Goal: Task Accomplishment & Management: Manage account settings

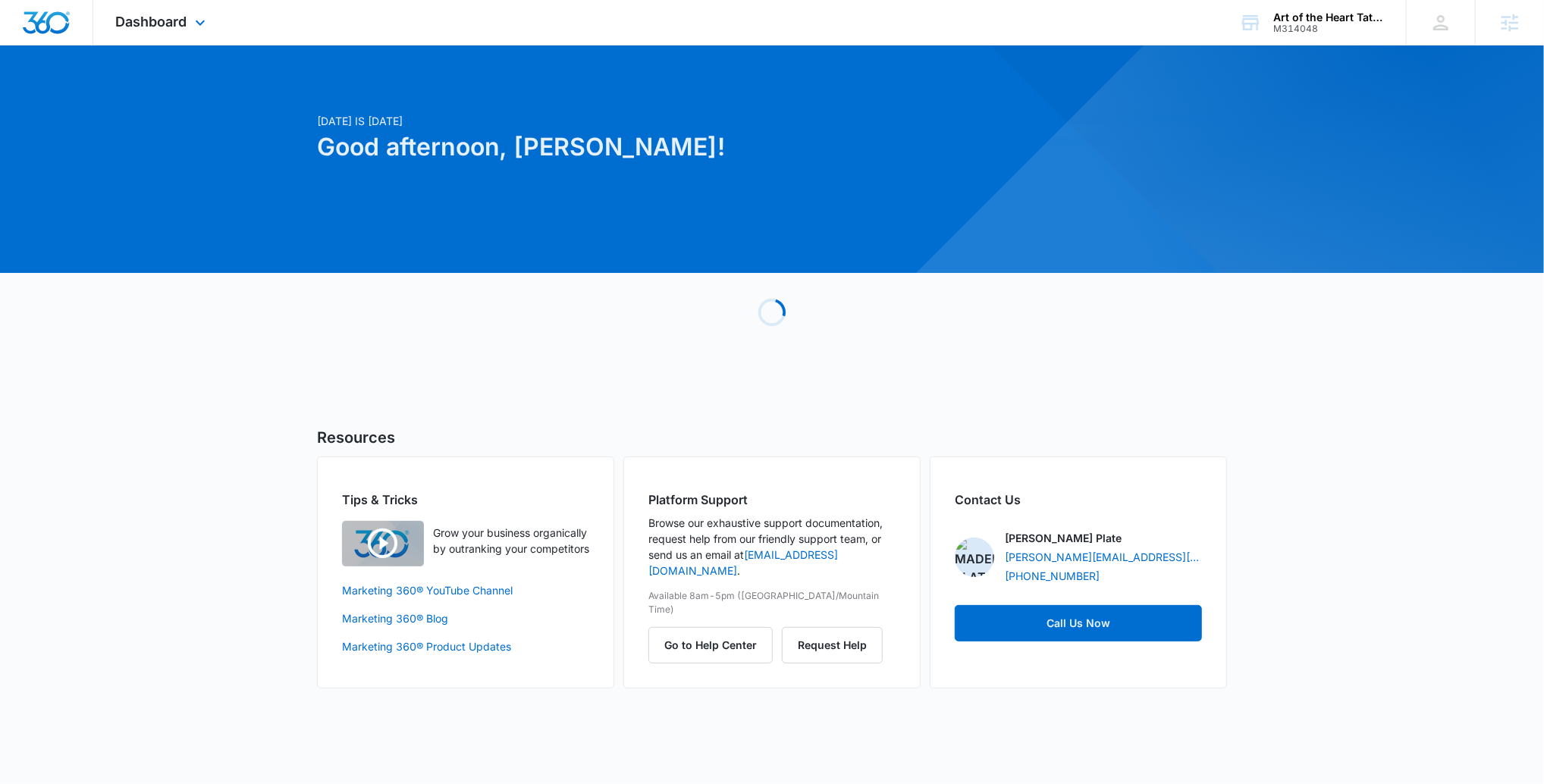
click at [172, 42] on div "Dashboard Apps Reputation Websites Forms CRM Email Social Payments POS Content …" at bounding box center [162, 22] width 139 height 45
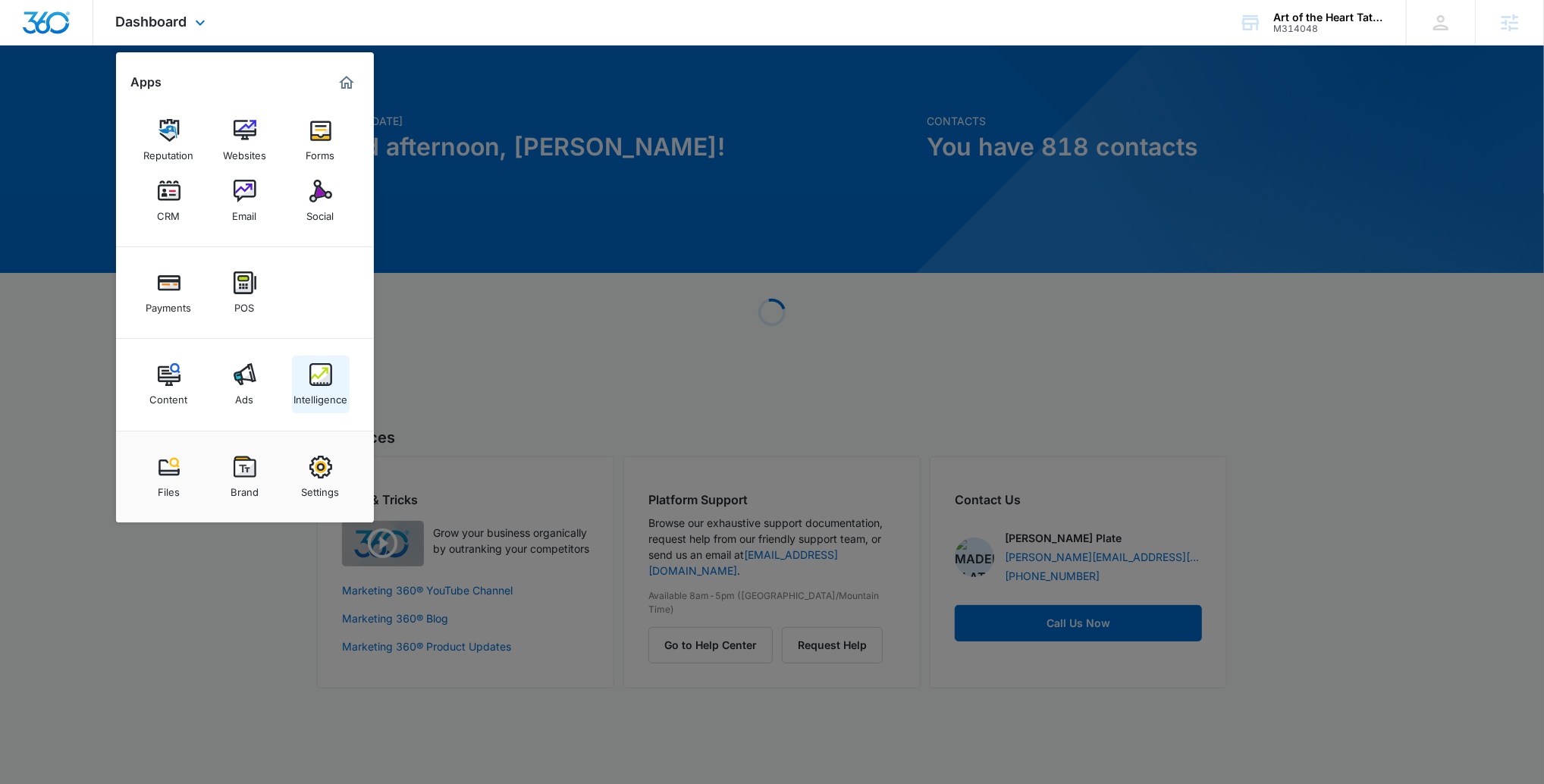
click at [295, 386] on div "Intelligence" at bounding box center [319, 396] width 53 height 19
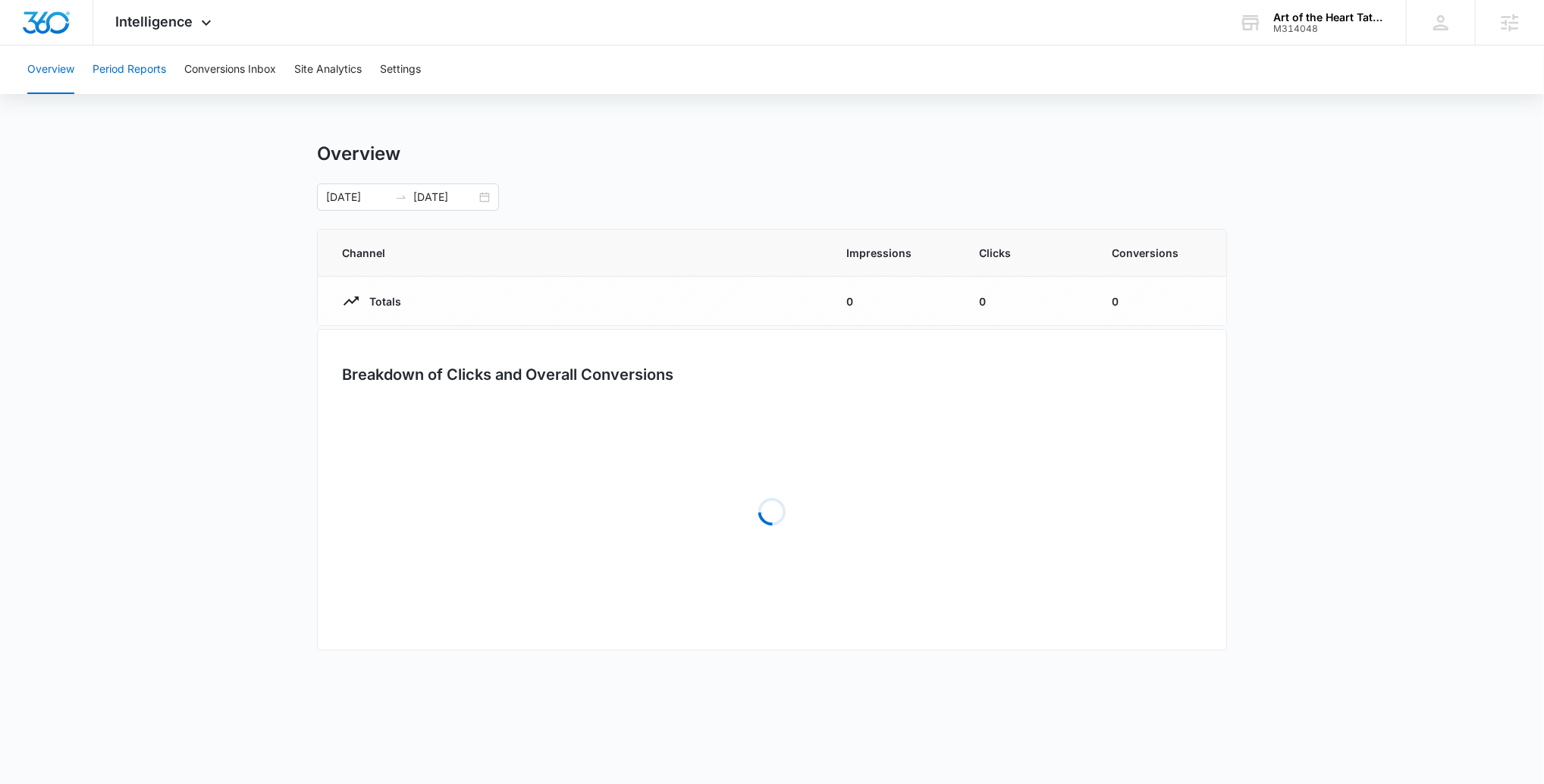
click at [146, 78] on button "Period Reports" at bounding box center [129, 70] width 74 height 49
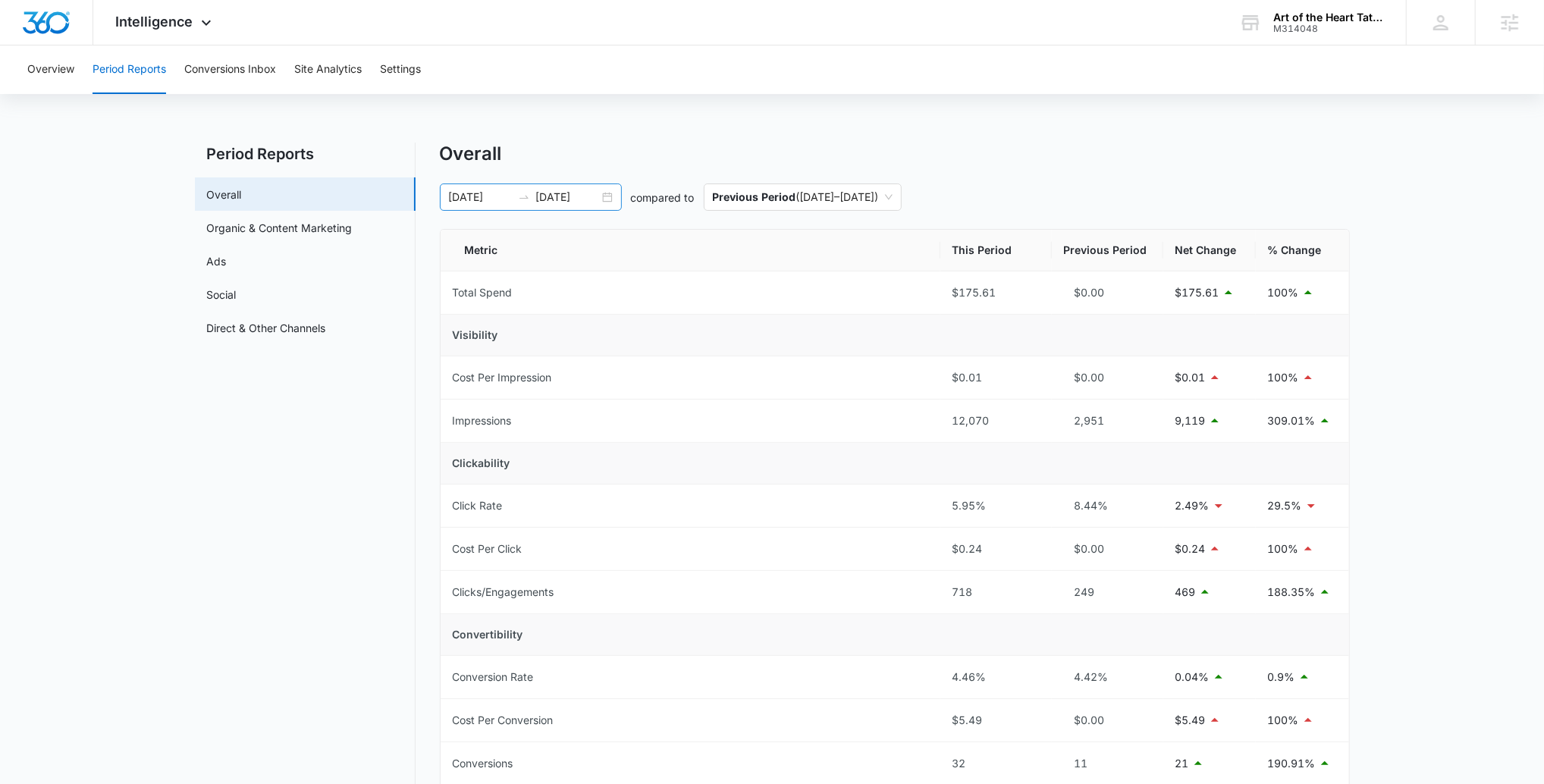
click at [505, 197] on input "07/29/2025" at bounding box center [479, 197] width 63 height 16
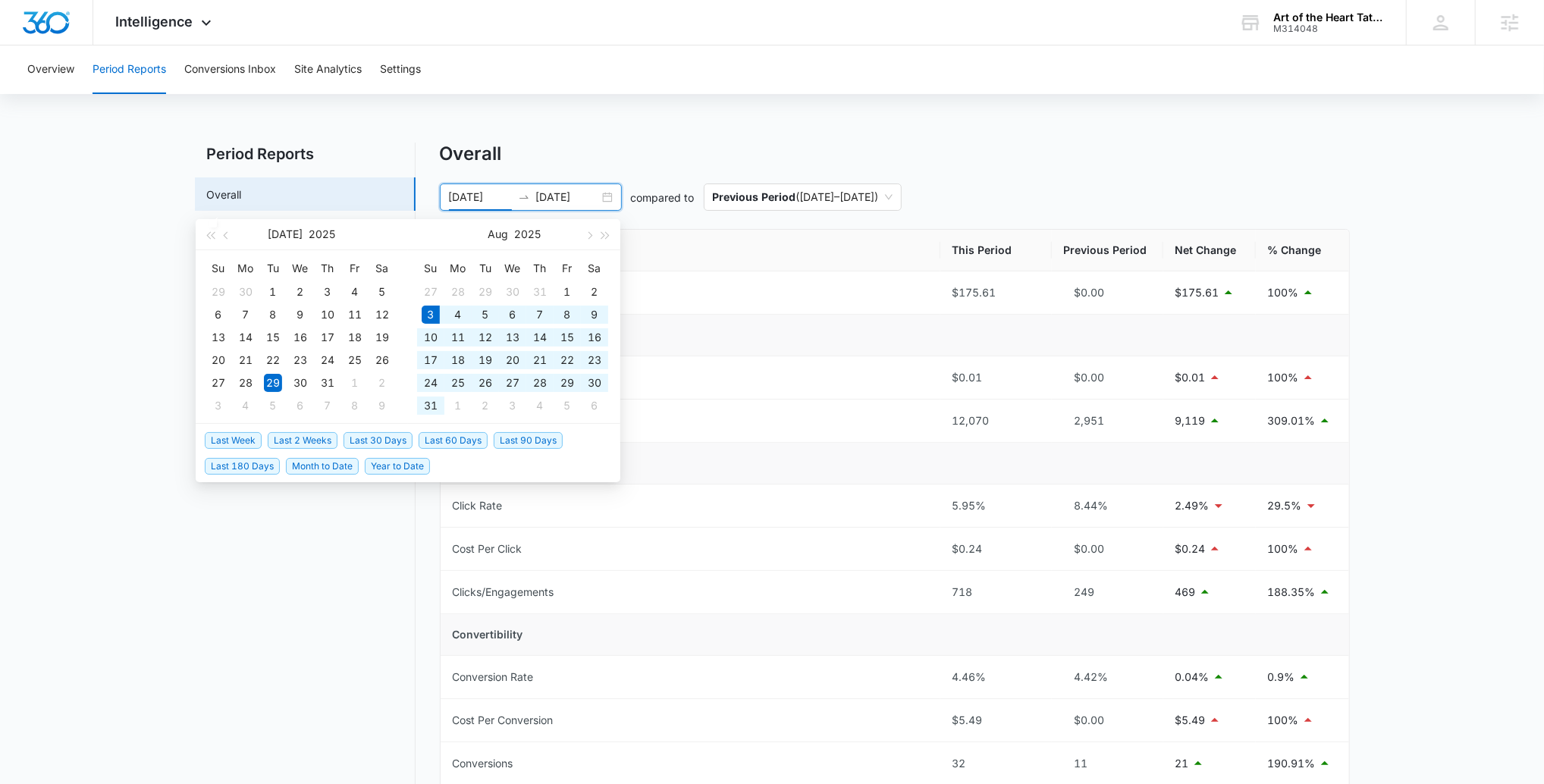
click at [385, 441] on span "Last 30 Days" at bounding box center [378, 440] width 69 height 16
type input "08/03/2025"
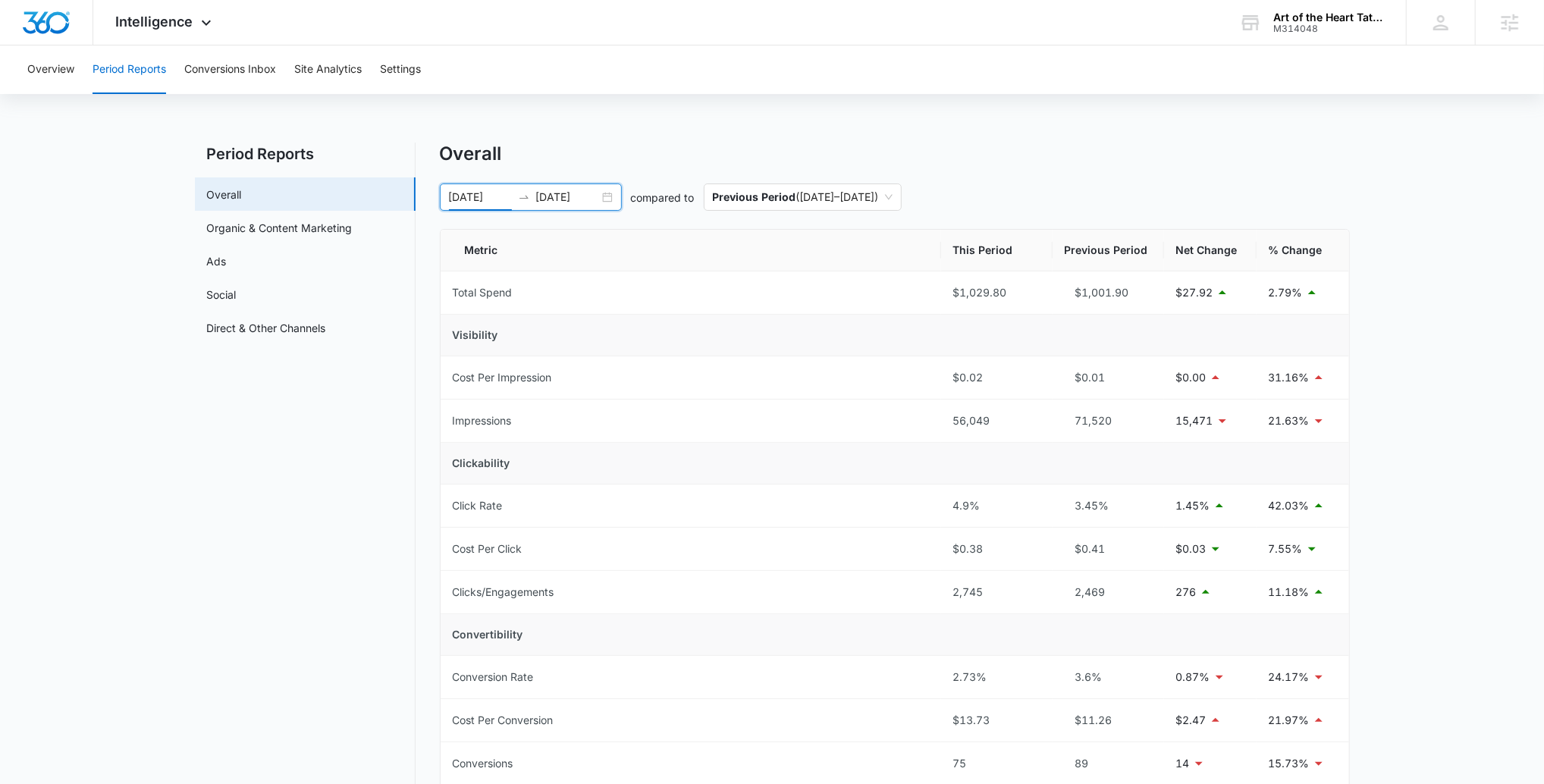
click at [575, 194] on input "09/02/2025" at bounding box center [567, 197] width 63 height 16
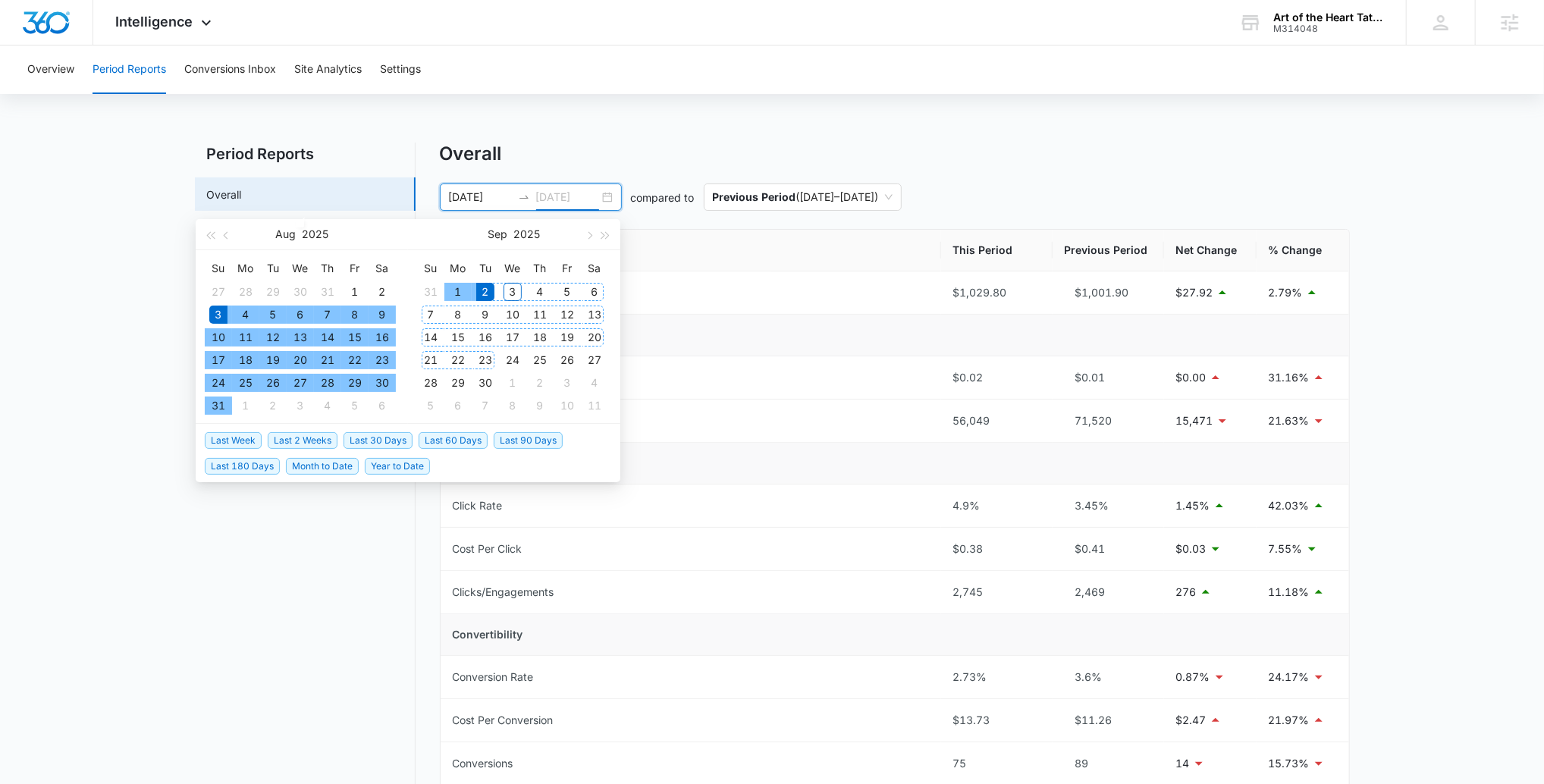
type input "09/02/2025"
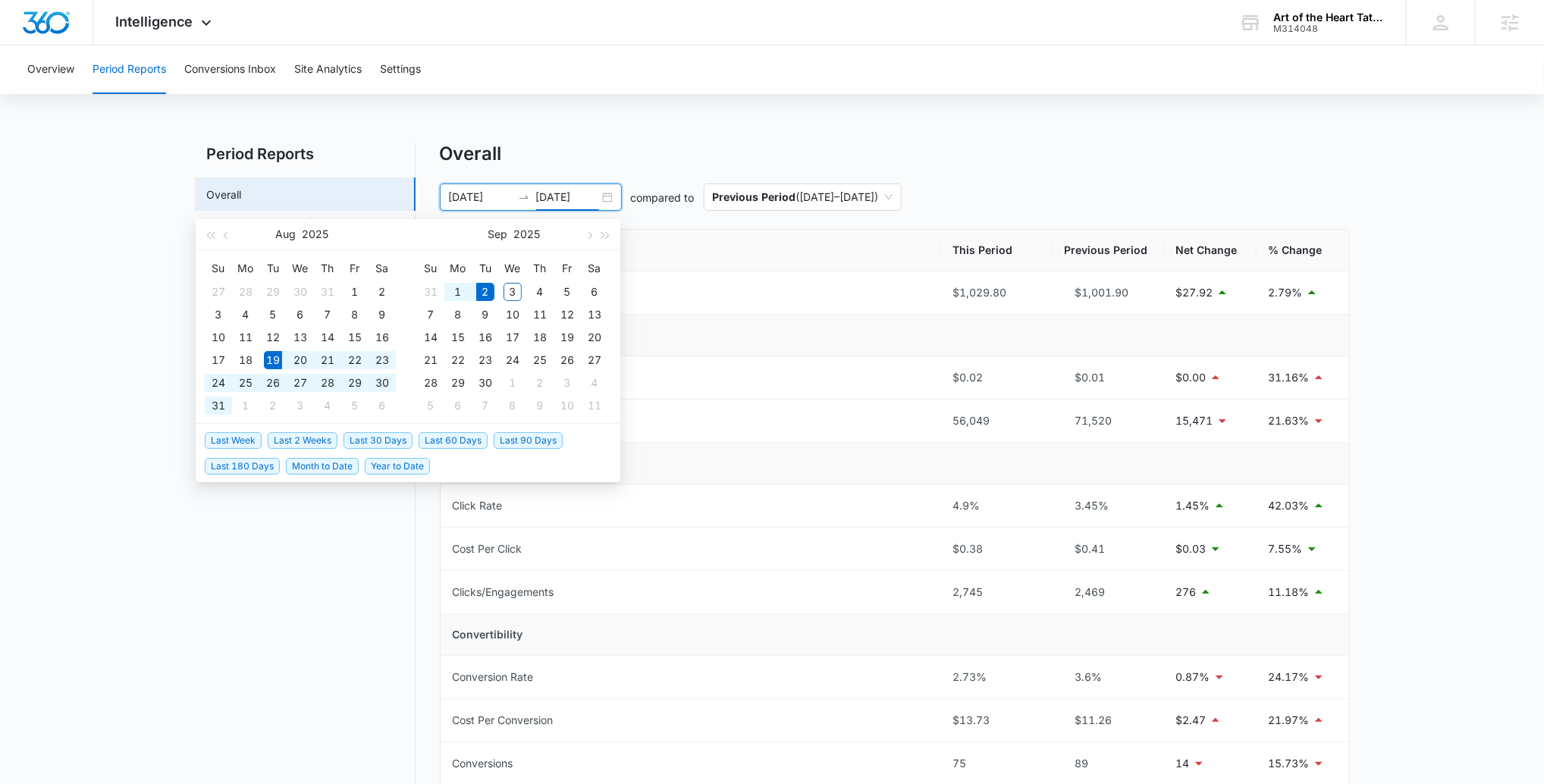
click at [320, 434] on span "Last 2 Weeks" at bounding box center [303, 440] width 70 height 16
type input "08/19/2025"
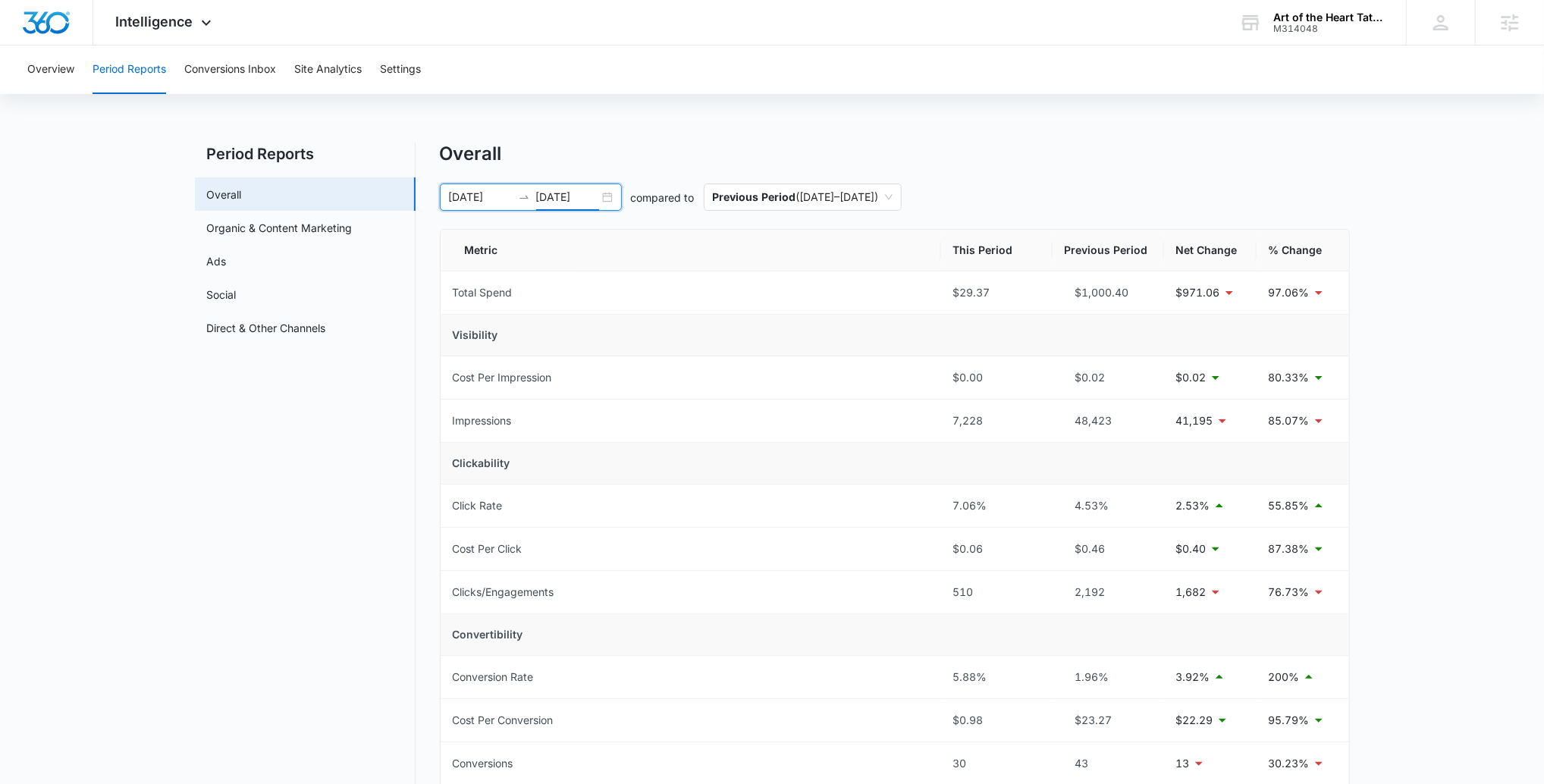
click at [587, 191] on input "09/02/2025" at bounding box center [567, 197] width 63 height 16
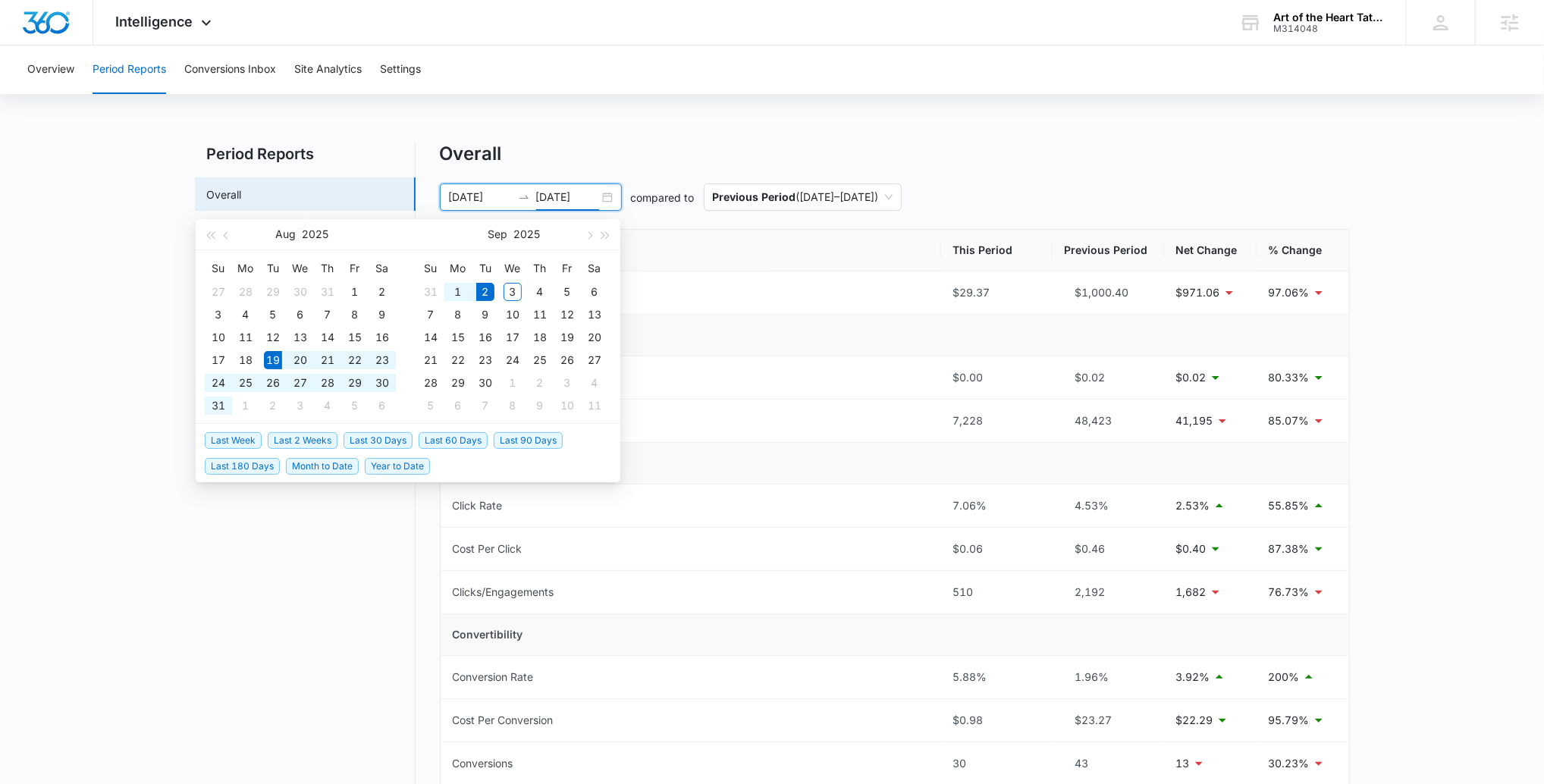
type input "09/02/2025"
click at [258, 441] on span "Last Week" at bounding box center [233, 440] width 57 height 16
type input "08/26/2025"
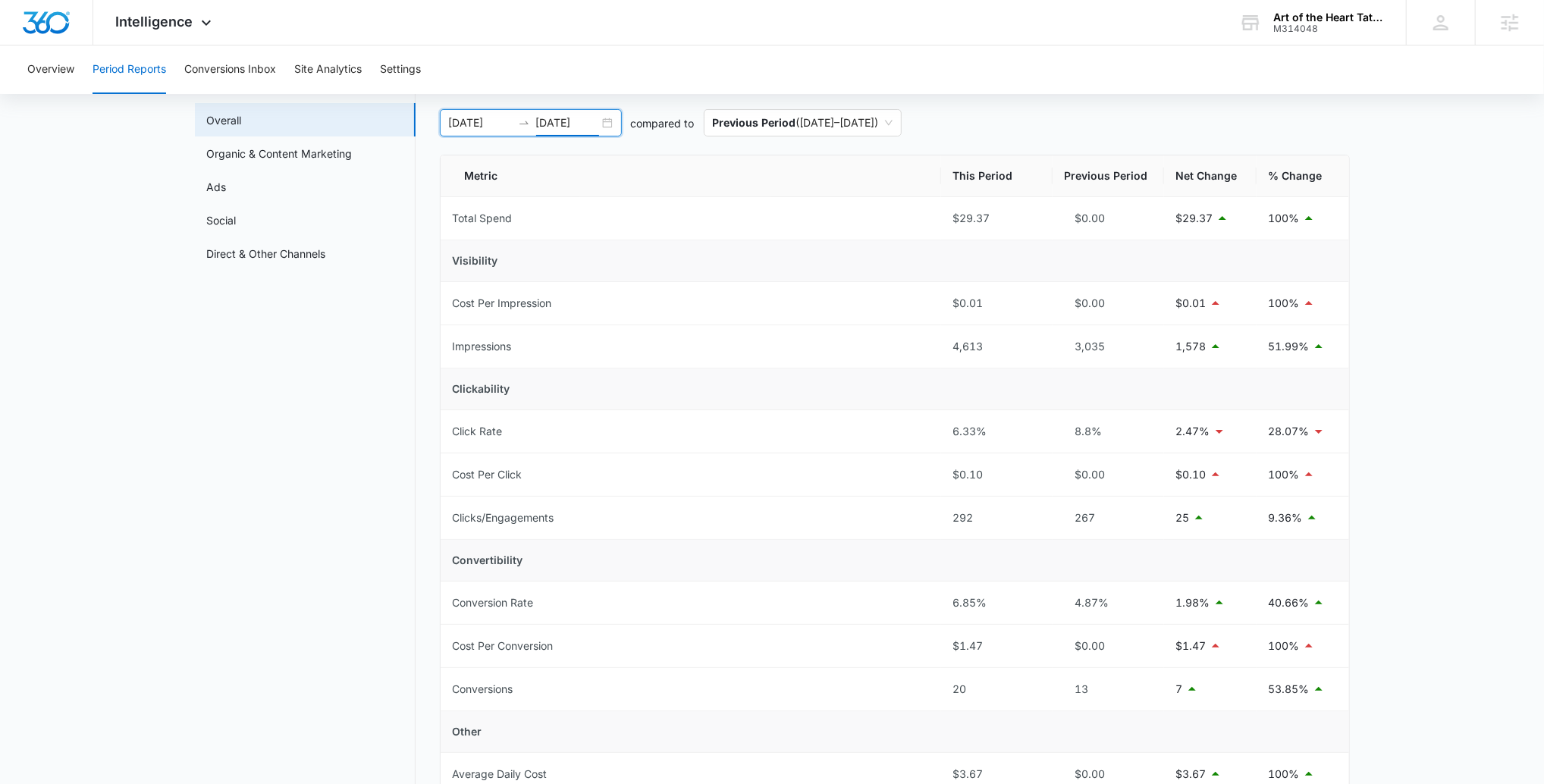
scroll to position [44, 0]
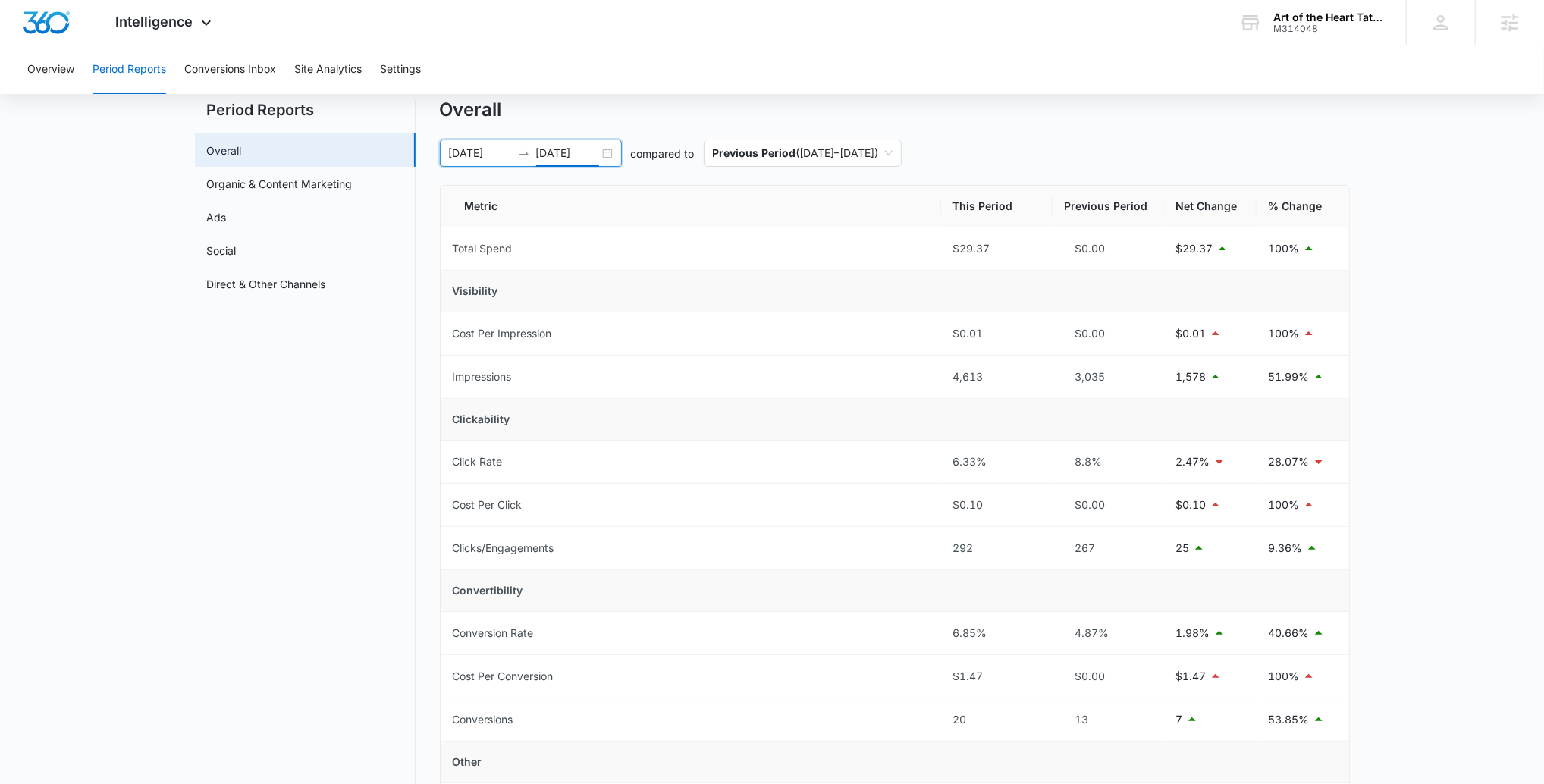
click at [592, 145] on input "09/02/2025" at bounding box center [567, 152] width 63 height 16
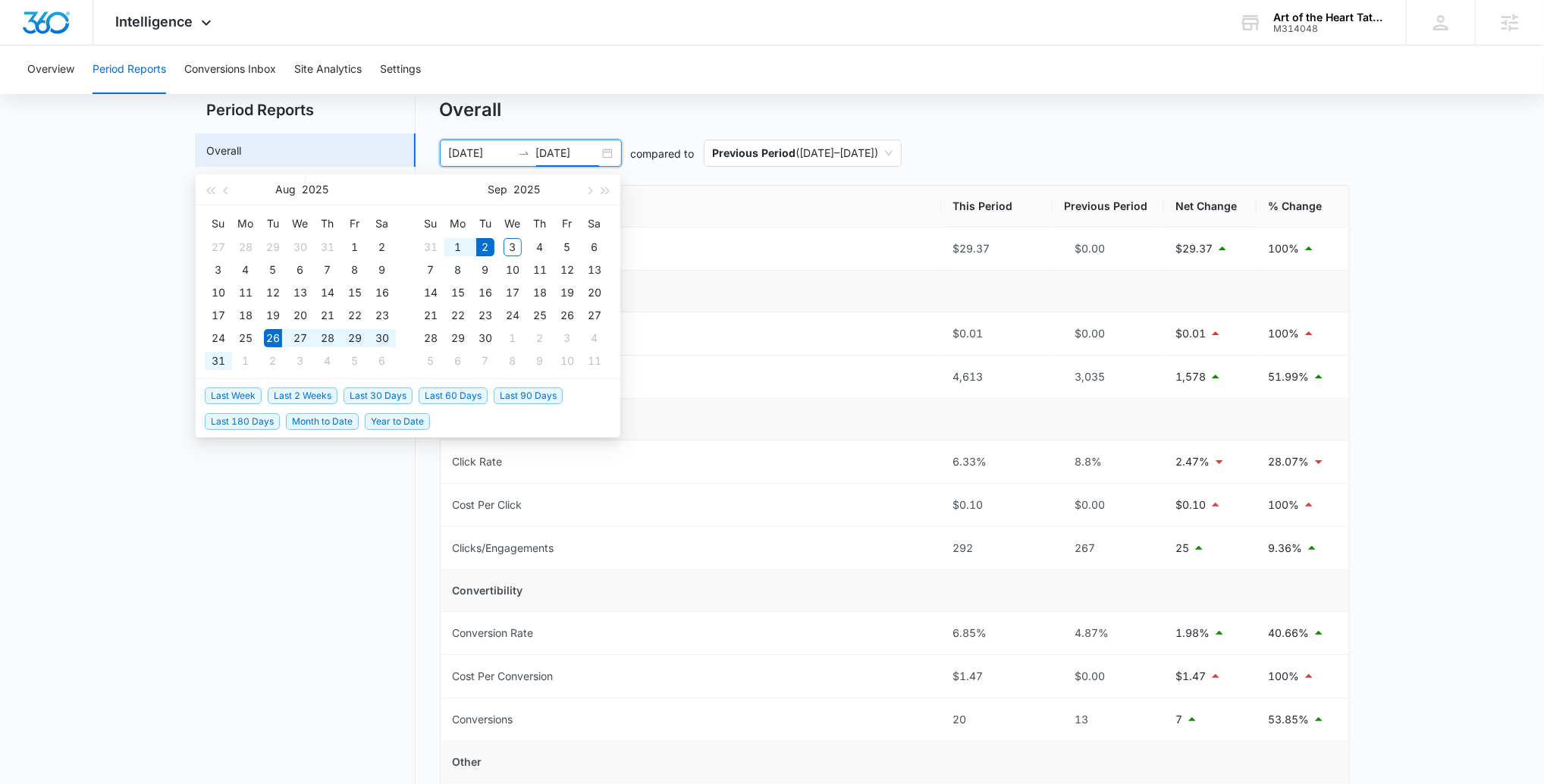
type input "09/02/2025"
drag, startPoint x: 315, startPoint y: 398, endPoint x: 618, endPoint y: 387, distance: 303.2
click at [315, 398] on span "Last 2 Weeks" at bounding box center [303, 395] width 70 height 16
type input "08/19/2025"
type input "09/02/2025"
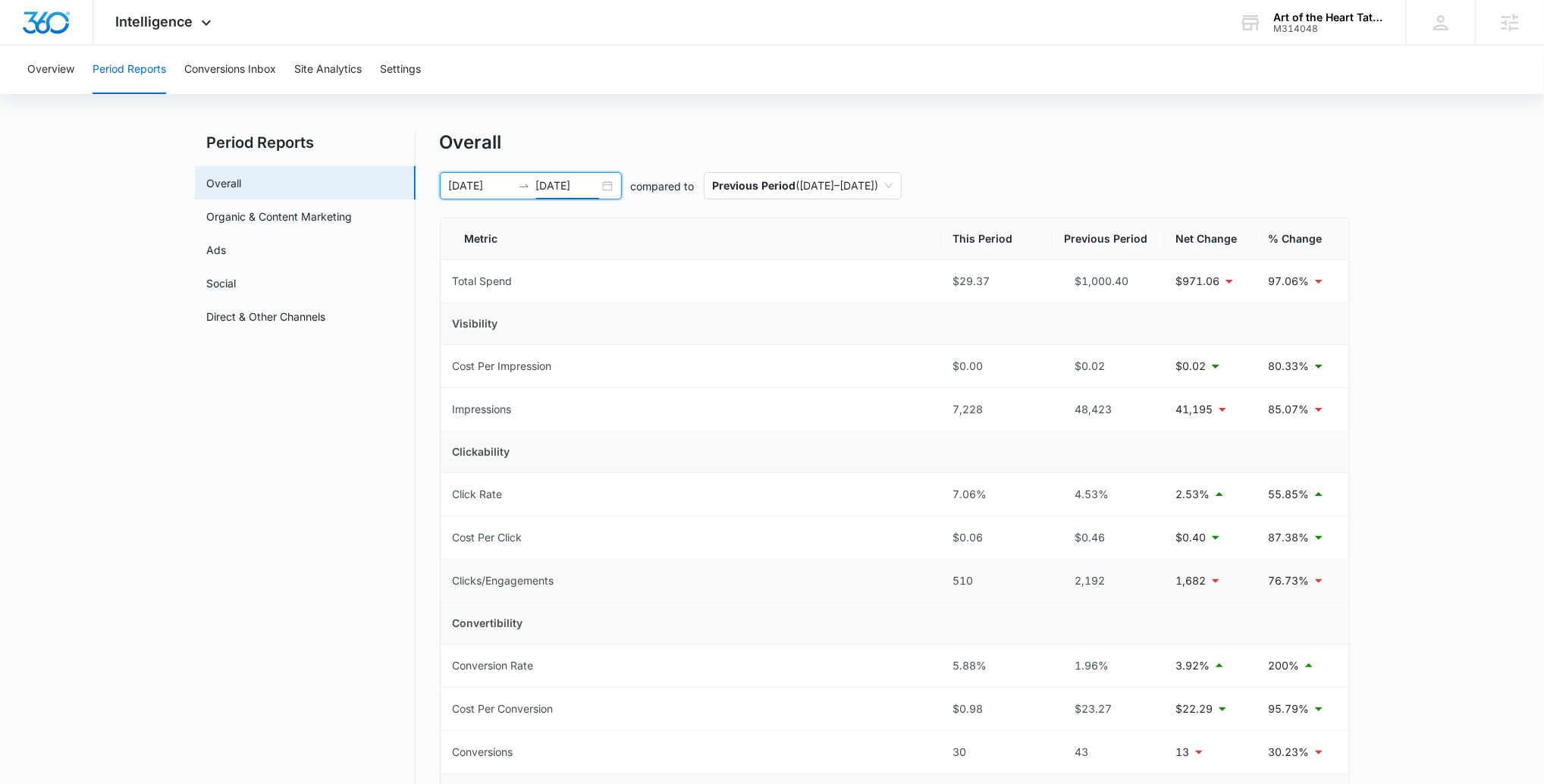
scroll to position [0, 0]
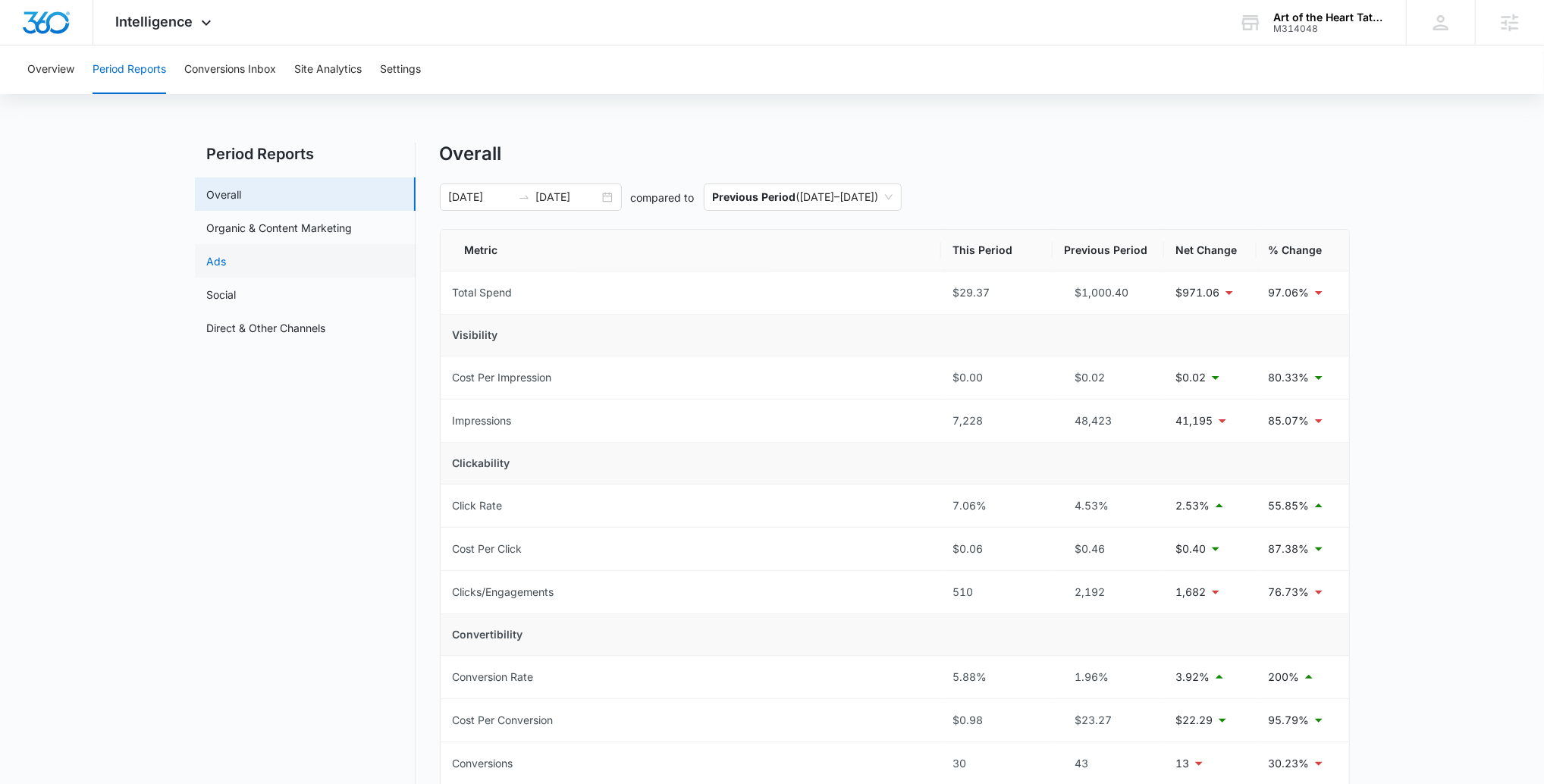
click at [227, 262] on link "Ads" at bounding box center [216, 261] width 19 height 16
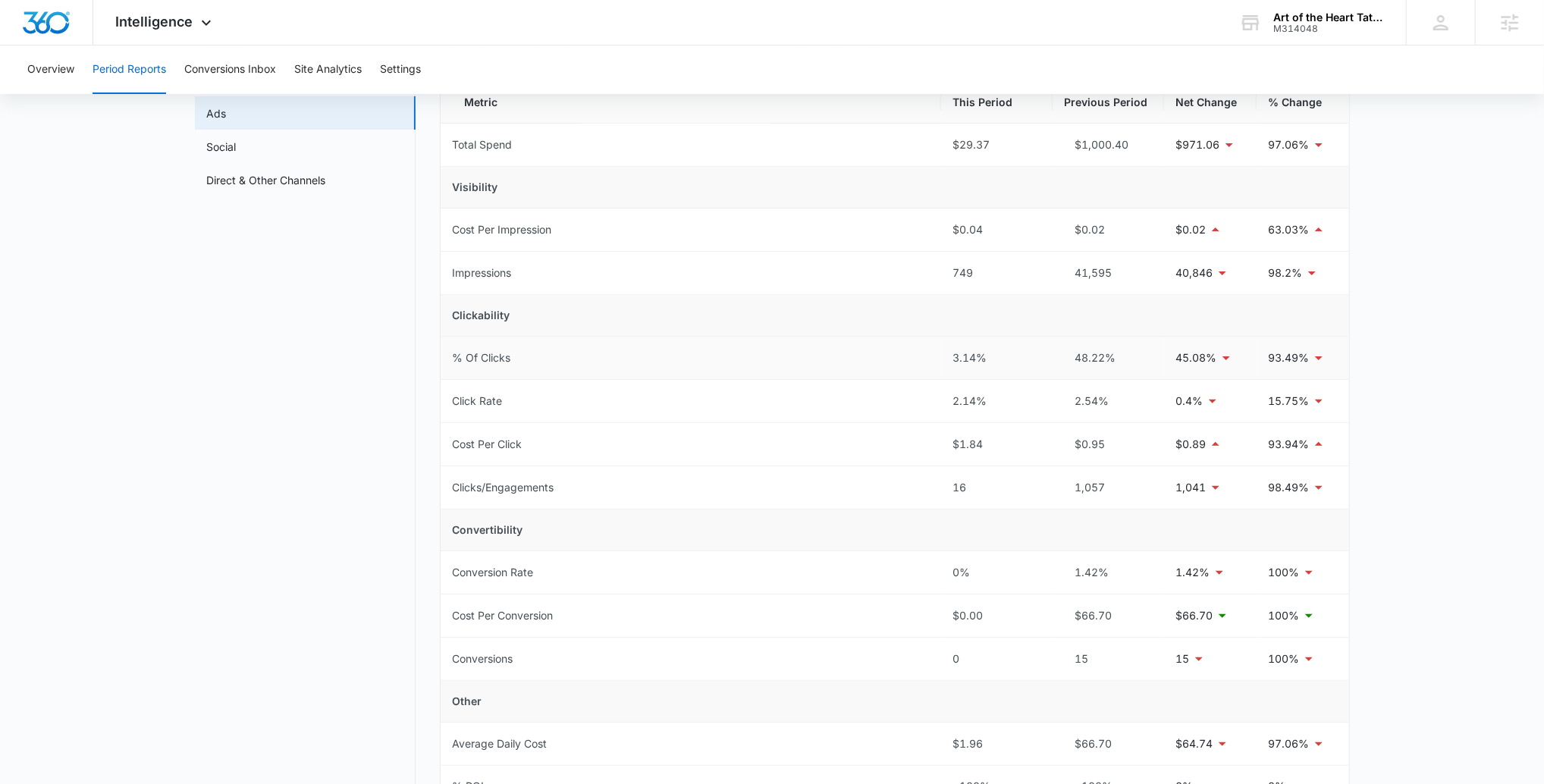
scroll to position [84, 0]
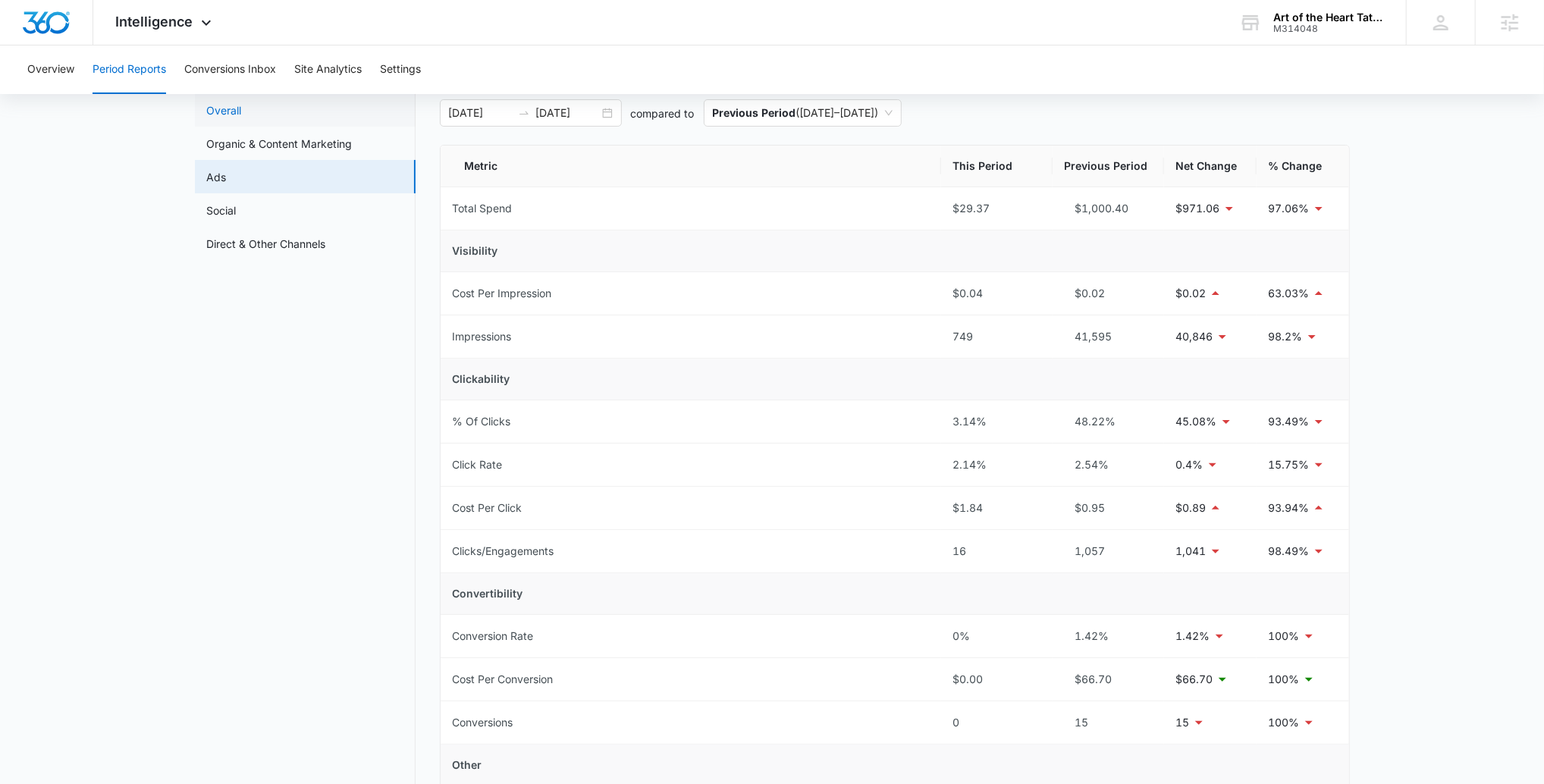
click at [242, 114] on link "Overall" at bounding box center [224, 110] width 35 height 16
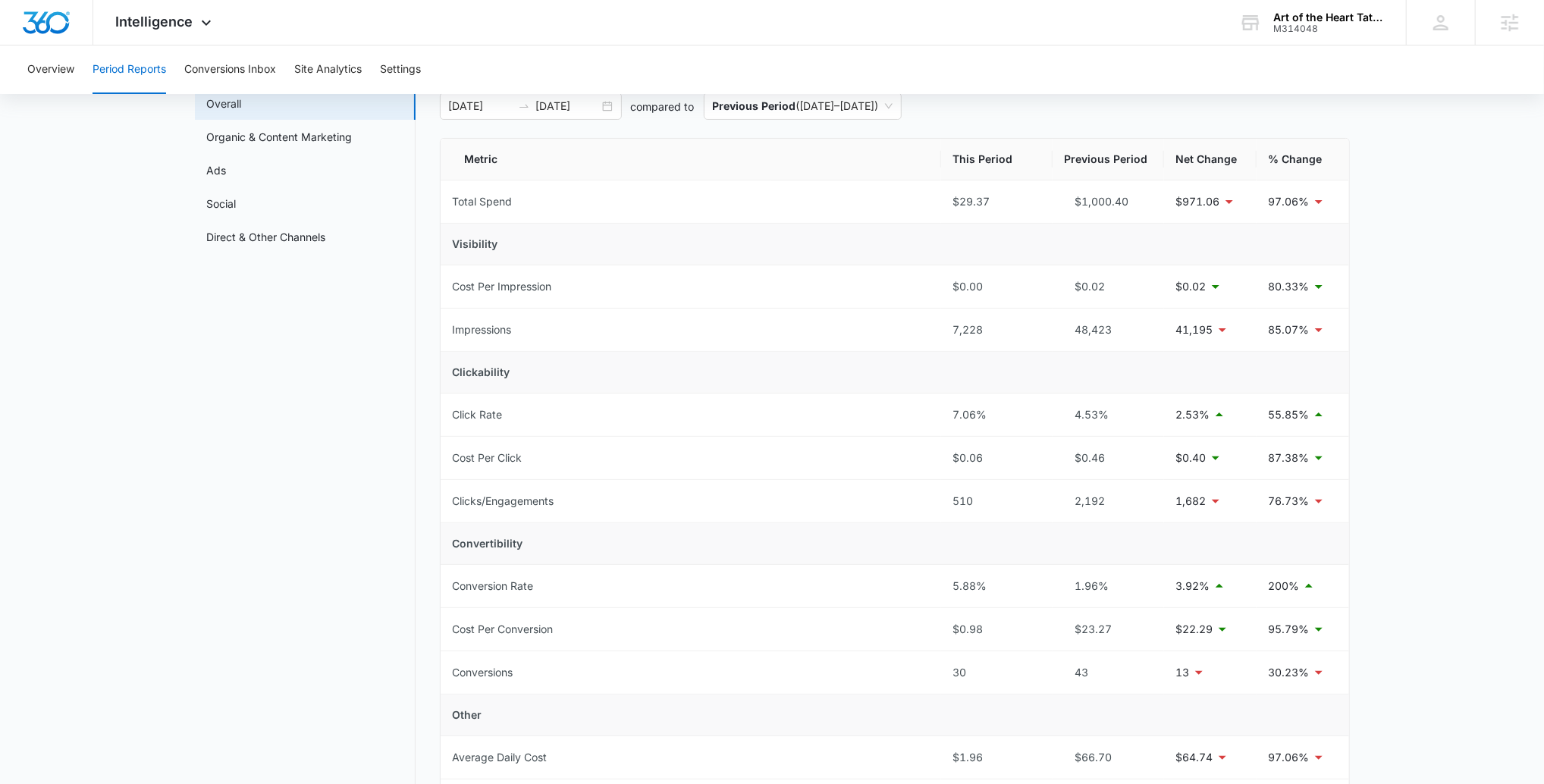
scroll to position [96, 0]
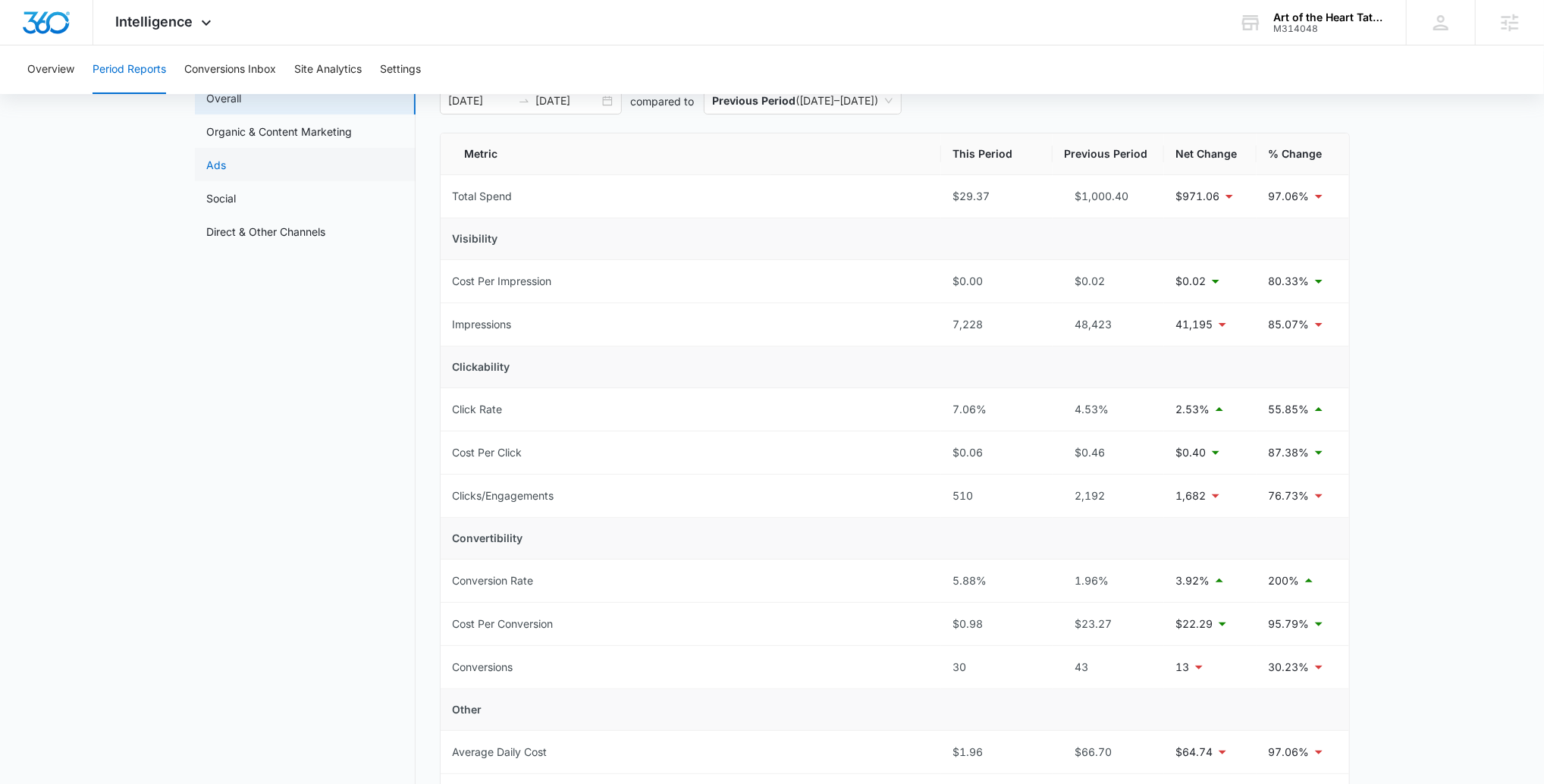
click at [227, 170] on link "Ads" at bounding box center [216, 165] width 19 height 16
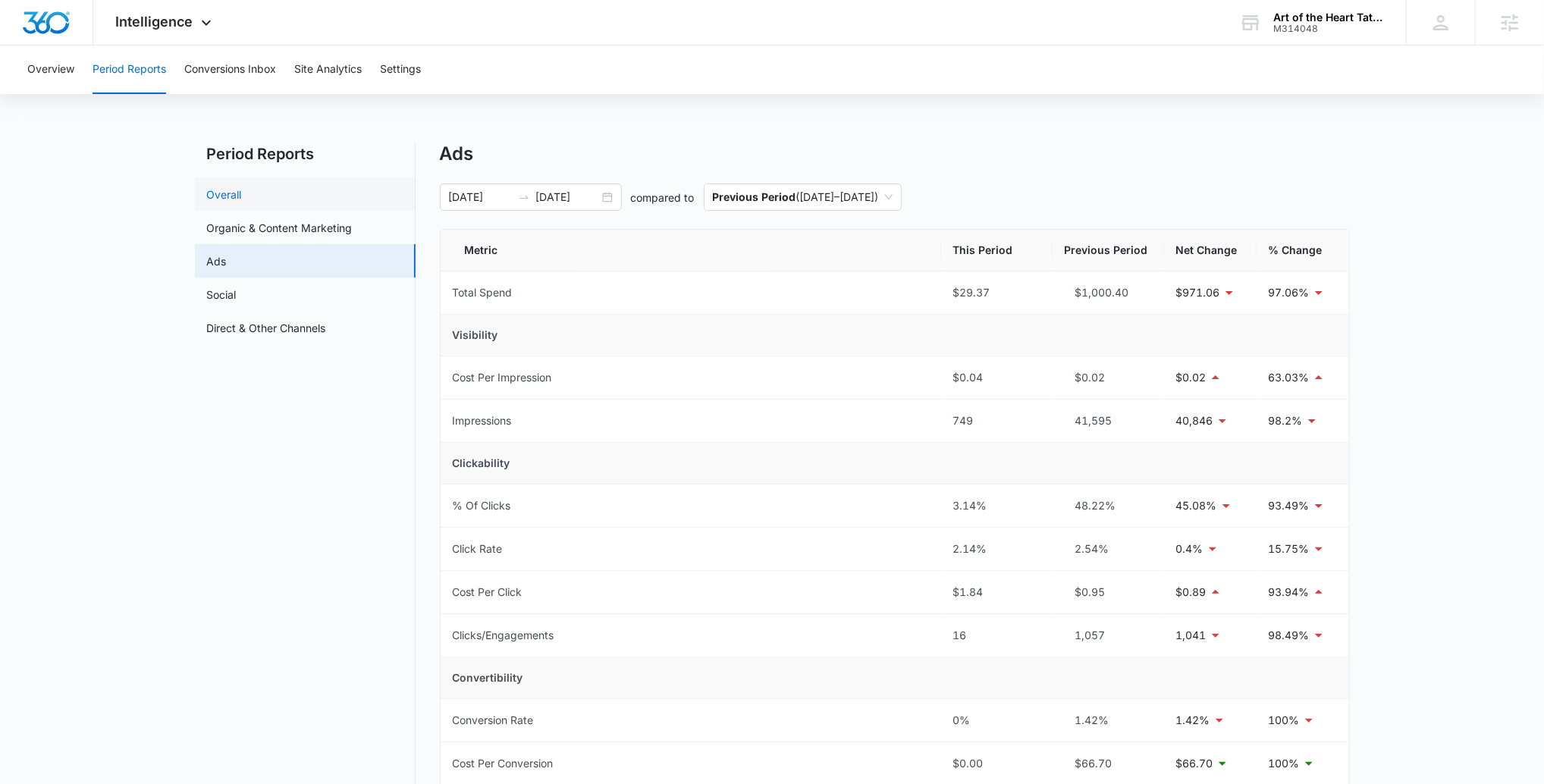
click at [242, 193] on link "Overall" at bounding box center [224, 194] width 35 height 16
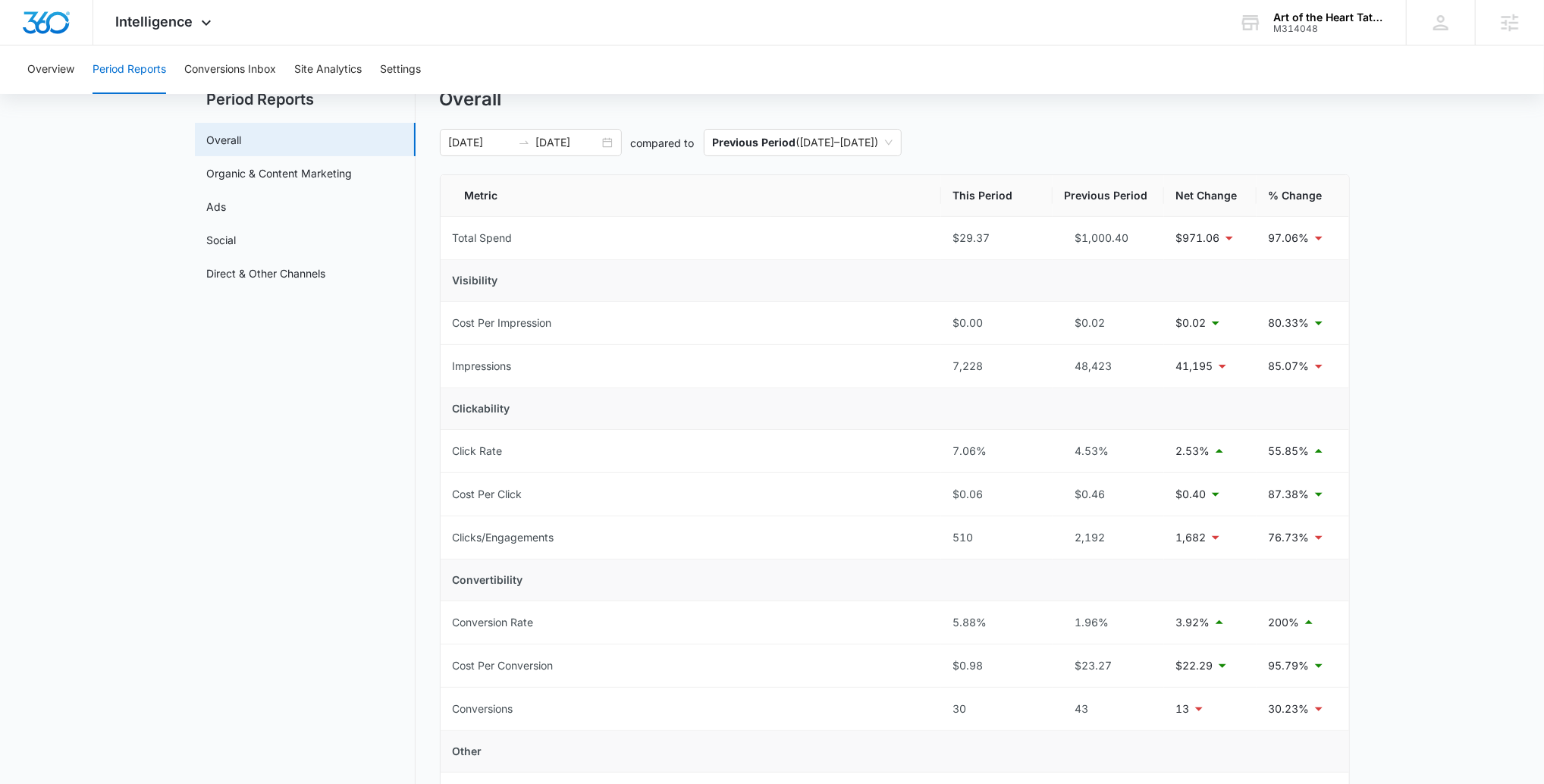
scroll to position [43, 0]
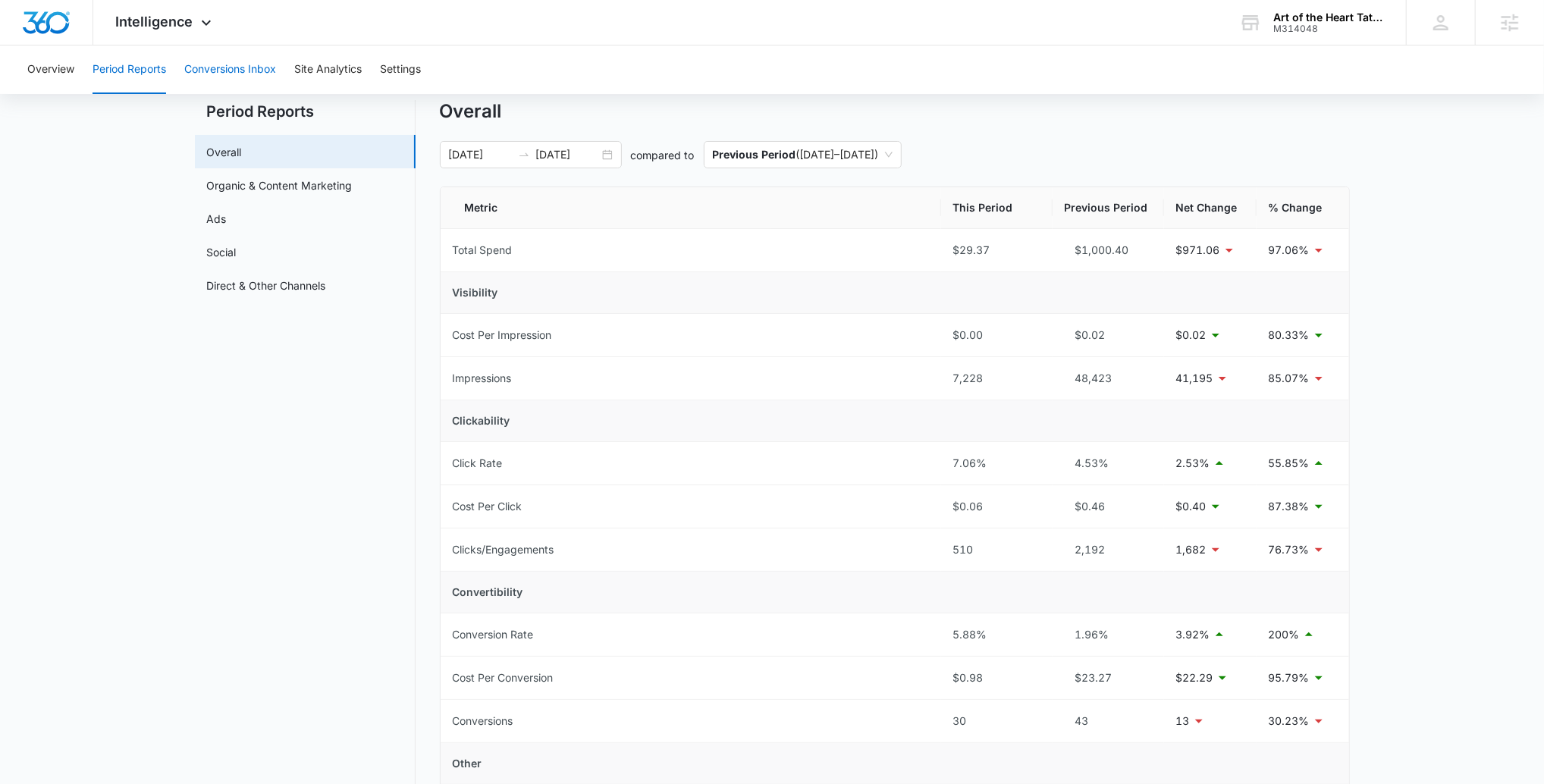
click at [235, 83] on button "Conversions Inbox" at bounding box center [230, 70] width 92 height 49
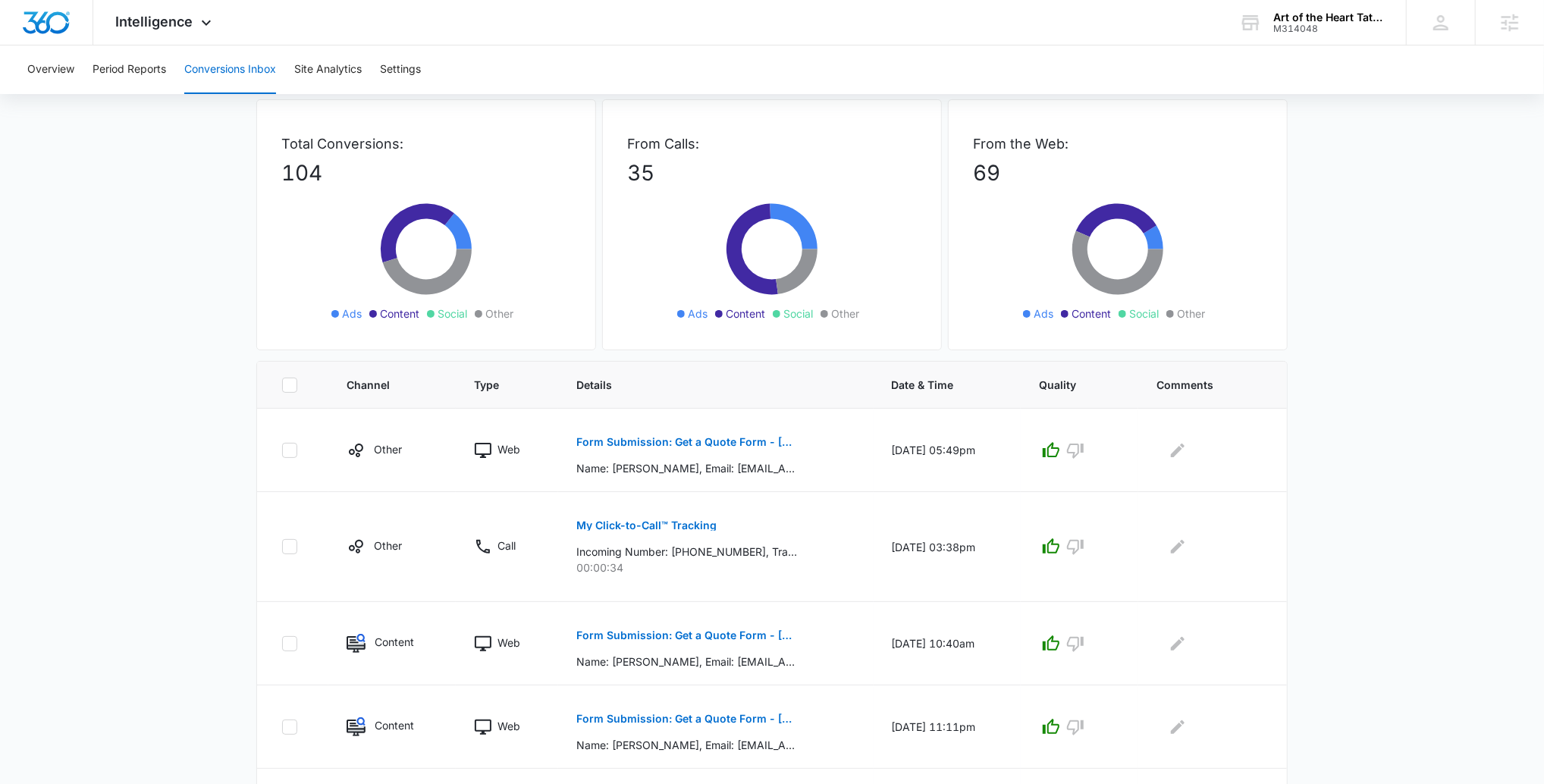
scroll to position [88, 0]
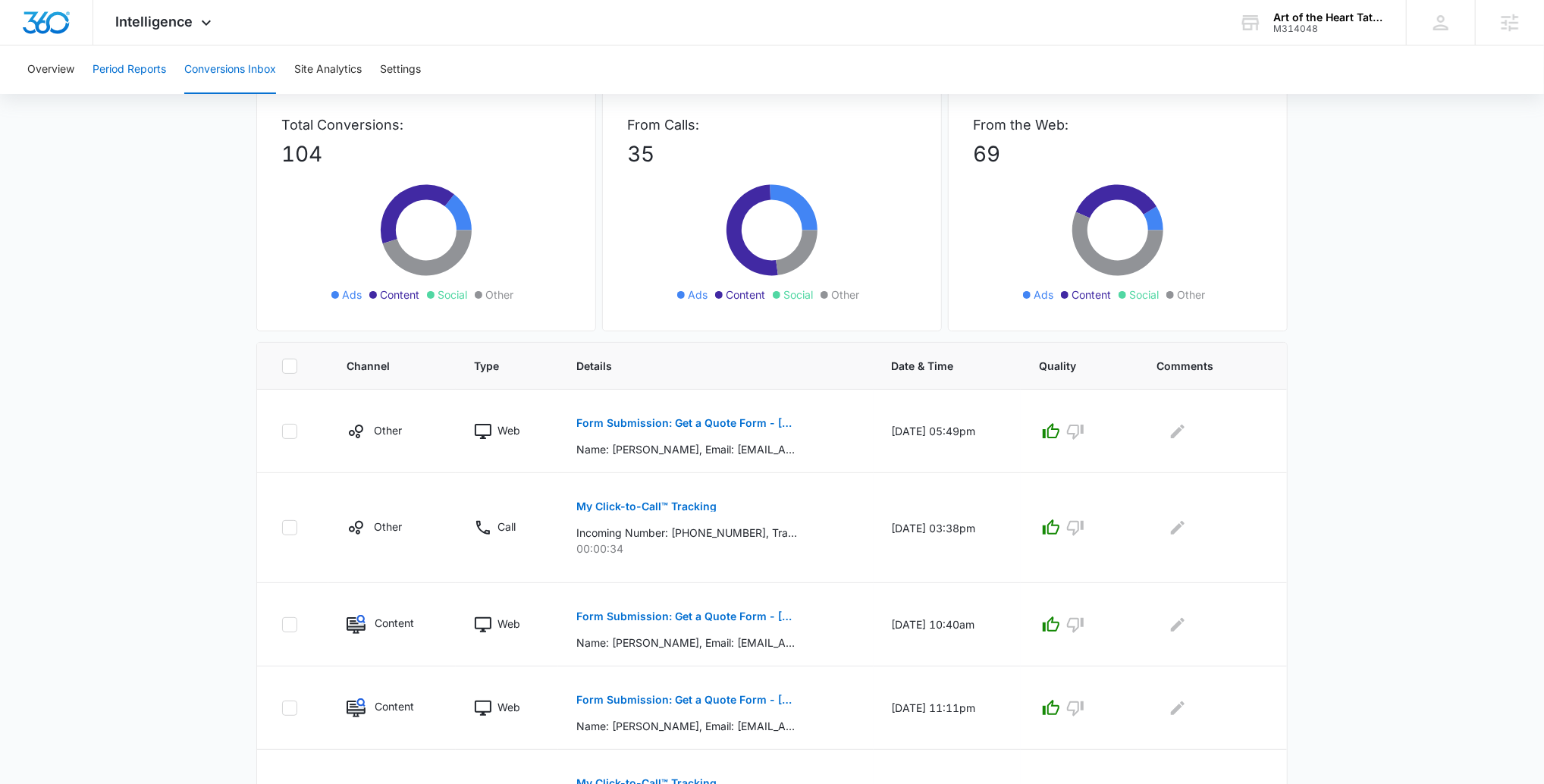
click at [113, 85] on button "Period Reports" at bounding box center [129, 70] width 74 height 49
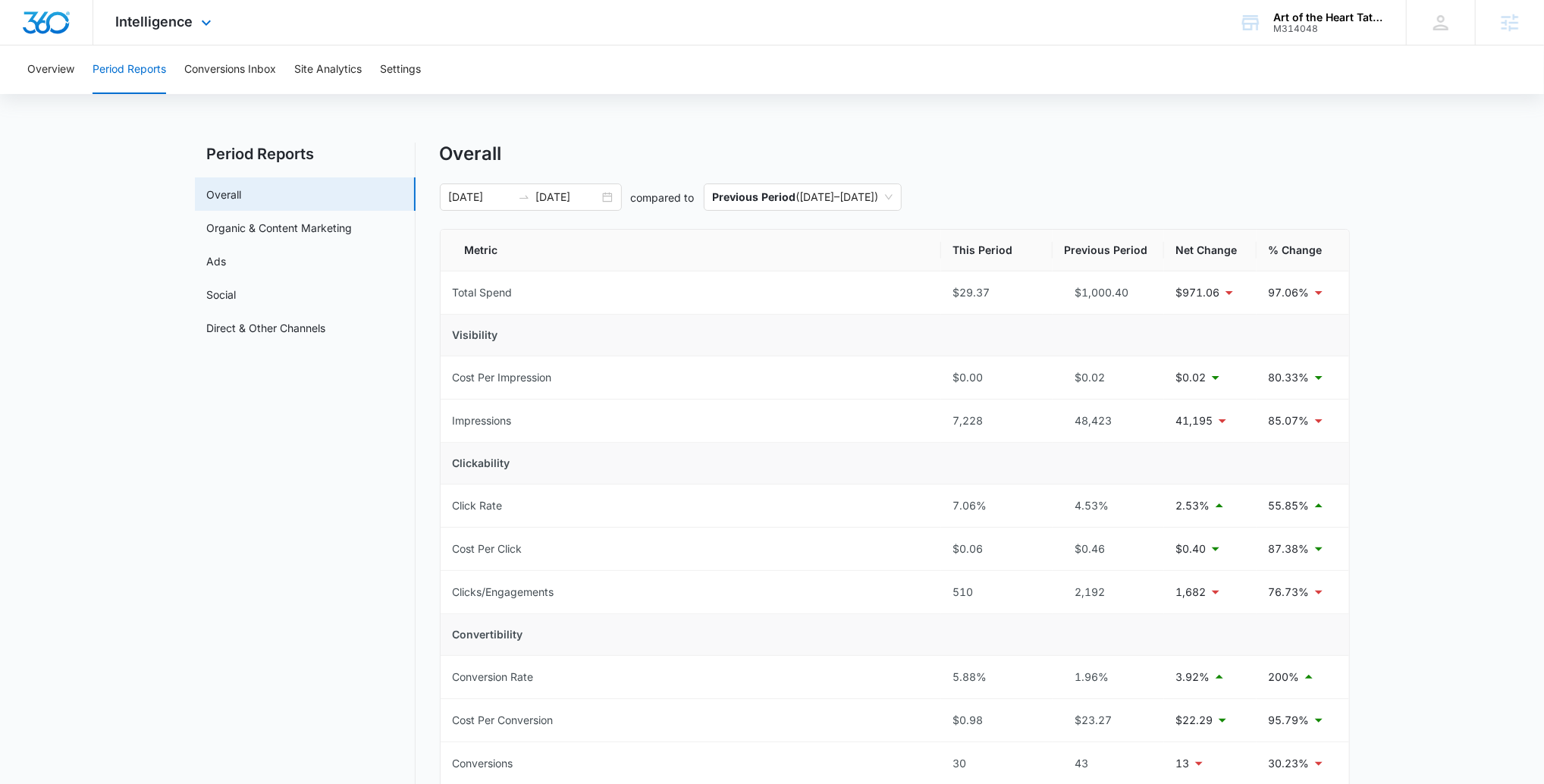
drag, startPoint x: 172, startPoint y: 29, endPoint x: 224, endPoint y: 192, distance: 171.1
click at [172, 30] on div "Intelligence Apps Reputation Websites Forms CRM Email Social Payments POS Conte…" at bounding box center [165, 22] width 145 height 45
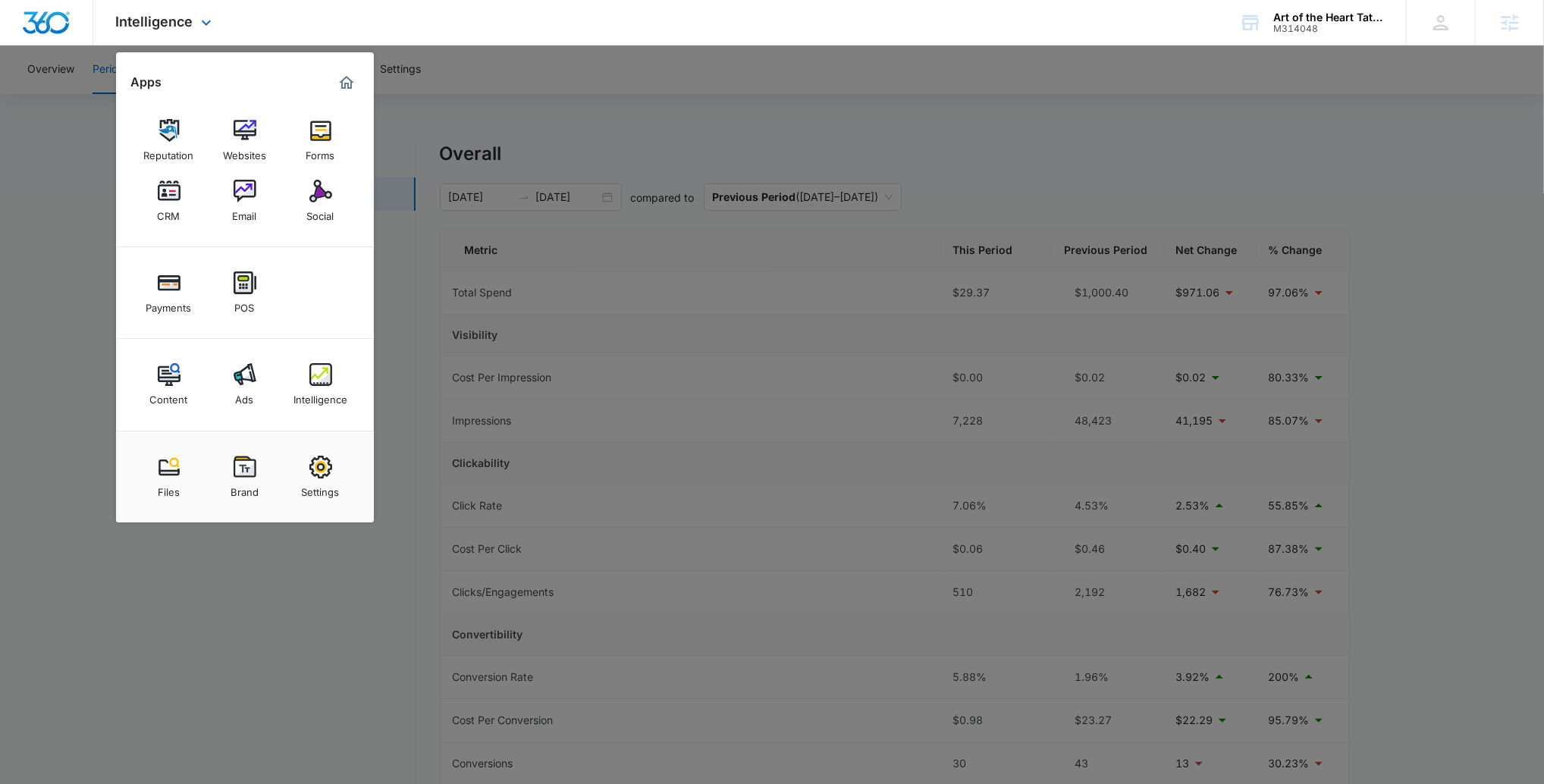
drag, startPoint x: 267, startPoint y: 435, endPoint x: 258, endPoint y: 424, distance: 14.2
click at [265, 434] on div "Files Brand Settings" at bounding box center [246, 476] width 258 height 92
drag, startPoint x: 244, startPoint y: 395, endPoint x: 251, endPoint y: 396, distance: 7.1
click at [244, 395] on div "Ads" at bounding box center [245, 396] width 18 height 19
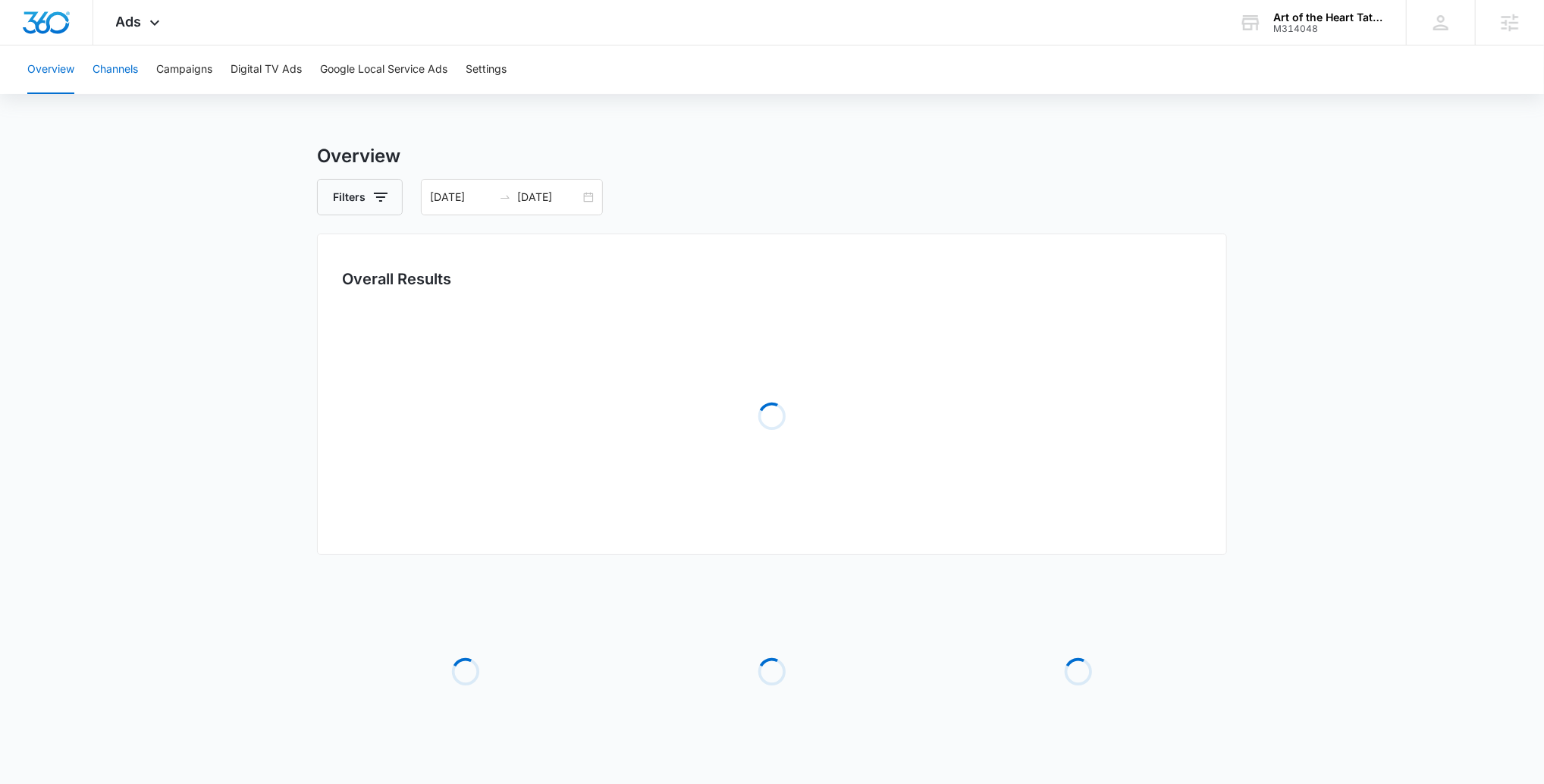
click at [129, 67] on button "Channels" at bounding box center [115, 70] width 46 height 49
type input "08/19/2025"
type input "09/02/2025"
click at [180, 69] on button "Campaigns" at bounding box center [184, 70] width 56 height 49
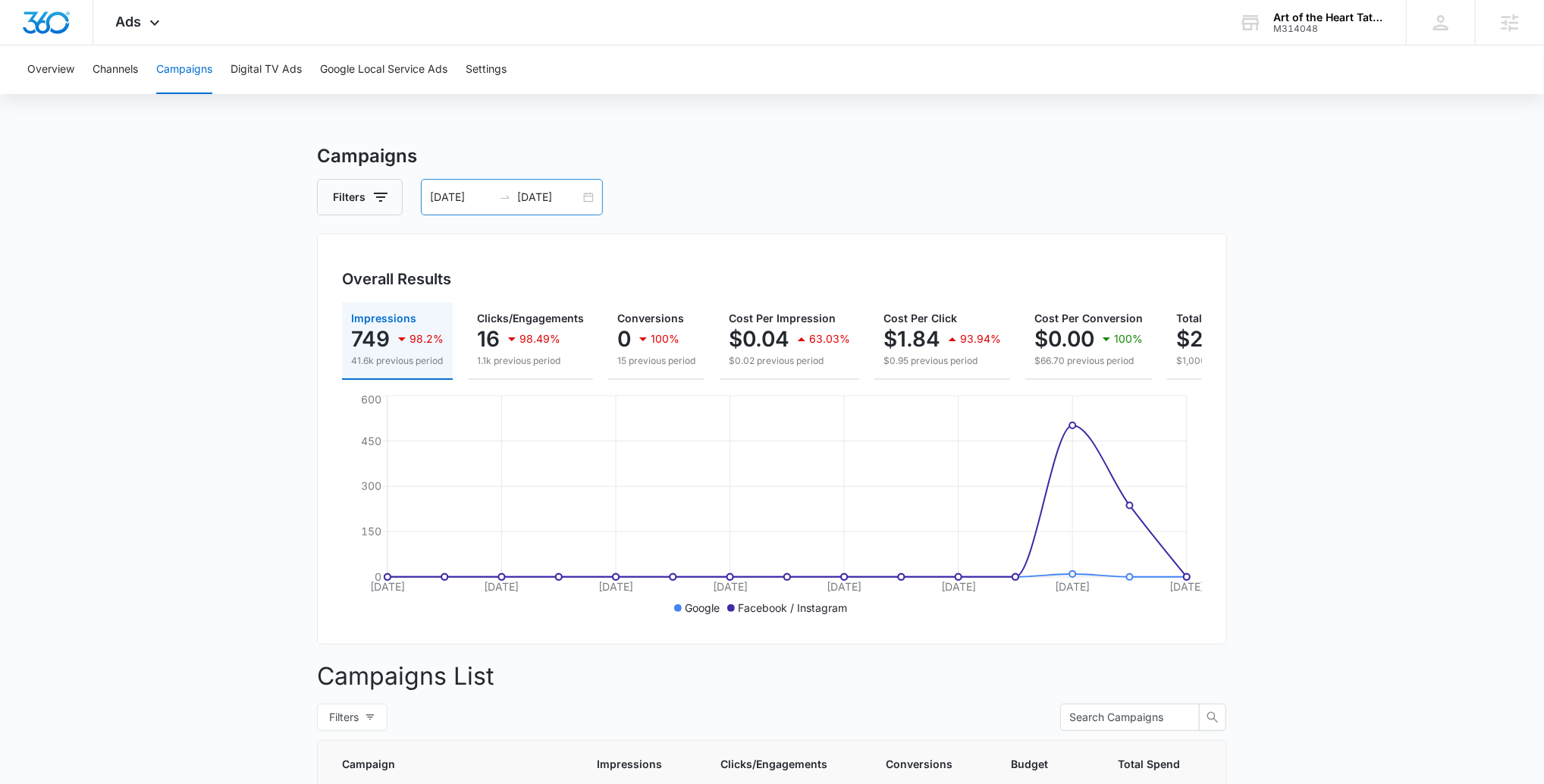
click at [463, 189] on input "08/19/2025" at bounding box center [461, 197] width 63 height 16
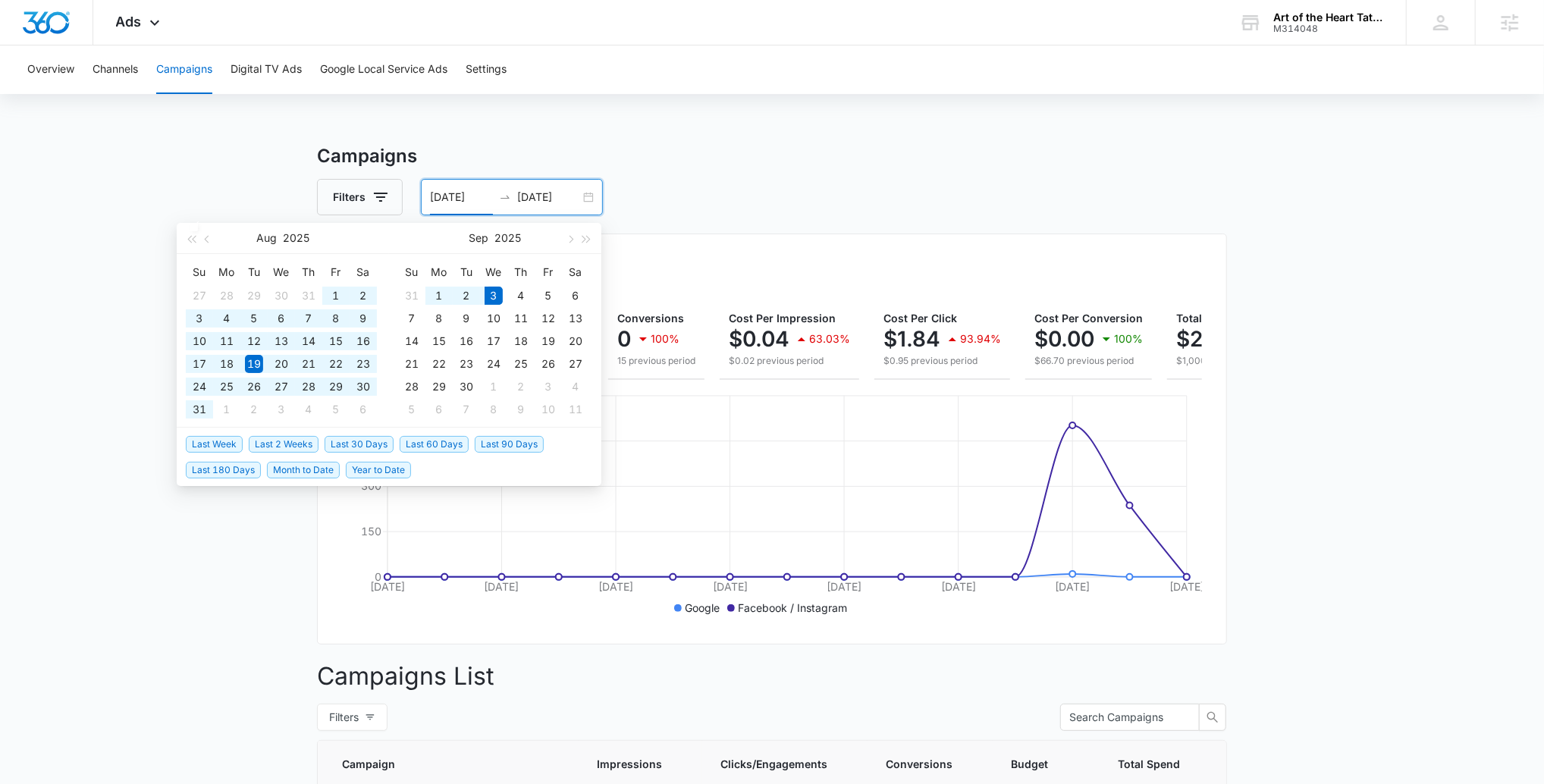
drag, startPoint x: 513, startPoint y: 443, endPoint x: 1043, endPoint y: 458, distance: 530.2
click at [515, 443] on span "Last 90 Days" at bounding box center [509, 443] width 69 height 16
type input "06/05/2025"
type input "09/03/2025"
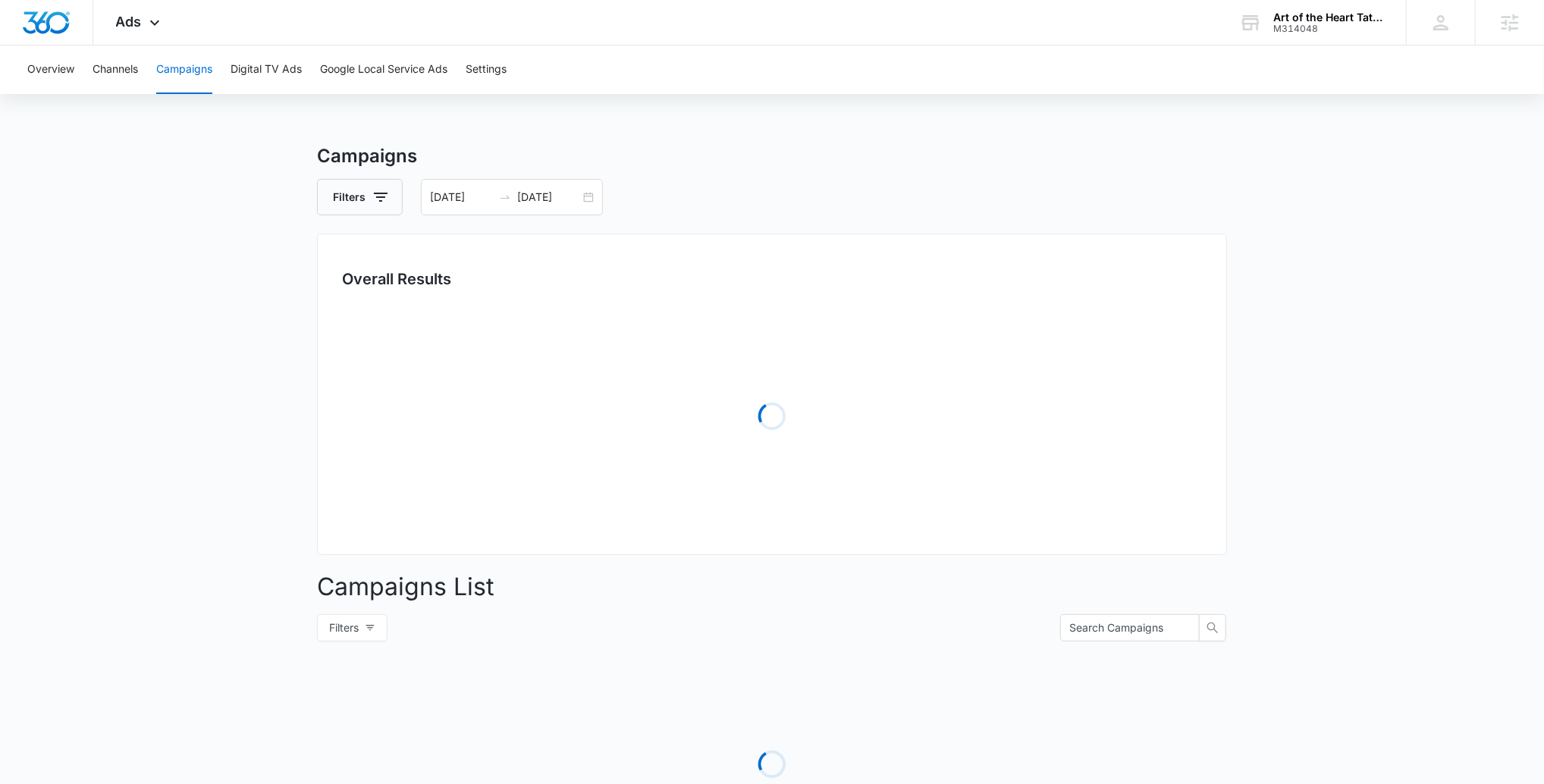
click at [1398, 474] on main "Campaigns Filters 06/05/2025 09/03/2025 Overall Results Loading Campaigns List …" at bounding box center [772, 538] width 1544 height 790
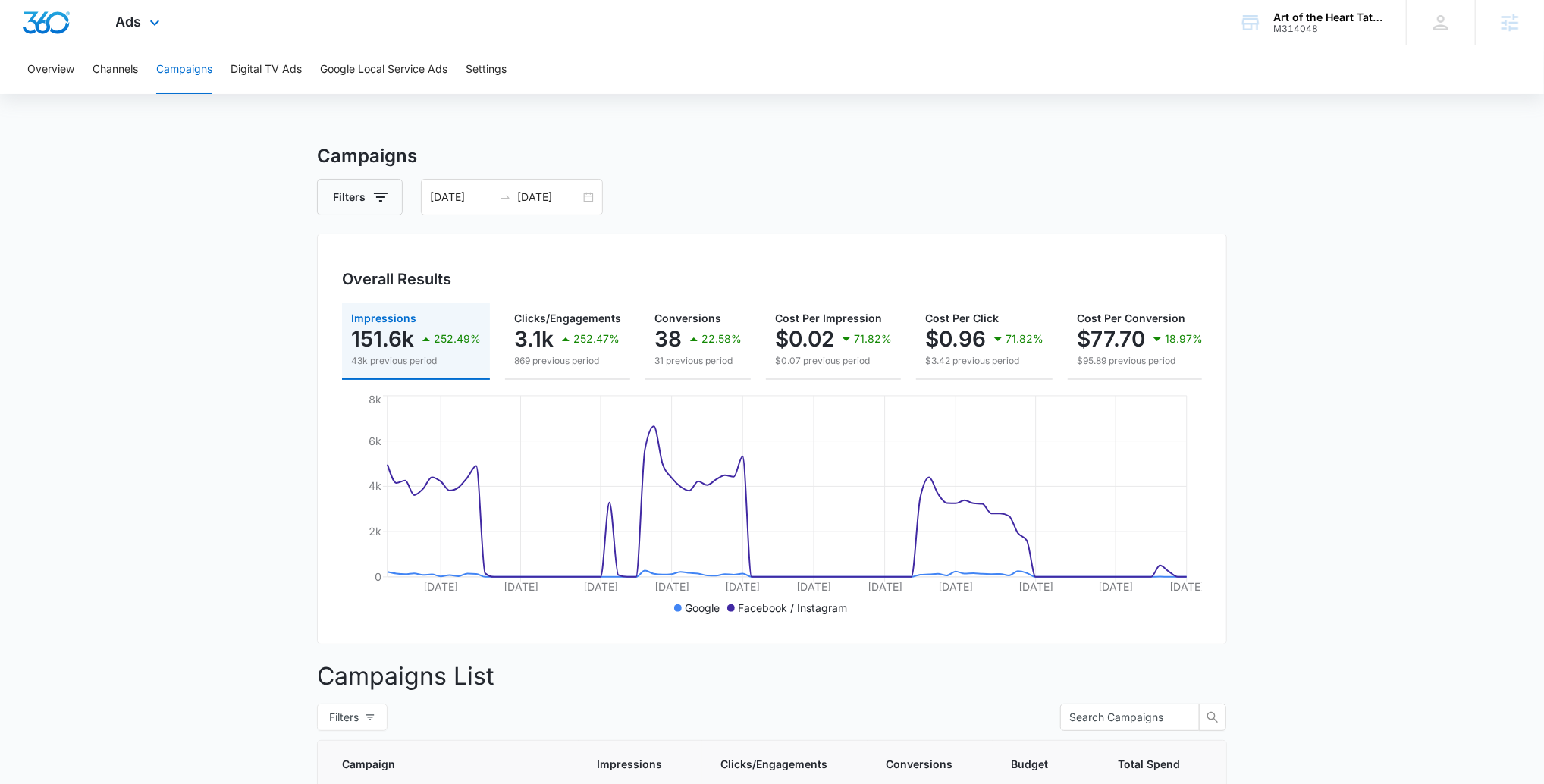
drag, startPoint x: 127, startPoint y: 33, endPoint x: 189, endPoint y: 211, distance: 188.5
click at [127, 33] on div "Ads Apps Reputation Websites Forms CRM Email Social Payments POS Content Ads In…" at bounding box center [140, 22] width 93 height 45
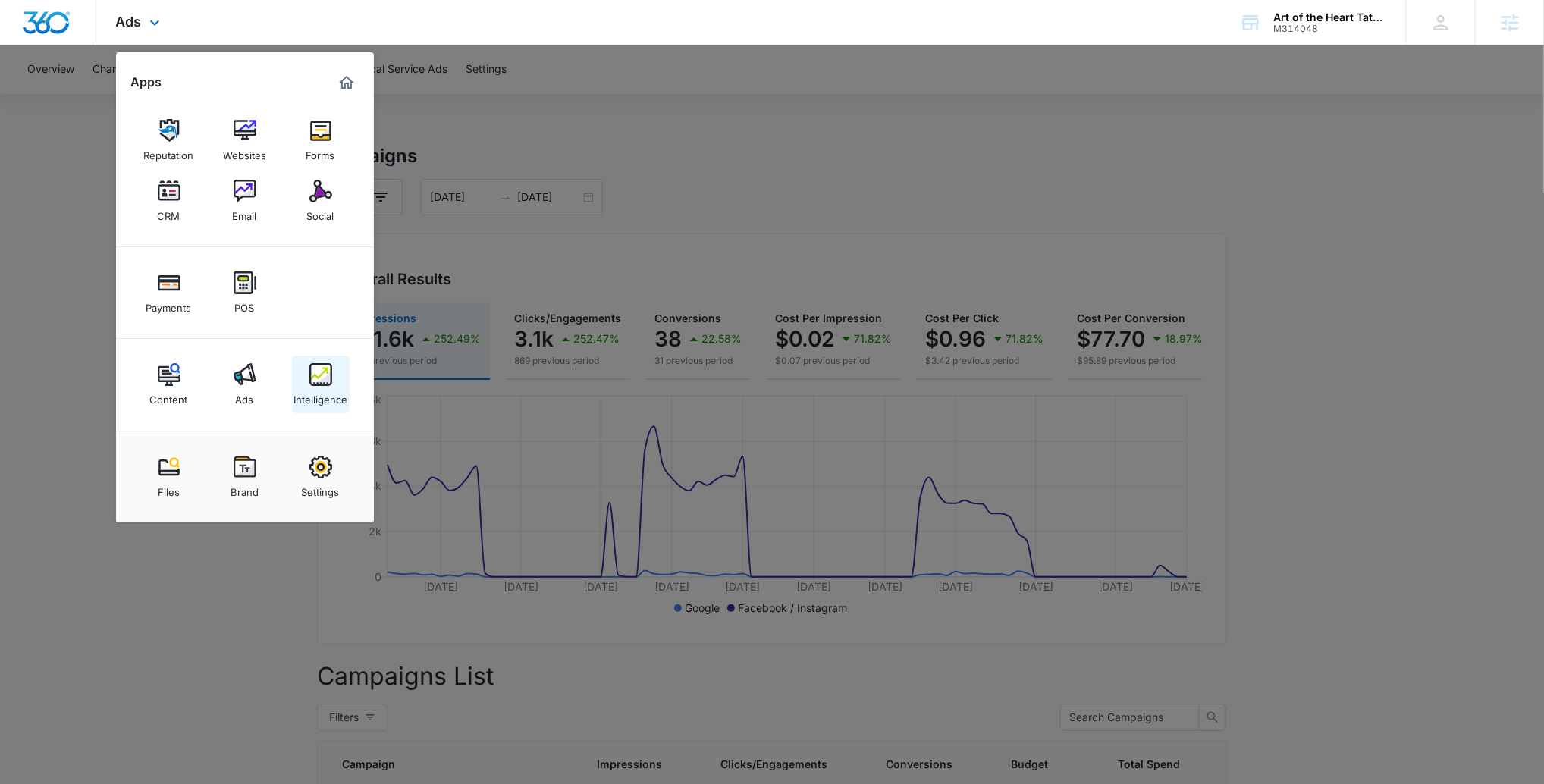
click at [324, 399] on div "Intelligence" at bounding box center [319, 396] width 53 height 19
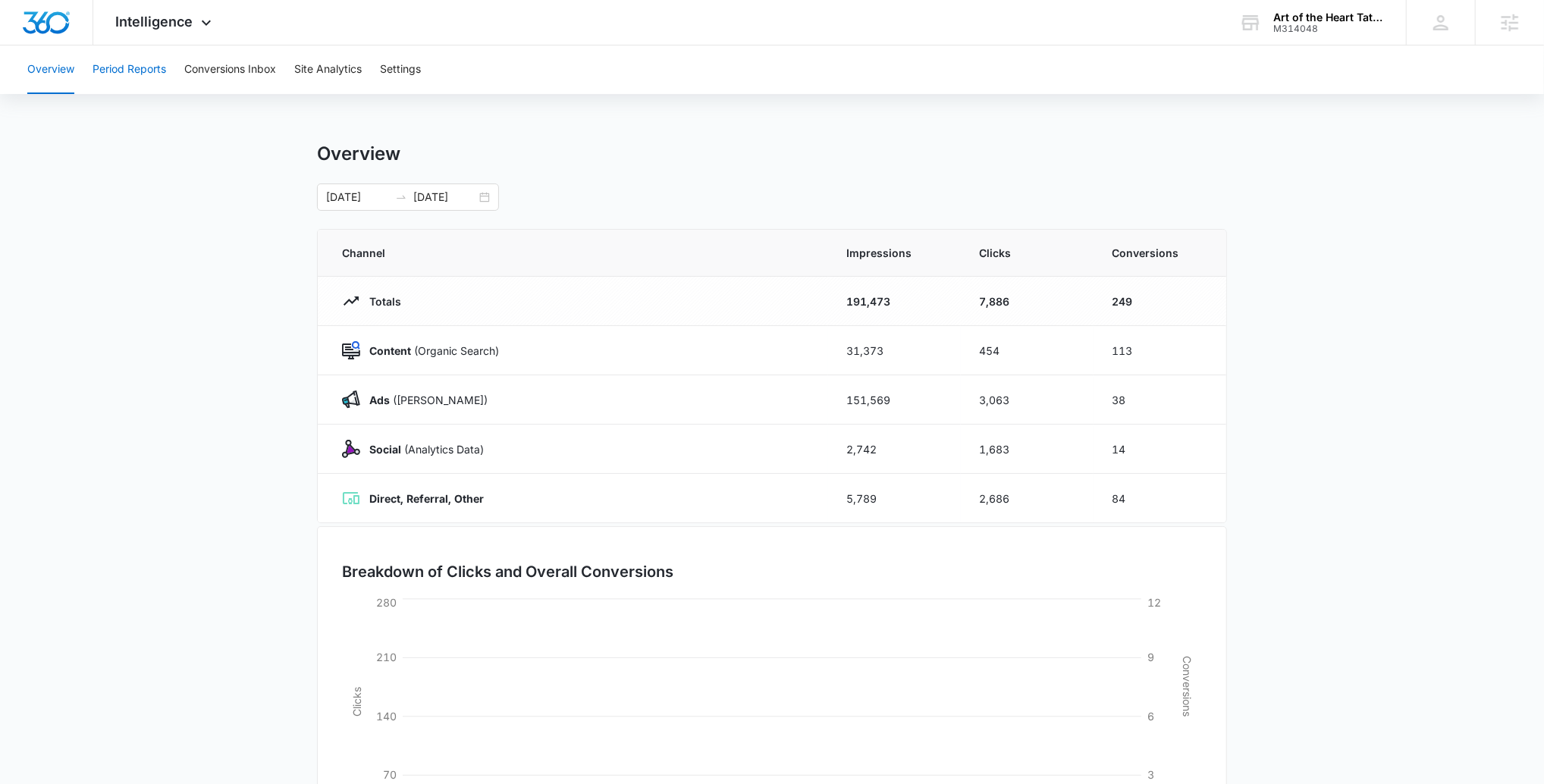
click at [143, 63] on button "Period Reports" at bounding box center [129, 70] width 74 height 49
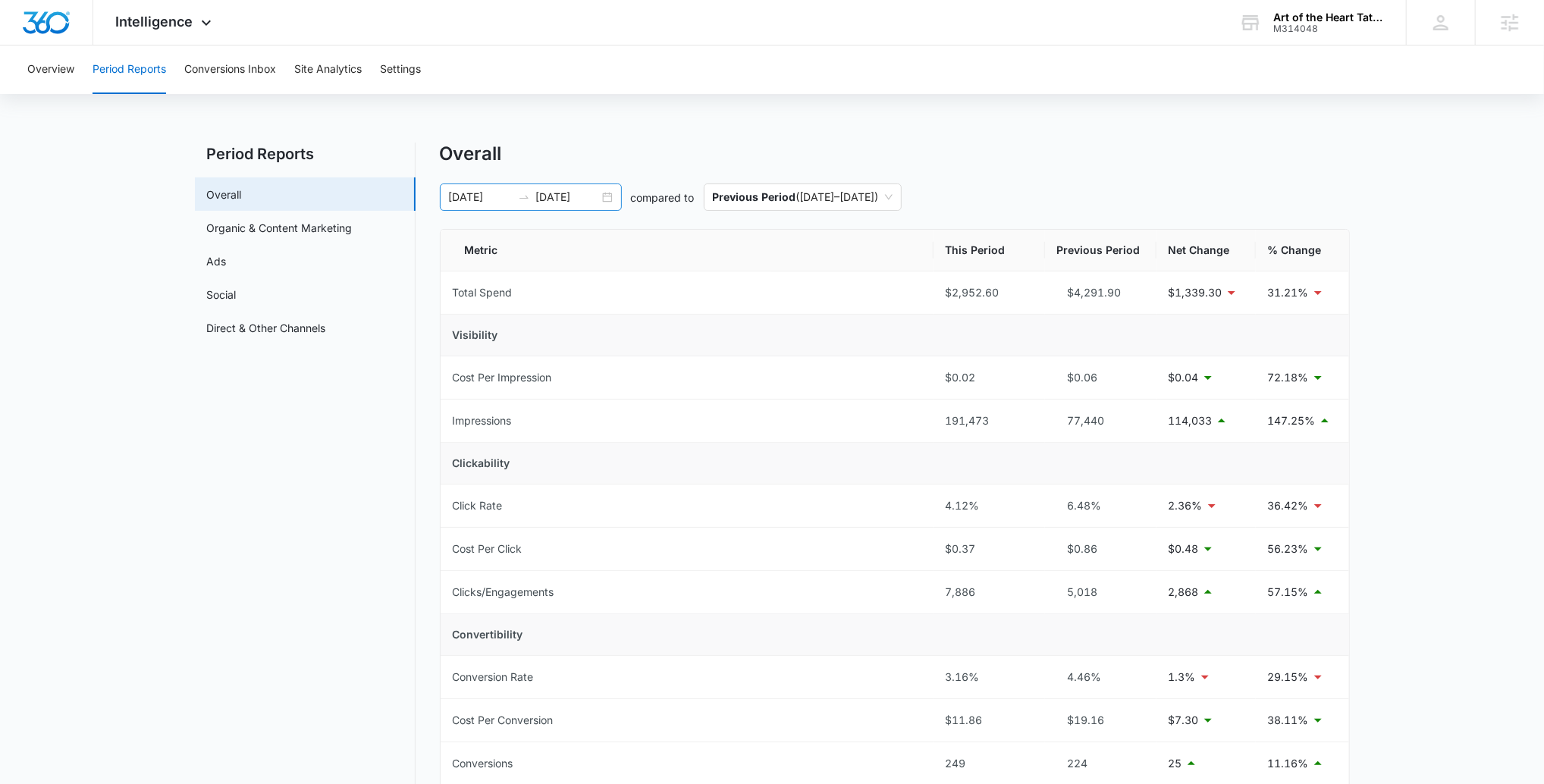
click at [548, 189] on input "09/03/2025" at bounding box center [567, 197] width 63 height 16
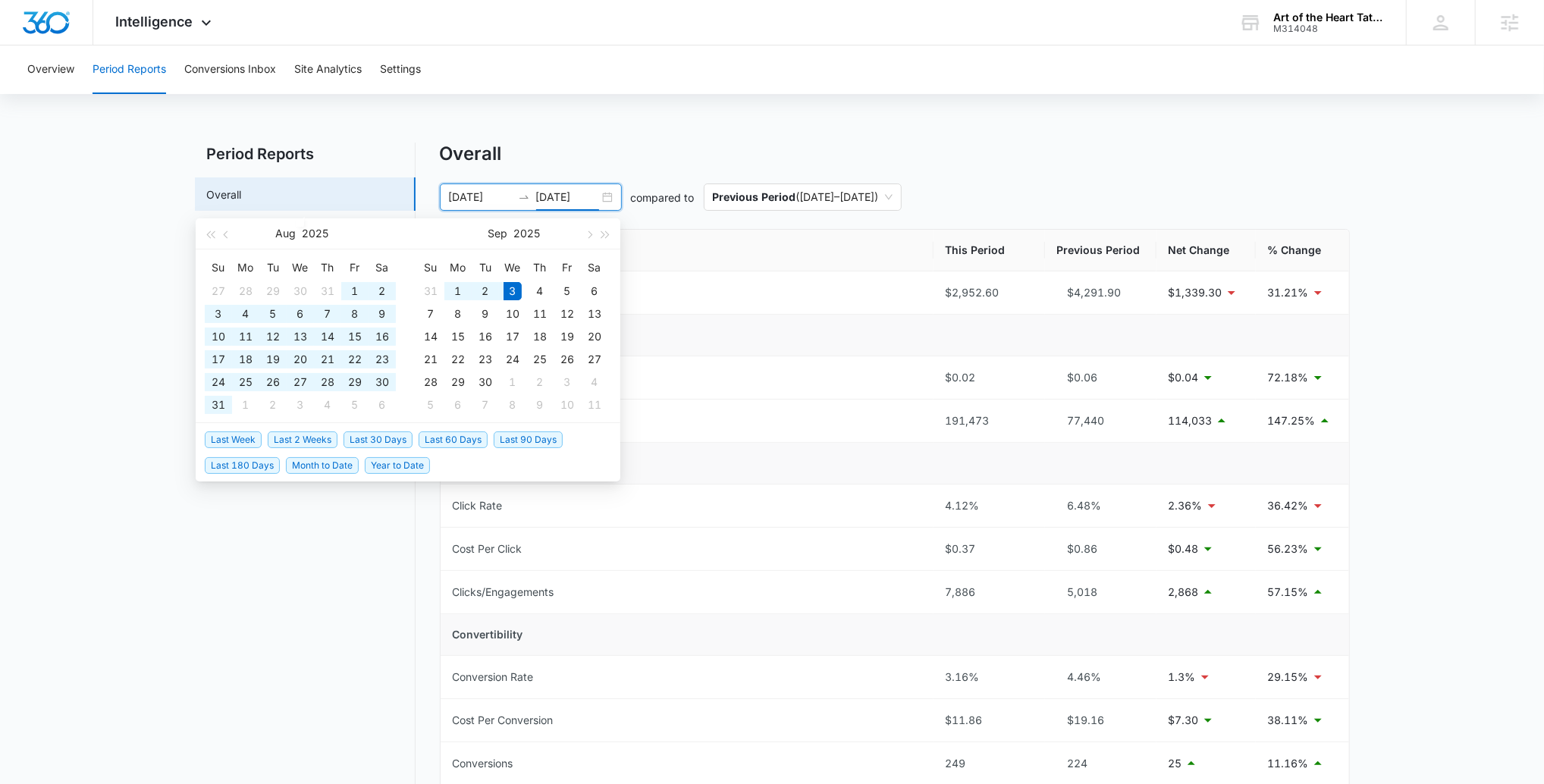
type input "09/03/2025"
click at [373, 439] on span "Last 30 Days" at bounding box center [378, 440] width 69 height 16
type input "08/03/2025"
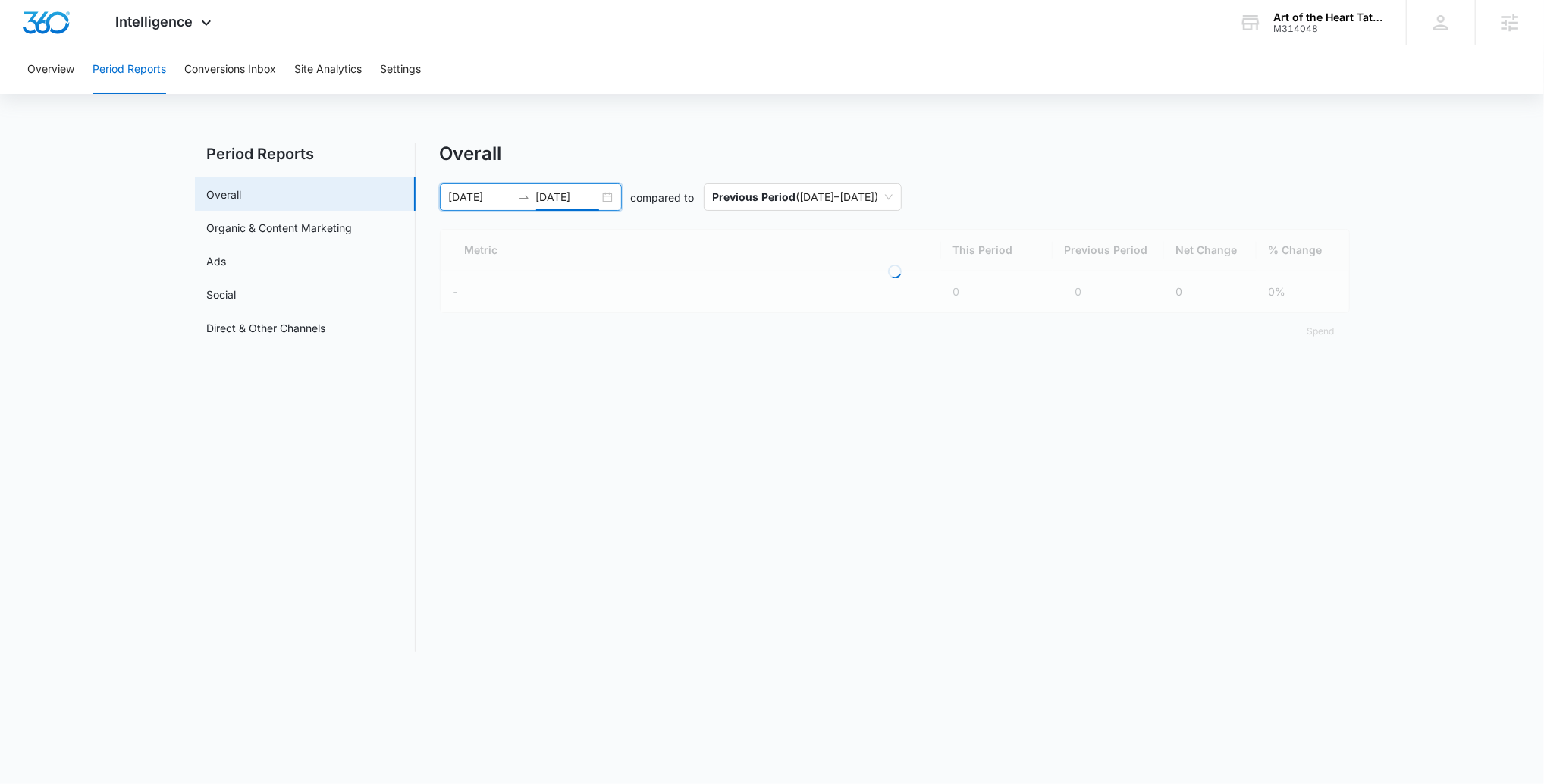
drag, startPoint x: 822, startPoint y: 147, endPoint x: 771, endPoint y: 169, distance: 55.5
click at [822, 147] on div "Overall" at bounding box center [894, 153] width 909 height 22
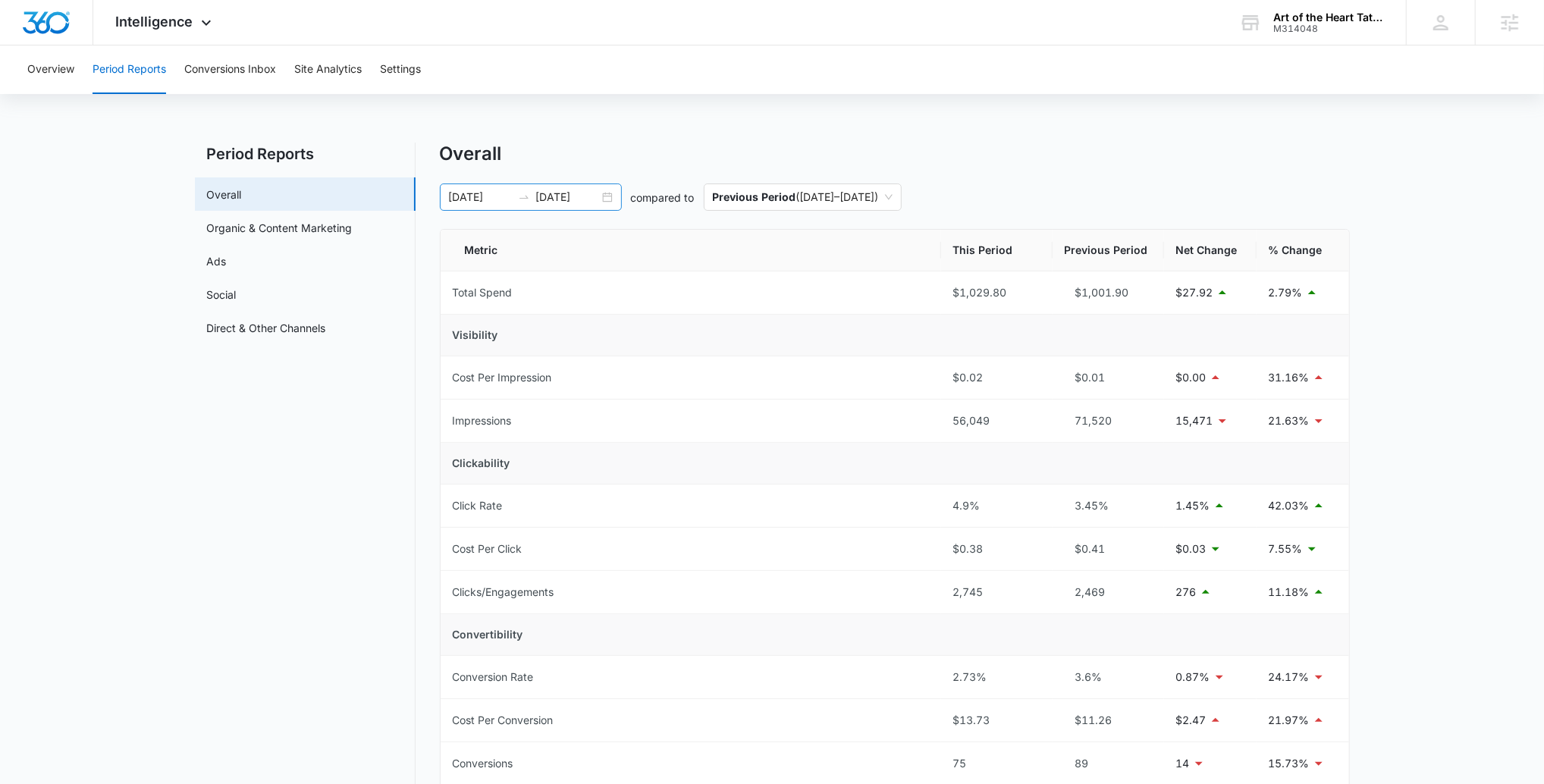
click at [540, 196] on input "09/02/2025" at bounding box center [567, 197] width 63 height 16
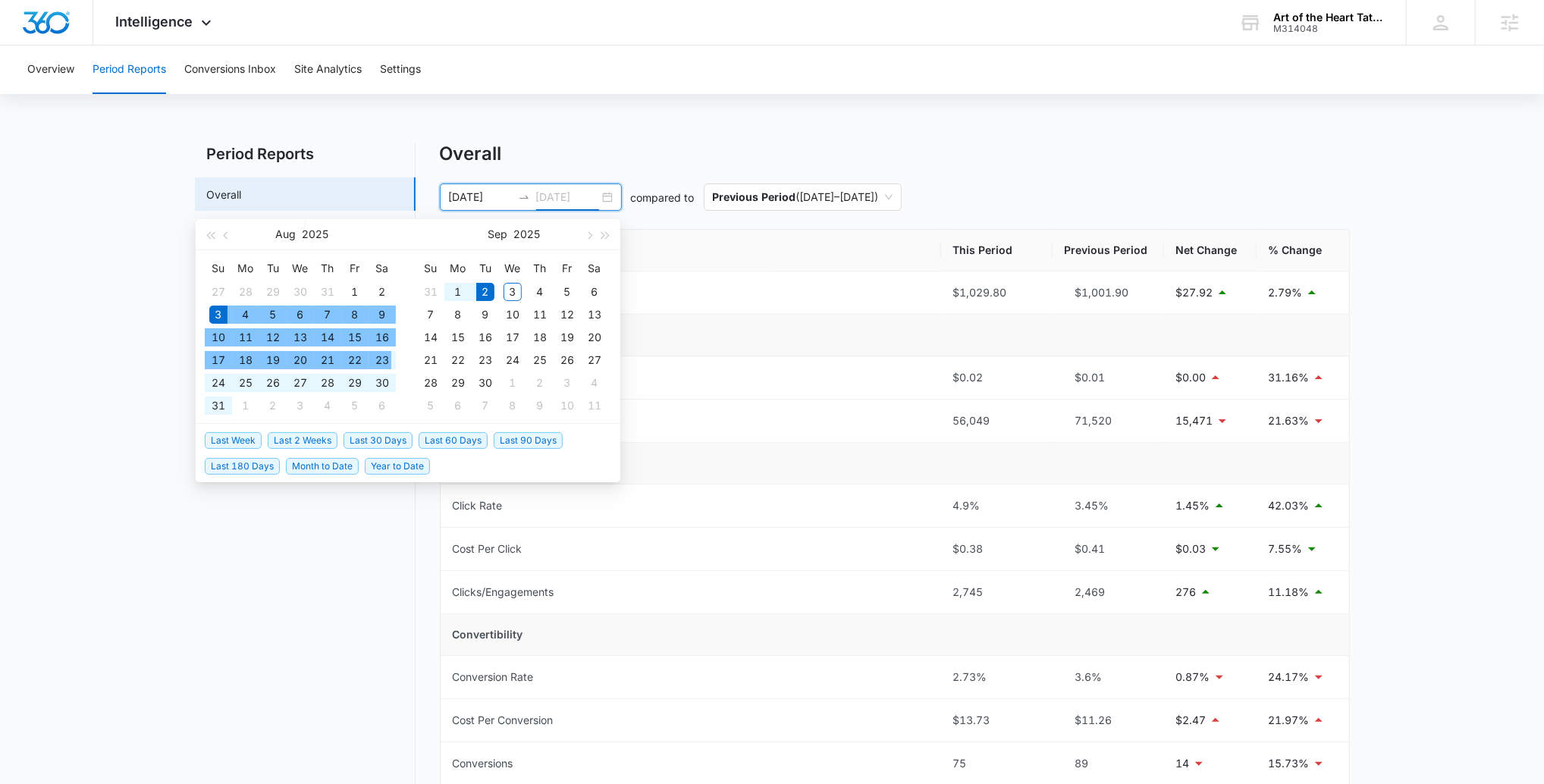
type input "09/02/2025"
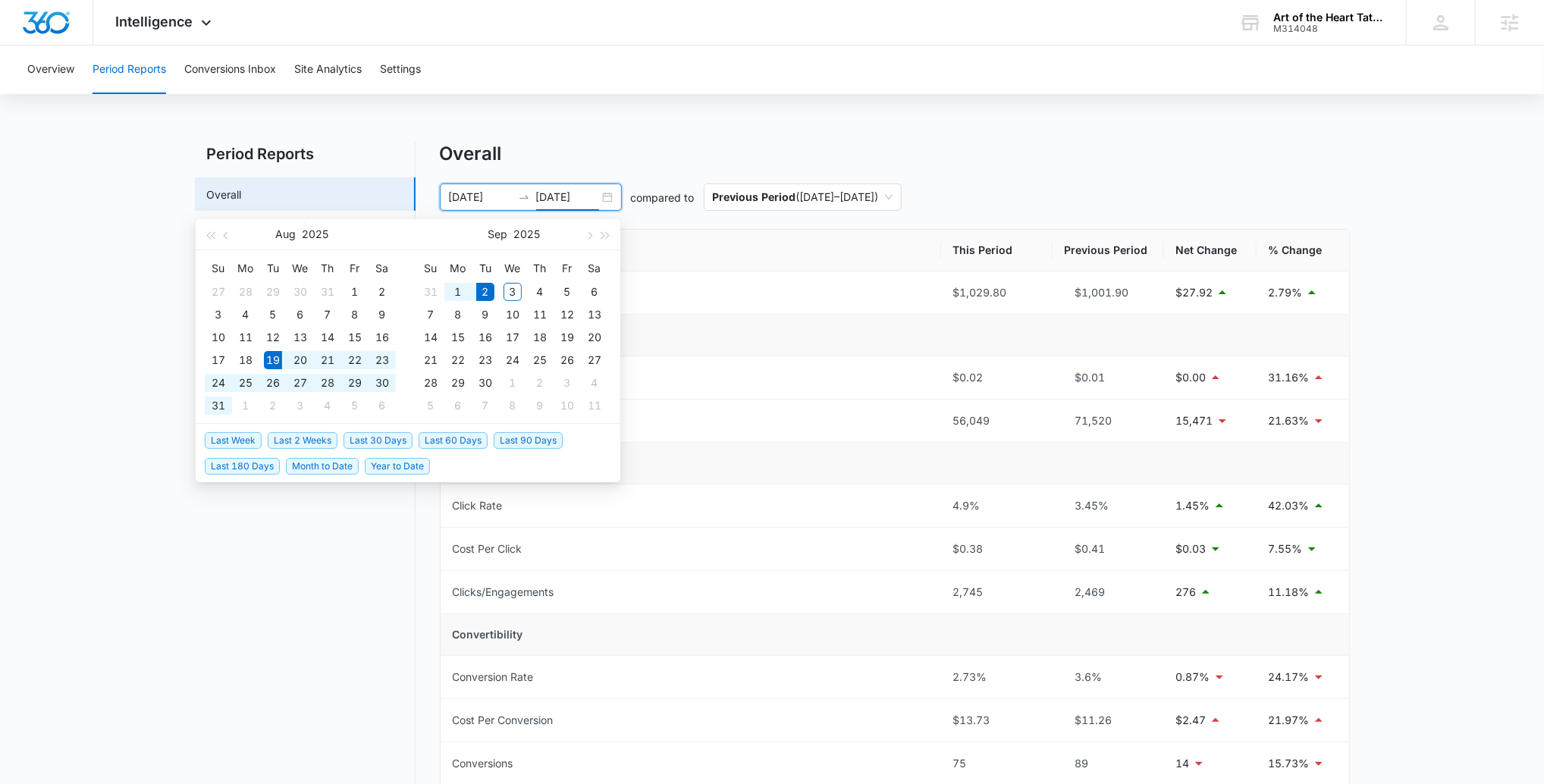
click at [286, 439] on span "Last 2 Weeks" at bounding box center [303, 440] width 70 height 16
type input "08/19/2025"
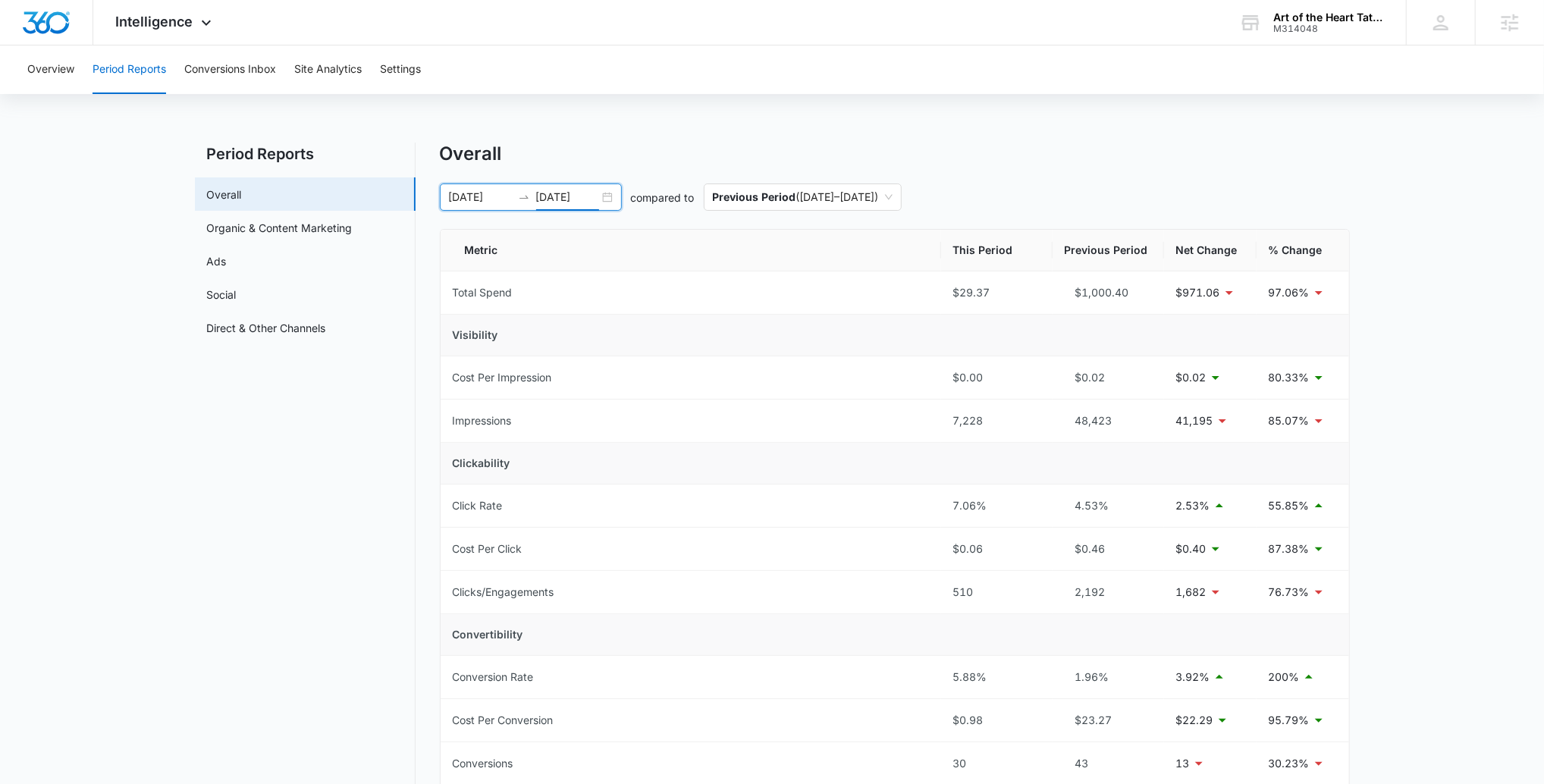
click at [571, 202] on input "09/02/2025" at bounding box center [567, 197] width 63 height 16
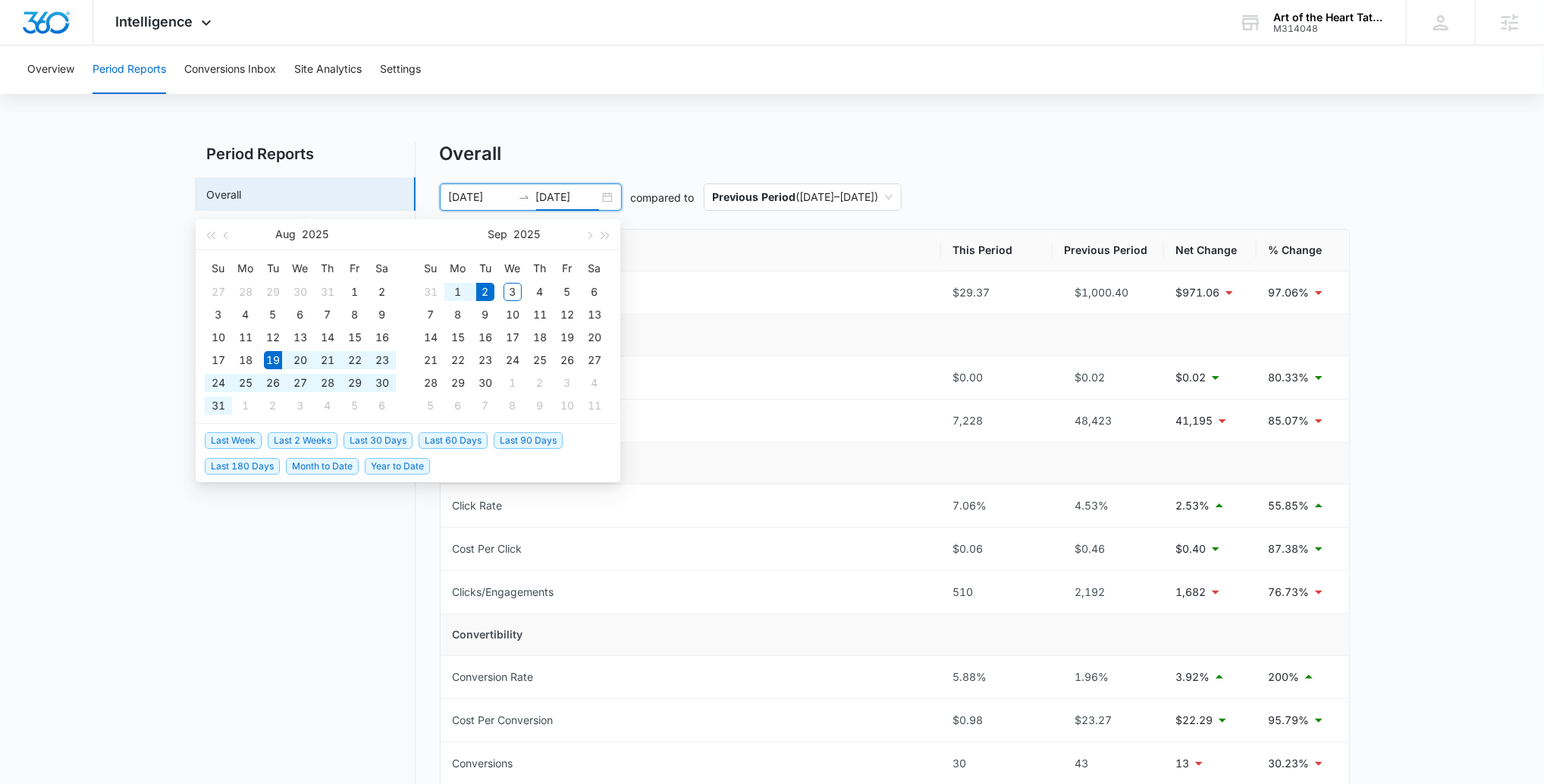
type input "09/02/2025"
click at [447, 441] on span "Last 60 Days" at bounding box center [452, 440] width 69 height 16
type input "07/04/2025"
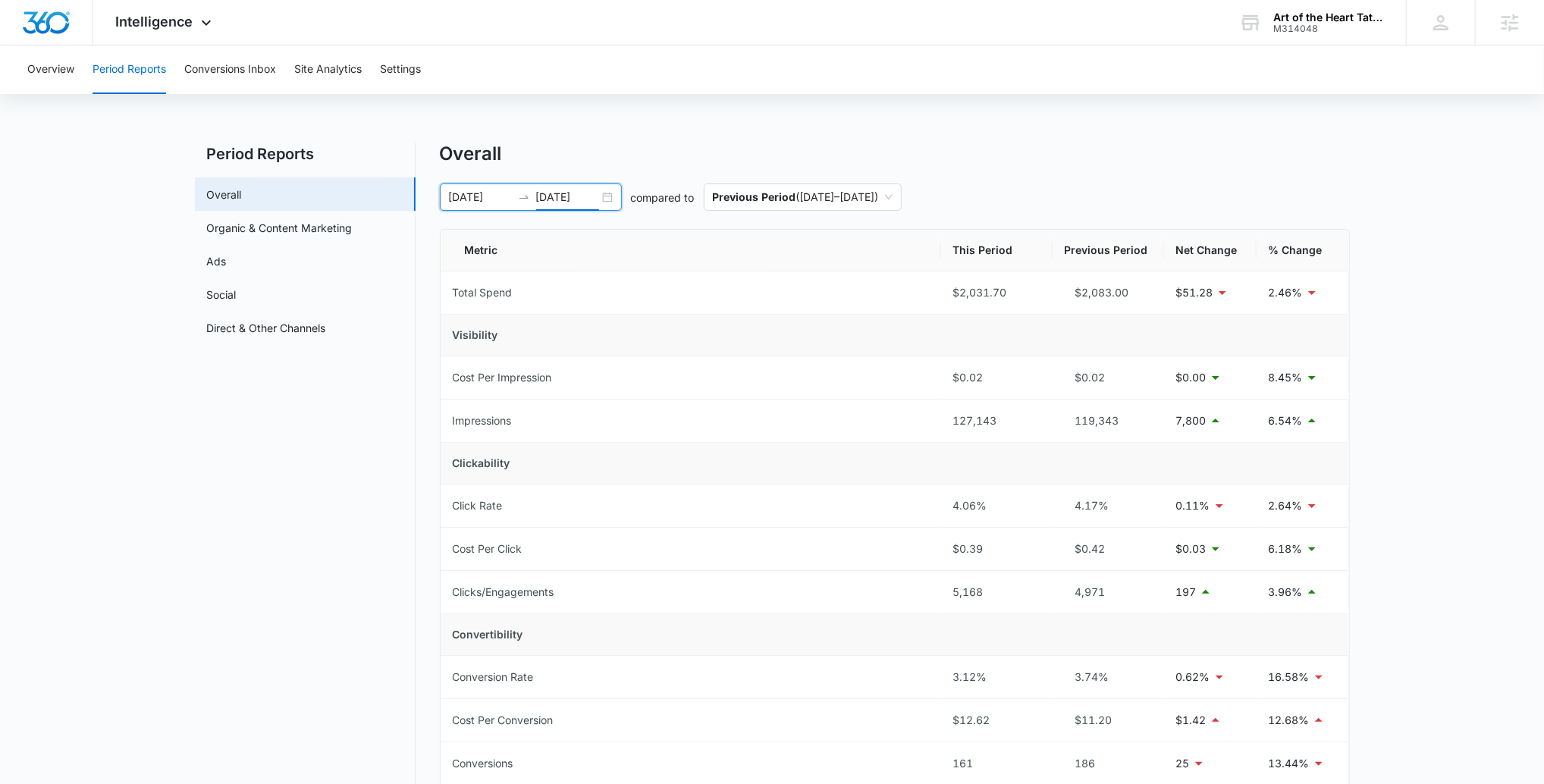
click at [584, 194] on input "09/02/2025" at bounding box center [567, 197] width 63 height 16
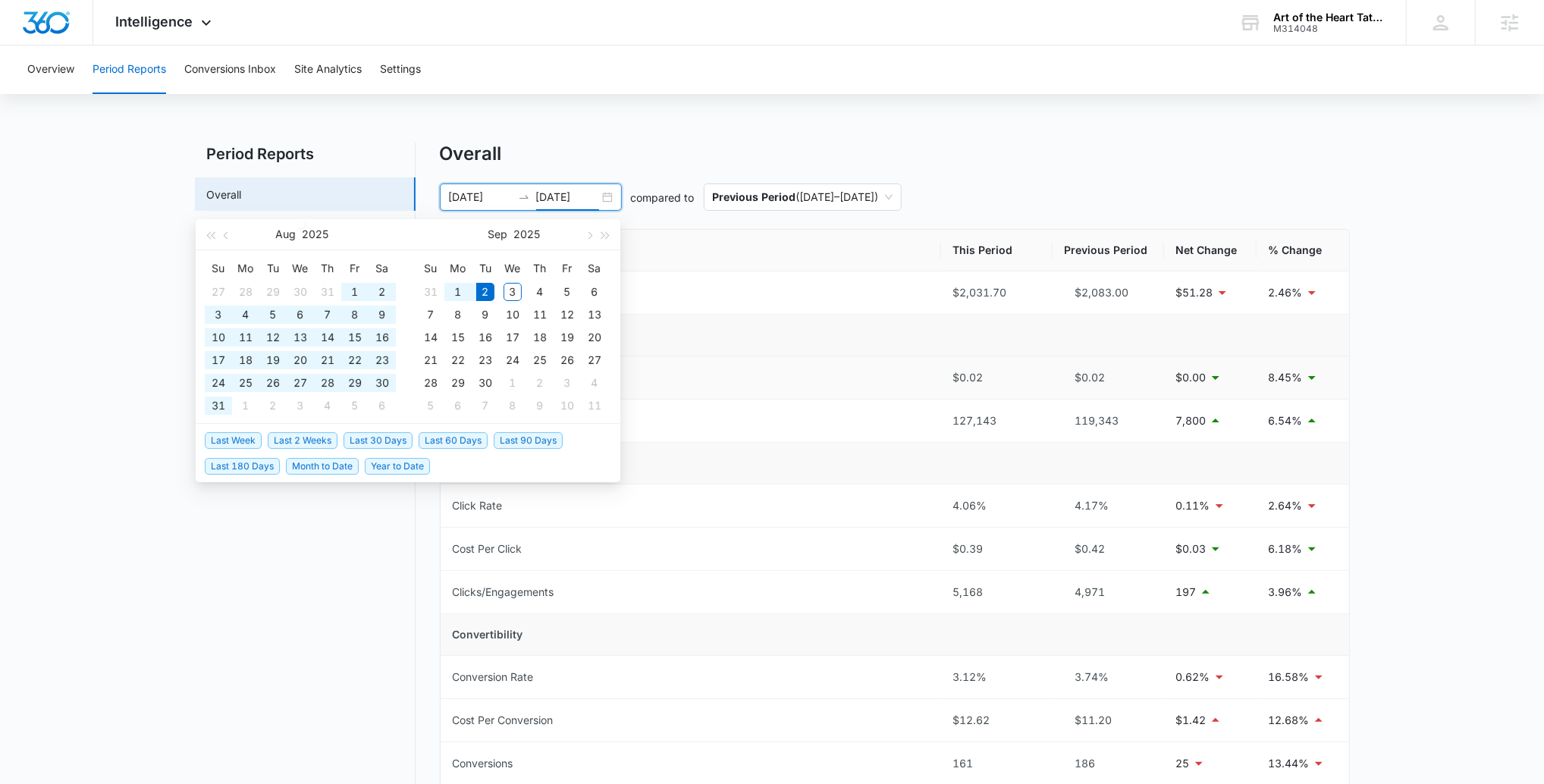
type input "09/02/2025"
click at [526, 434] on span "Last 90 Days" at bounding box center [528, 440] width 69 height 16
type input "06/04/2025"
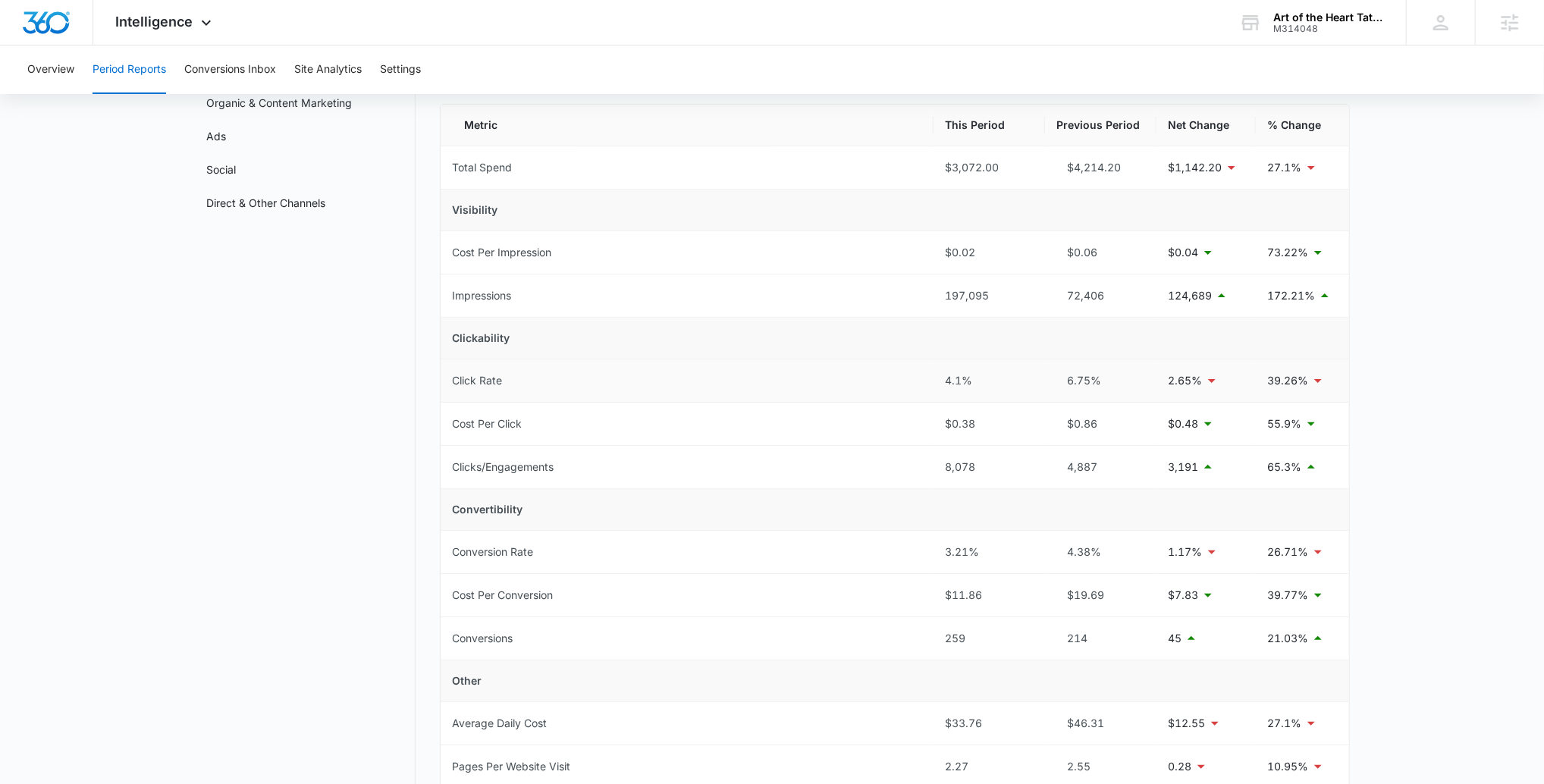
scroll to position [131, 0]
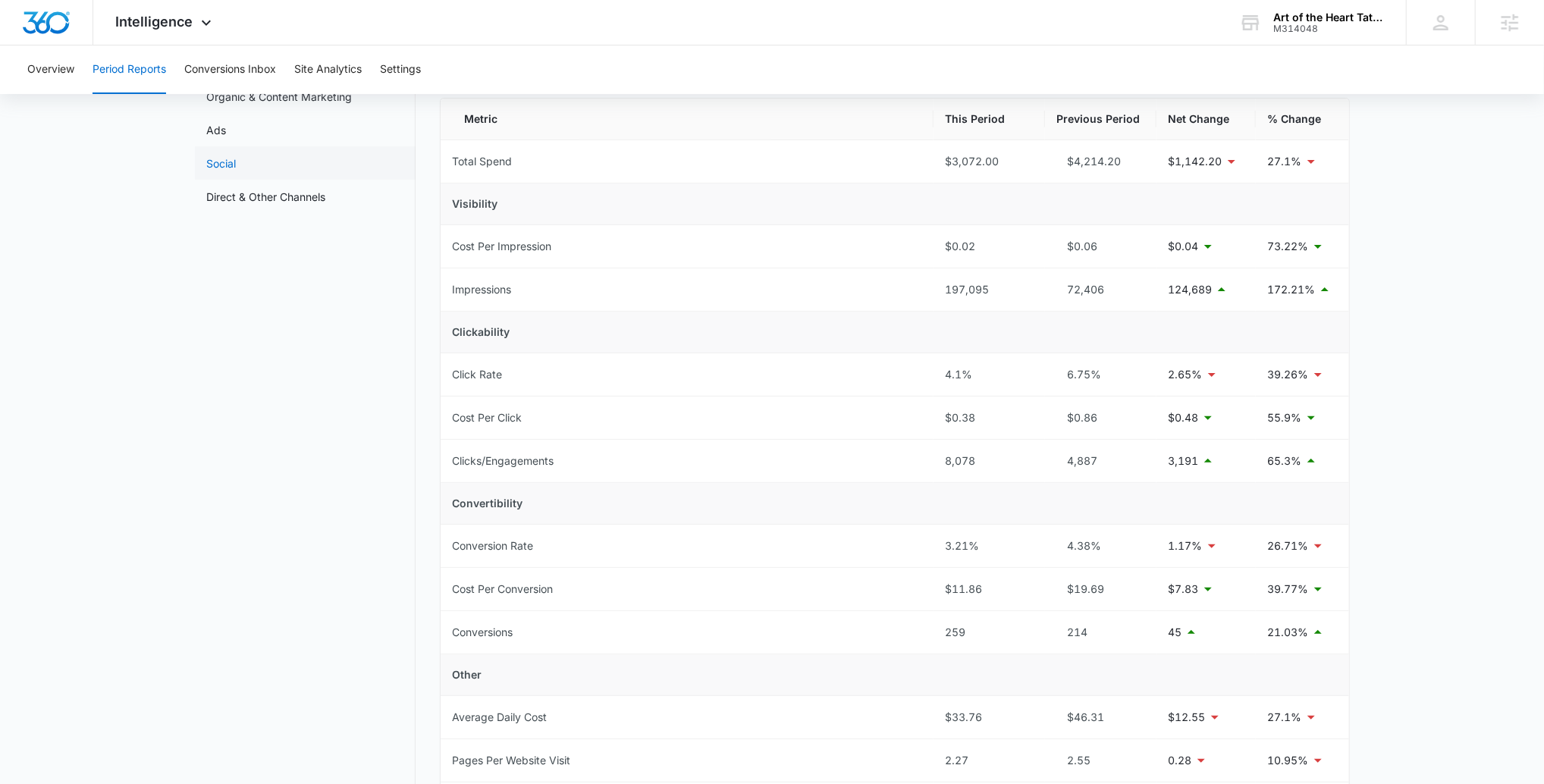
drag, startPoint x: 268, startPoint y: 129, endPoint x: 296, endPoint y: 153, distance: 36.9
click at [227, 129] on link "Ads" at bounding box center [216, 130] width 19 height 16
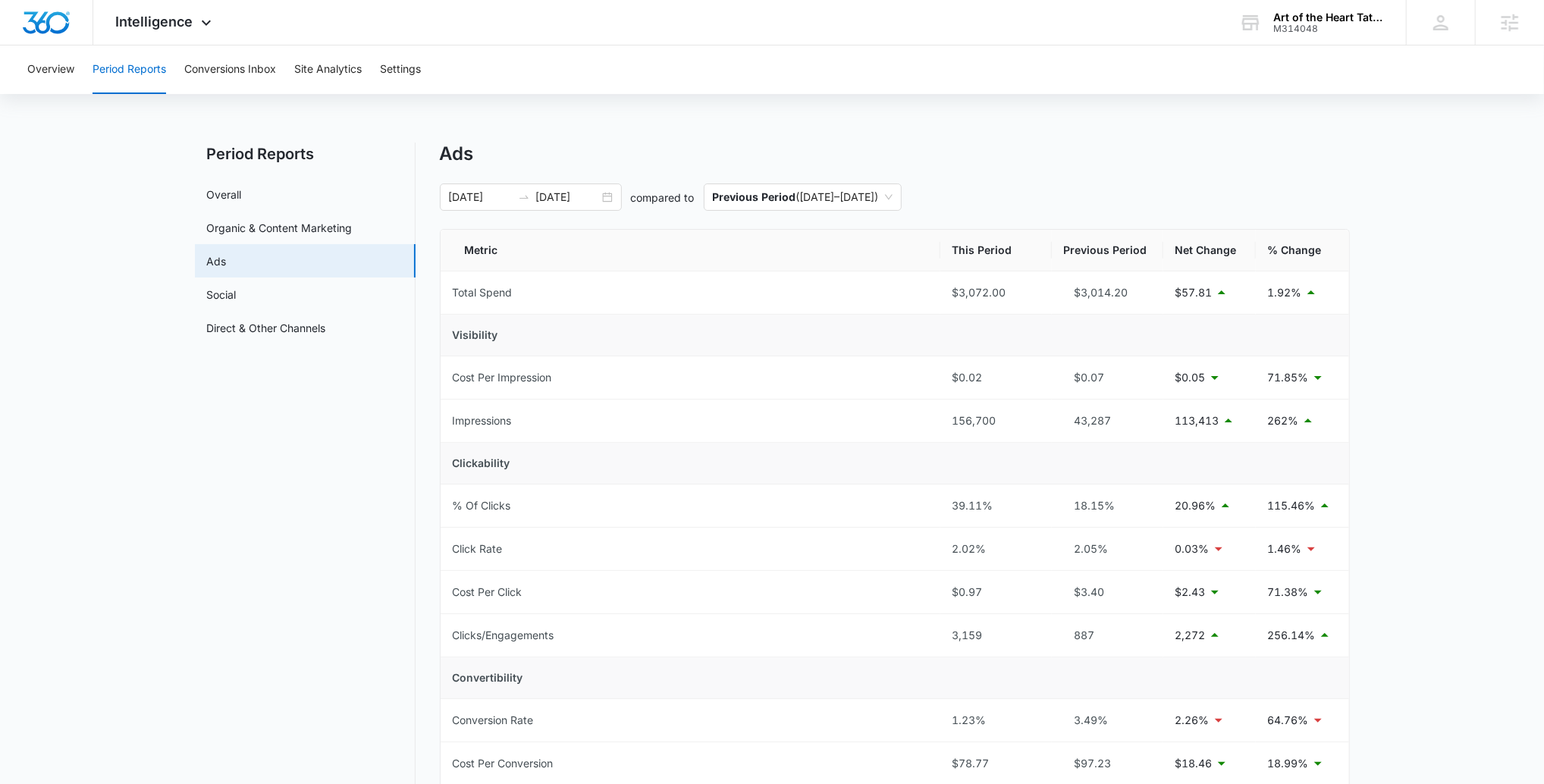
click at [307, 172] on nav "Period Reports Overall Organic & Content Marketing Ads Social Direct & Other Ch…" at bounding box center [305, 618] width 220 height 952
click at [242, 192] on link "Overall" at bounding box center [224, 194] width 35 height 16
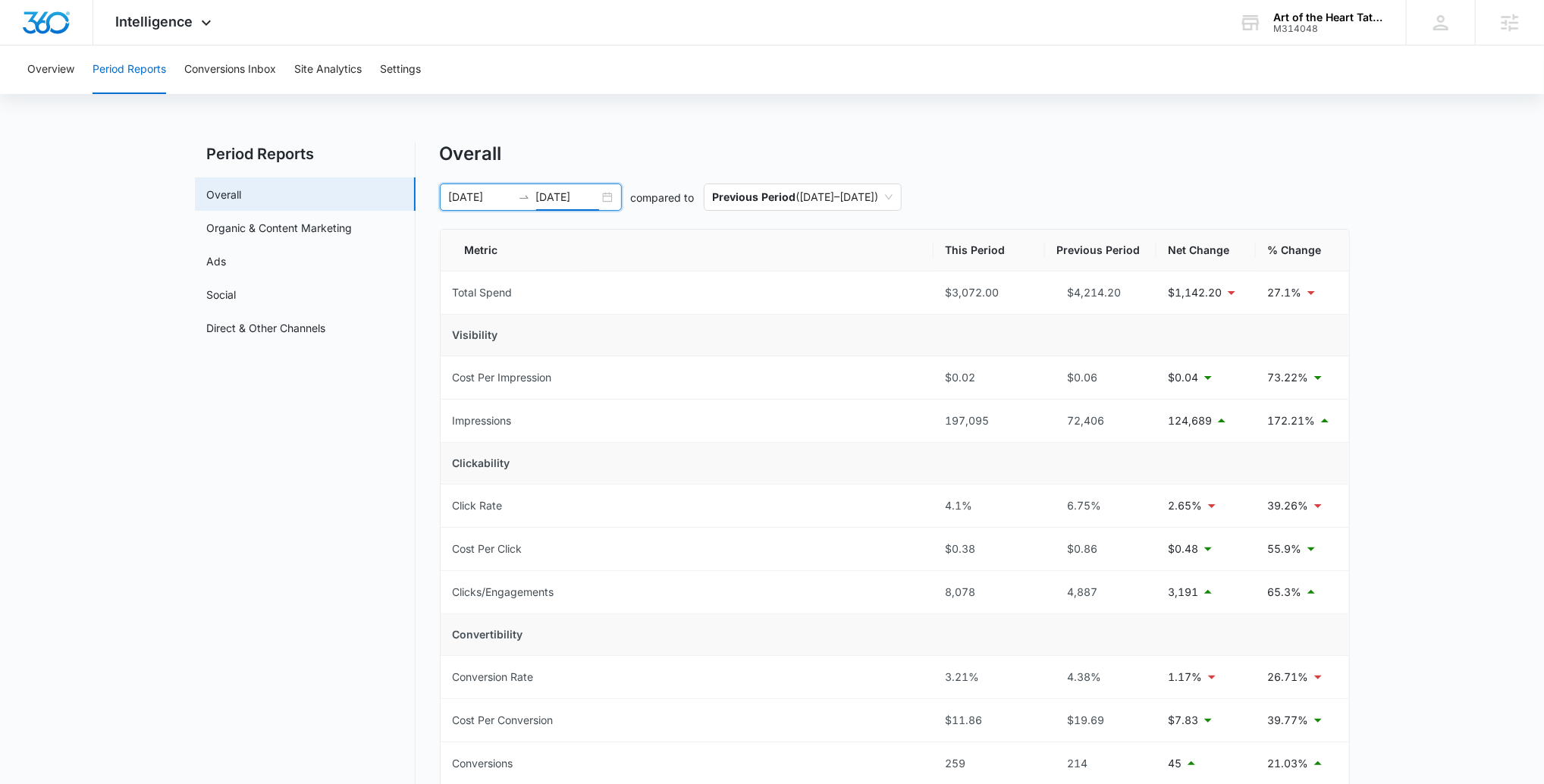
drag, startPoint x: 548, startPoint y: 193, endPoint x: 545, endPoint y: 207, distance: 14.3
click at [548, 193] on input "09/02/2025" at bounding box center [567, 197] width 63 height 16
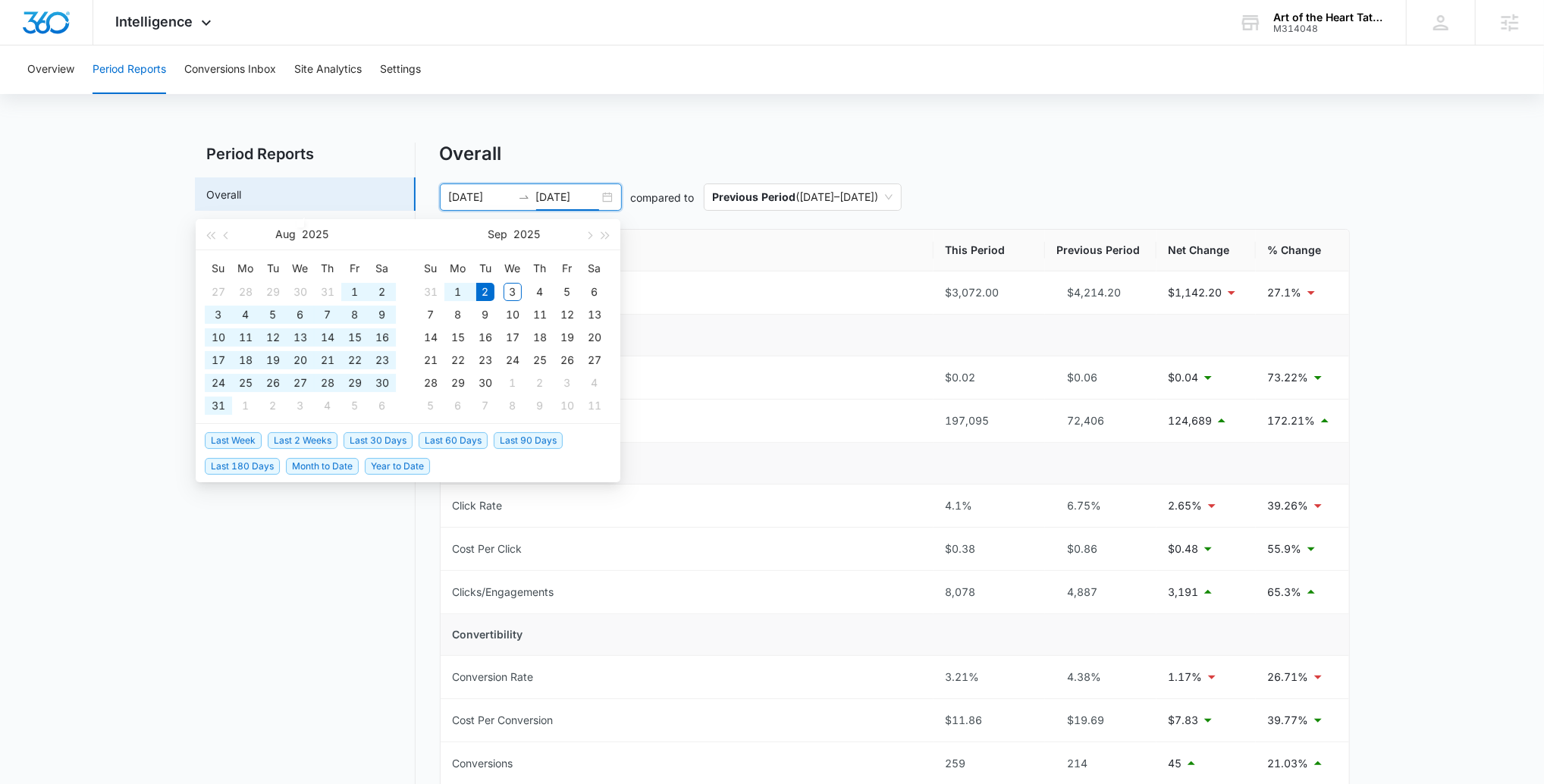
type input "09/02/2025"
click at [376, 439] on span "Last 30 Days" at bounding box center [378, 440] width 69 height 16
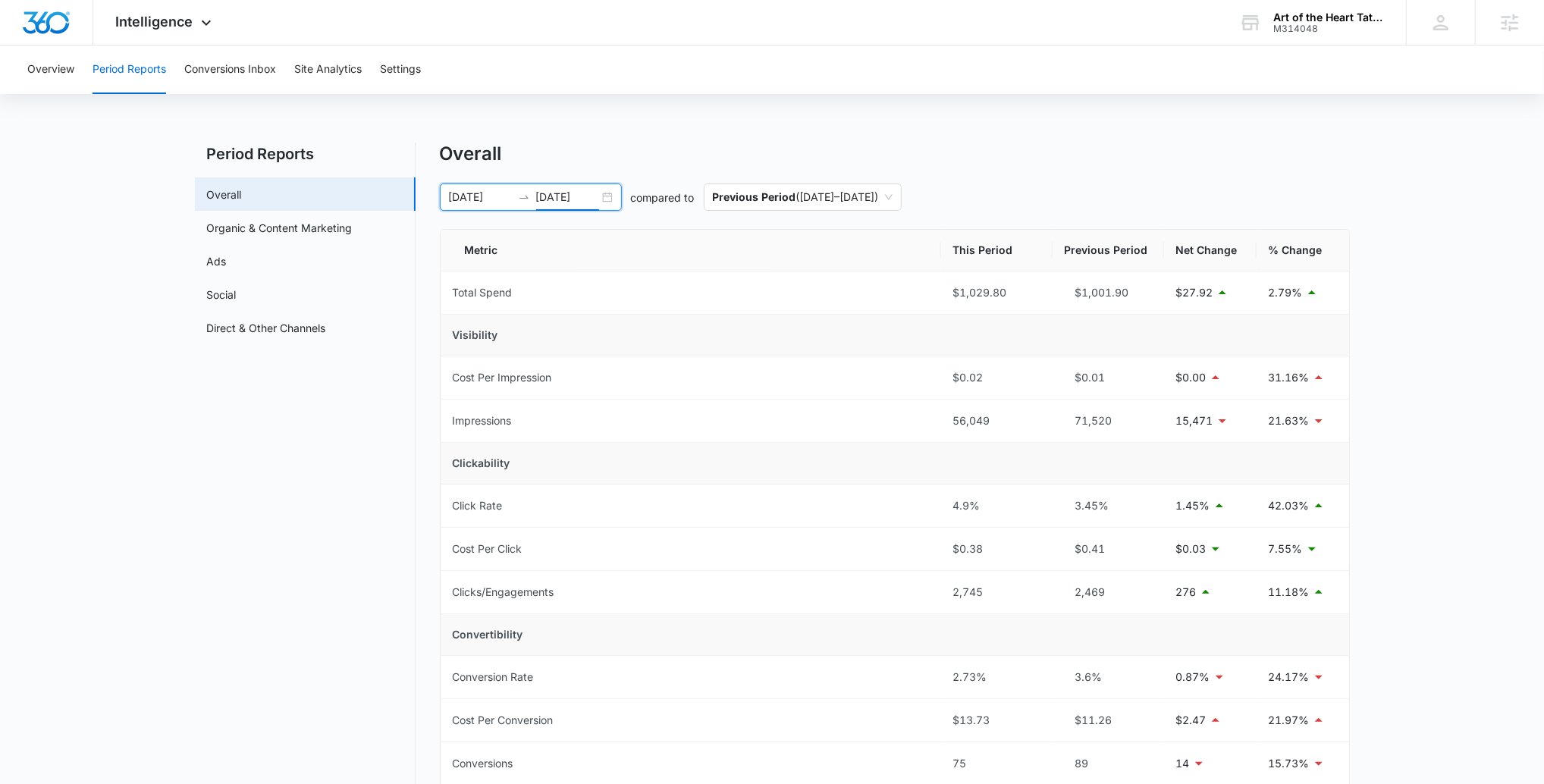
click at [525, 193] on icon "swap-right" at bounding box center [524, 197] width 12 height 12
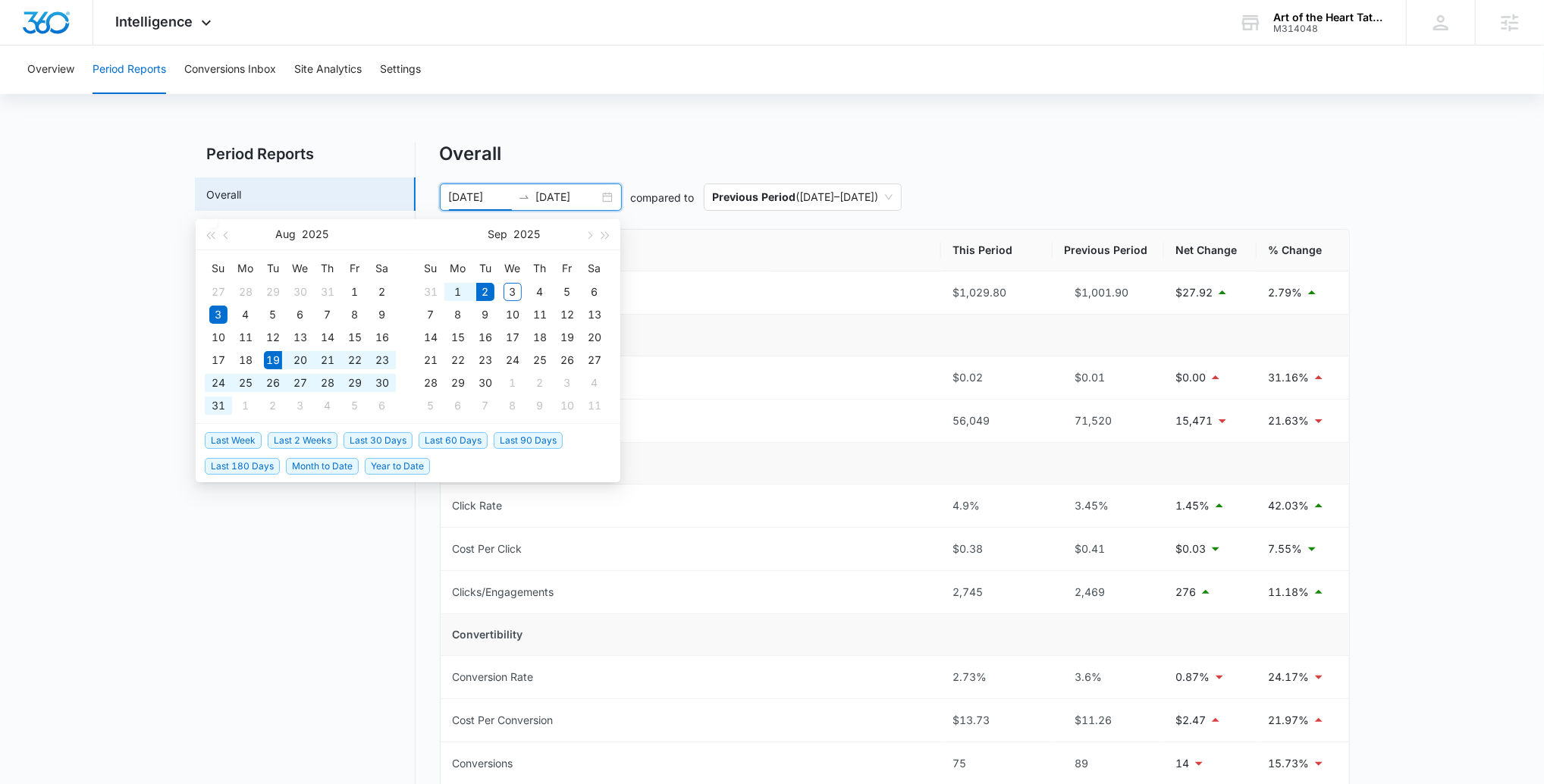
drag, startPoint x: 314, startPoint y: 440, endPoint x: 911, endPoint y: 412, distance: 597.7
click at [315, 440] on span "Last 2 Weeks" at bounding box center [303, 440] width 70 height 16
type input "08/19/2025"
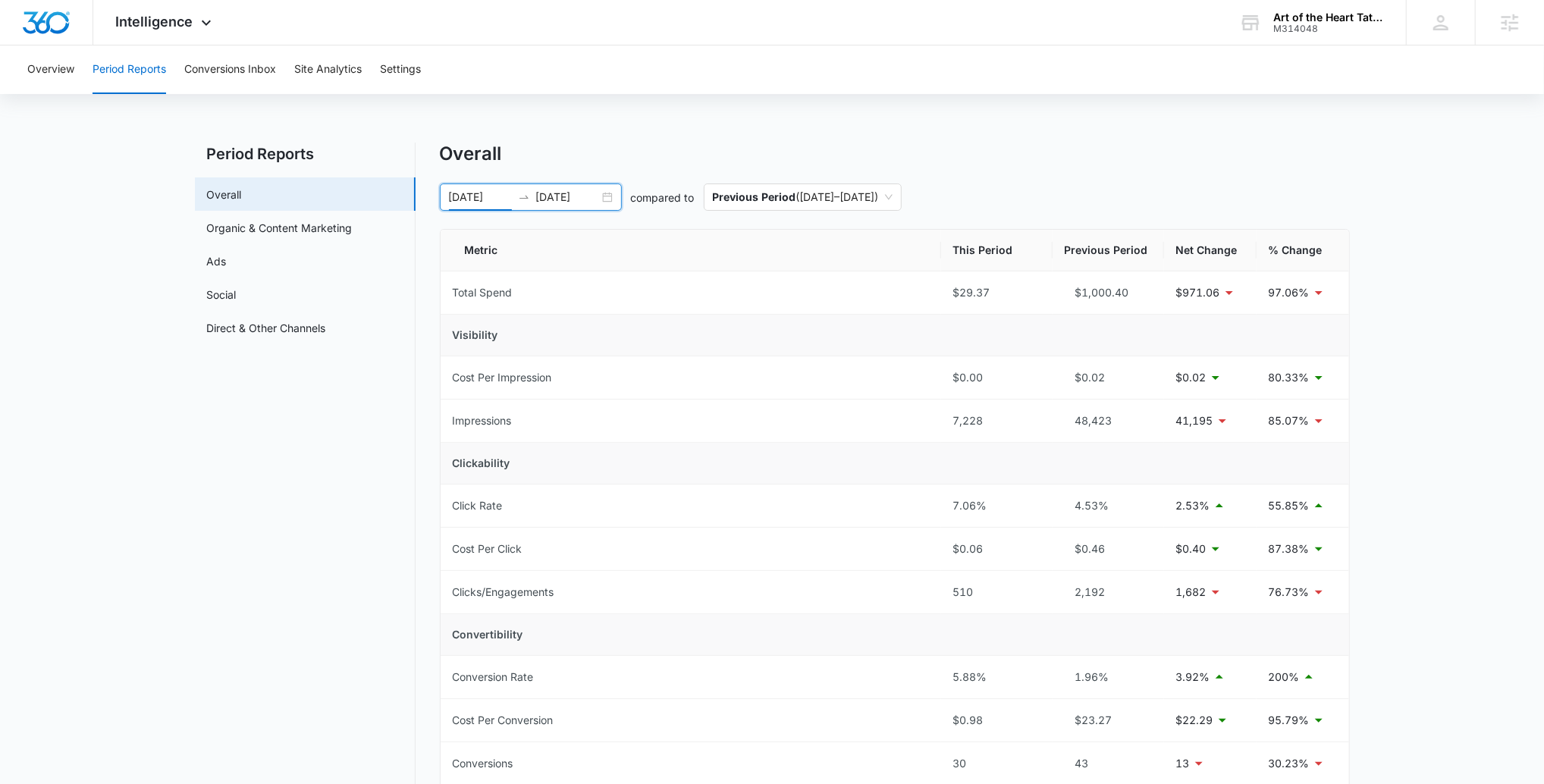
click at [1436, 388] on main "Period Reports Overall Organic & Content Marketing Ads Social Direct & Other Ch…" at bounding box center [772, 735] width 1544 height 1187
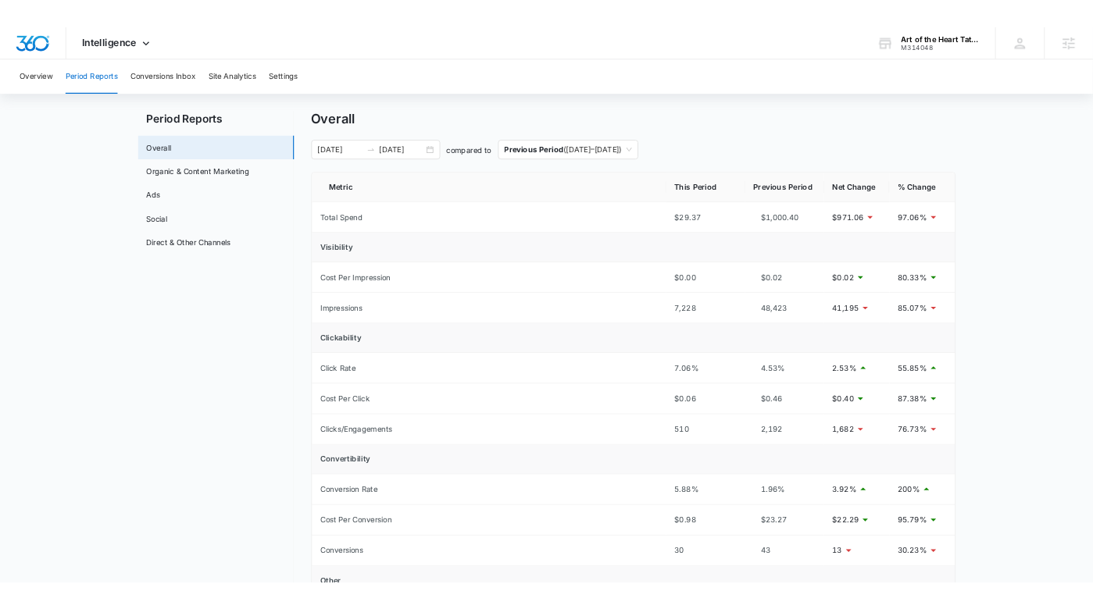
scroll to position [31, 0]
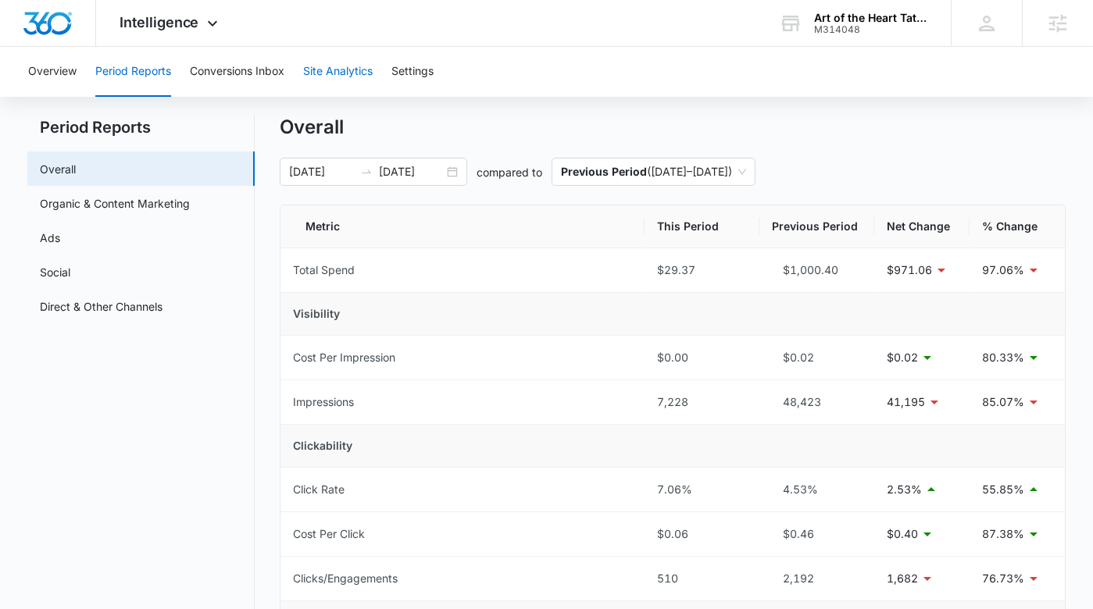
click at [305, 74] on button "Site Analytics" at bounding box center [338, 72] width 70 height 50
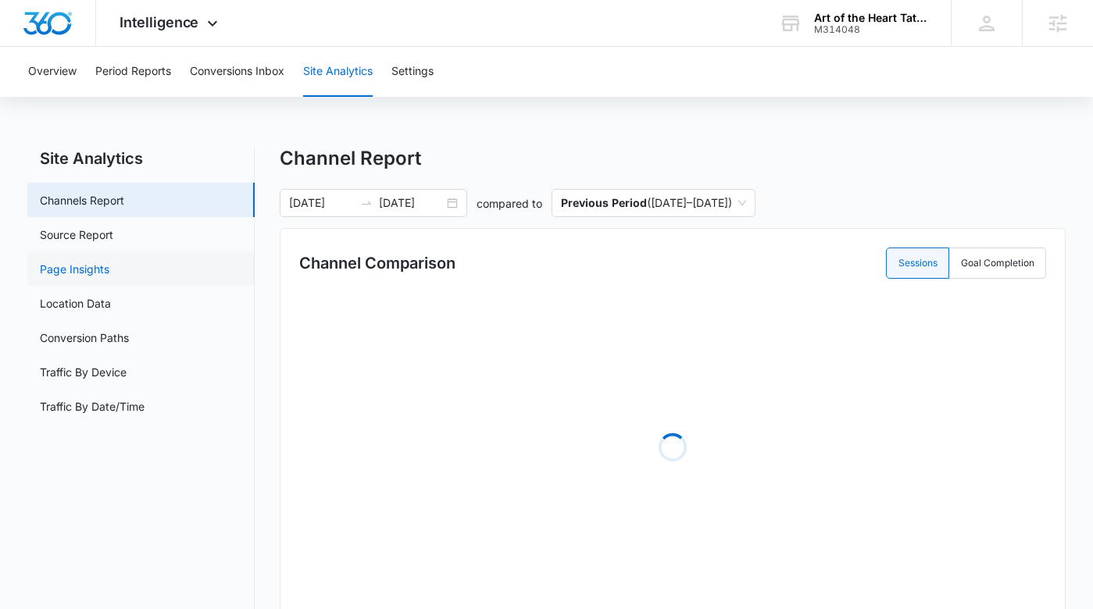
click at [109, 266] on link "Page Insights" at bounding box center [75, 269] width 70 height 16
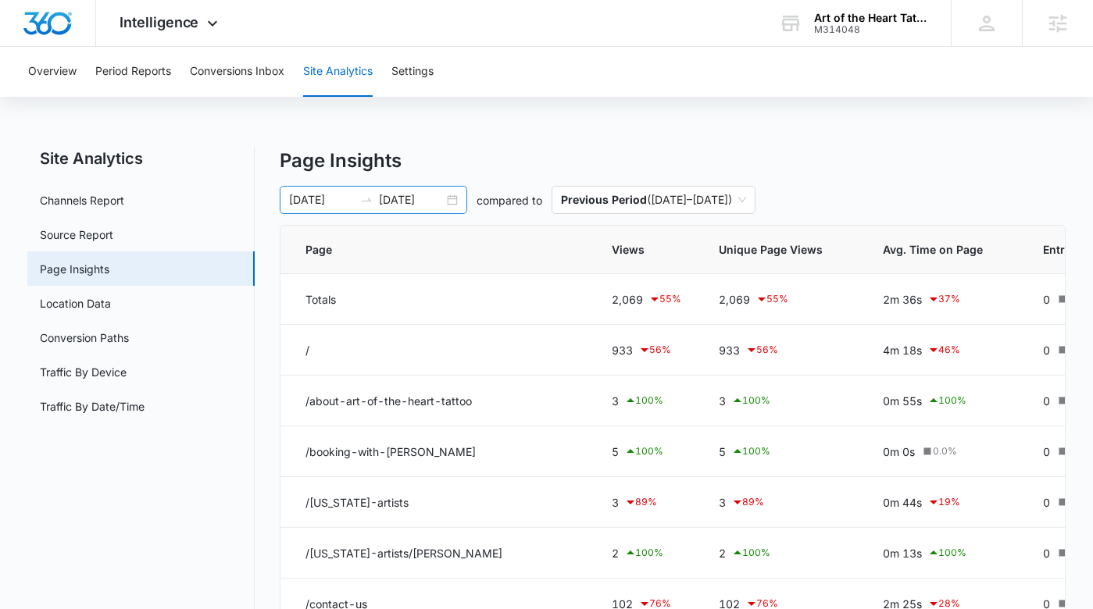
click at [325, 209] on div "08/19/2025 09/02/2025" at bounding box center [373, 200] width 187 height 28
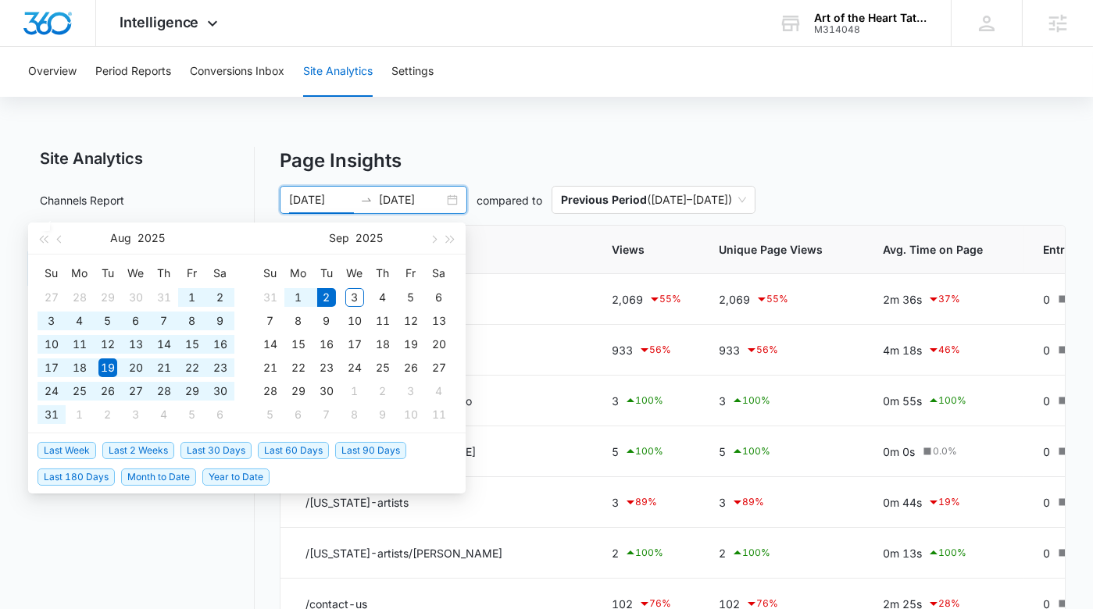
drag, startPoint x: 290, startPoint y: 444, endPoint x: 323, endPoint y: 426, distance: 38.1
click at [290, 444] on span "Last 60 Days" at bounding box center [293, 450] width 71 height 17
type input "07/04/2025"
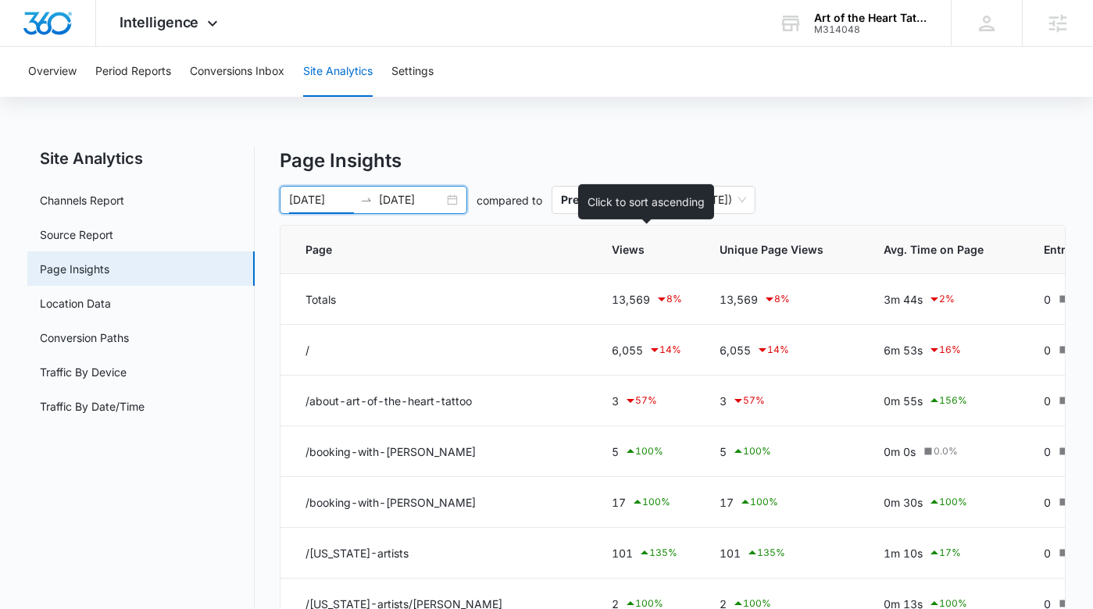
click at [634, 253] on span "Views" at bounding box center [636, 249] width 48 height 16
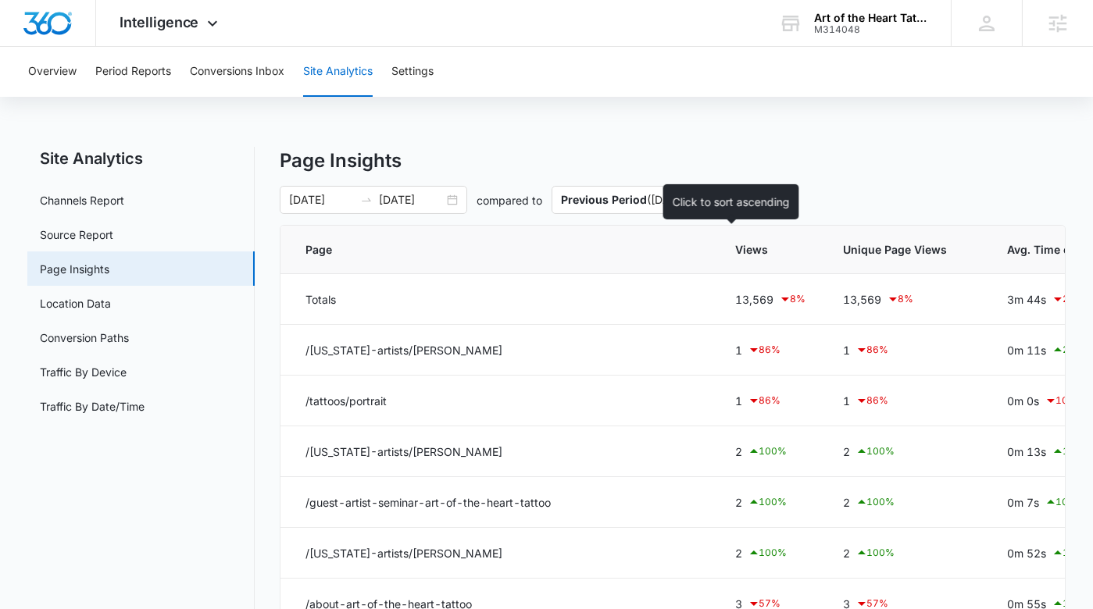
click at [731, 258] on th "Views" at bounding box center [770, 250] width 108 height 48
click at [748, 258] on th "Views" at bounding box center [770, 250] width 108 height 48
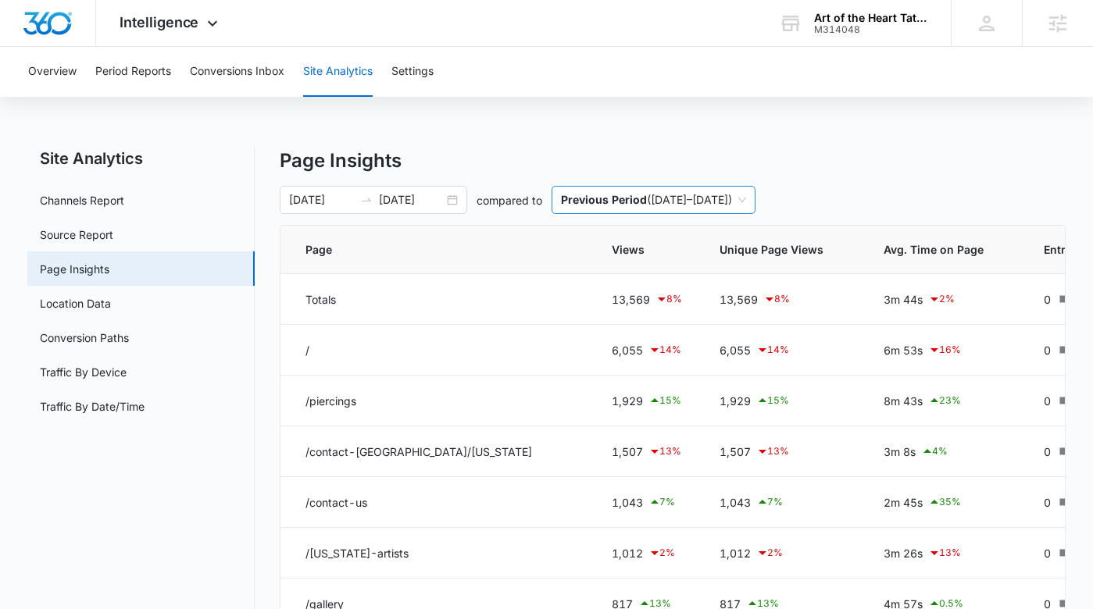
scroll to position [28, 0]
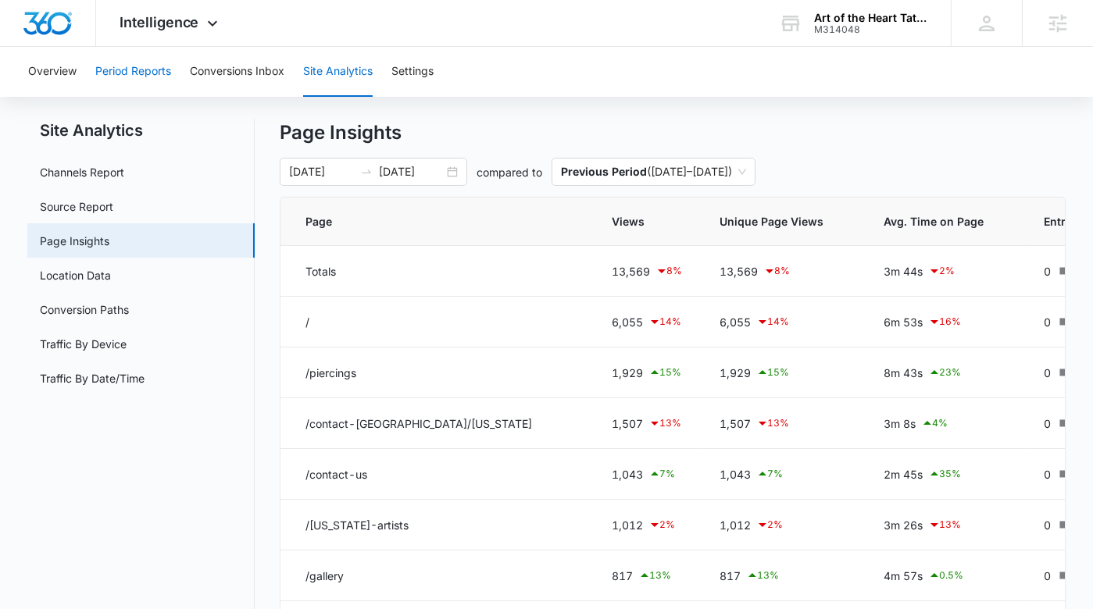
click at [156, 58] on button "Period Reports" at bounding box center [133, 72] width 76 height 50
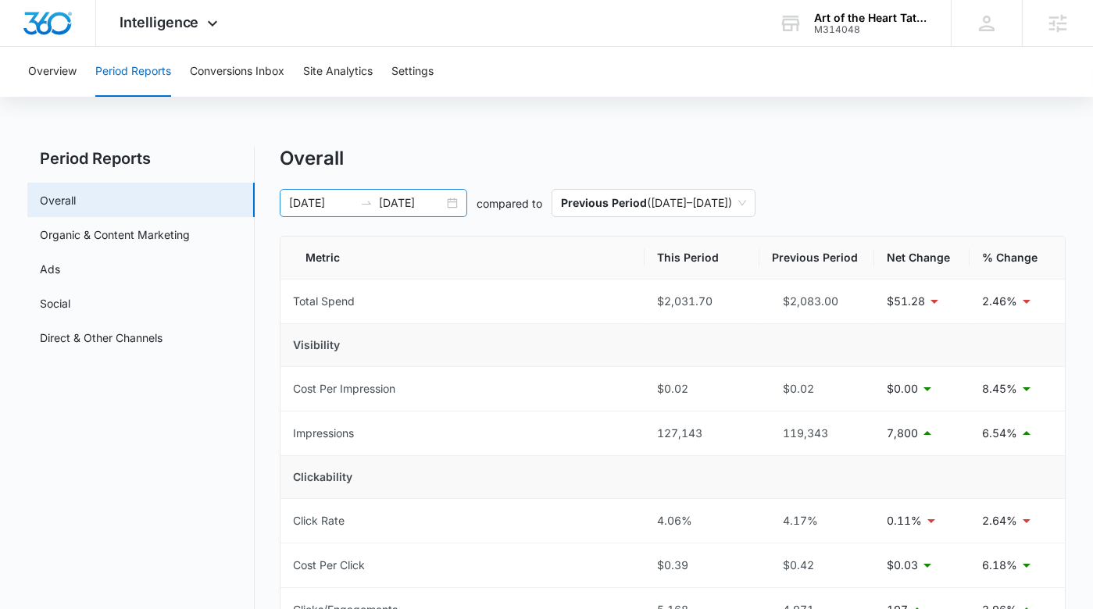
click at [412, 201] on input "09/02/2025" at bounding box center [411, 203] width 65 height 17
click at [437, 167] on div "Overall" at bounding box center [673, 158] width 786 height 23
click at [398, 202] on input "09/02/2025" at bounding box center [411, 203] width 65 height 17
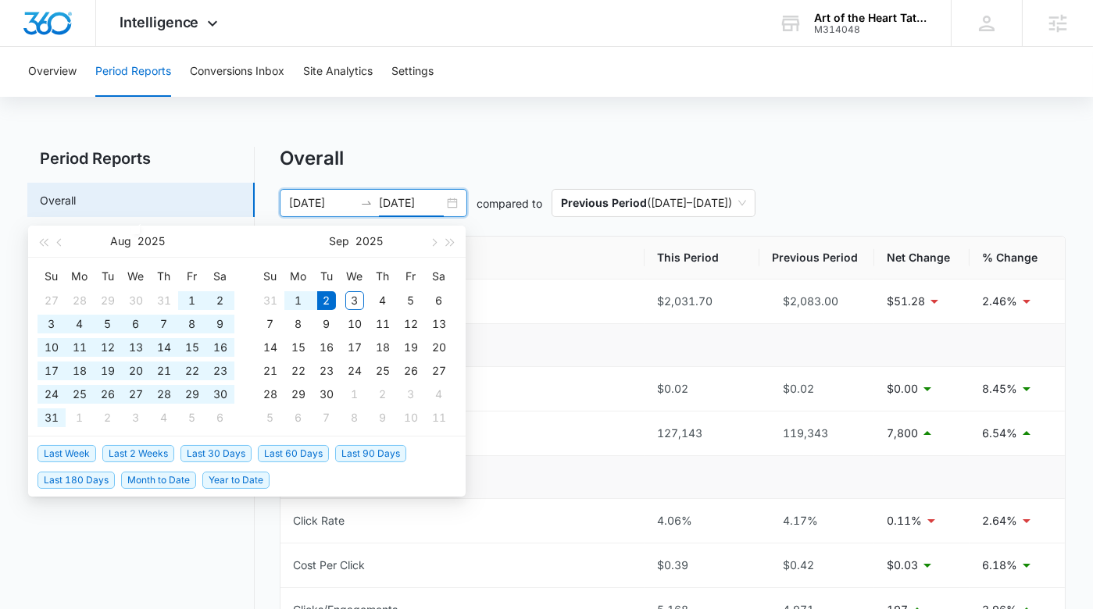
type input "09/02/2025"
click at [221, 447] on span "Last 30 Days" at bounding box center [215, 453] width 71 height 17
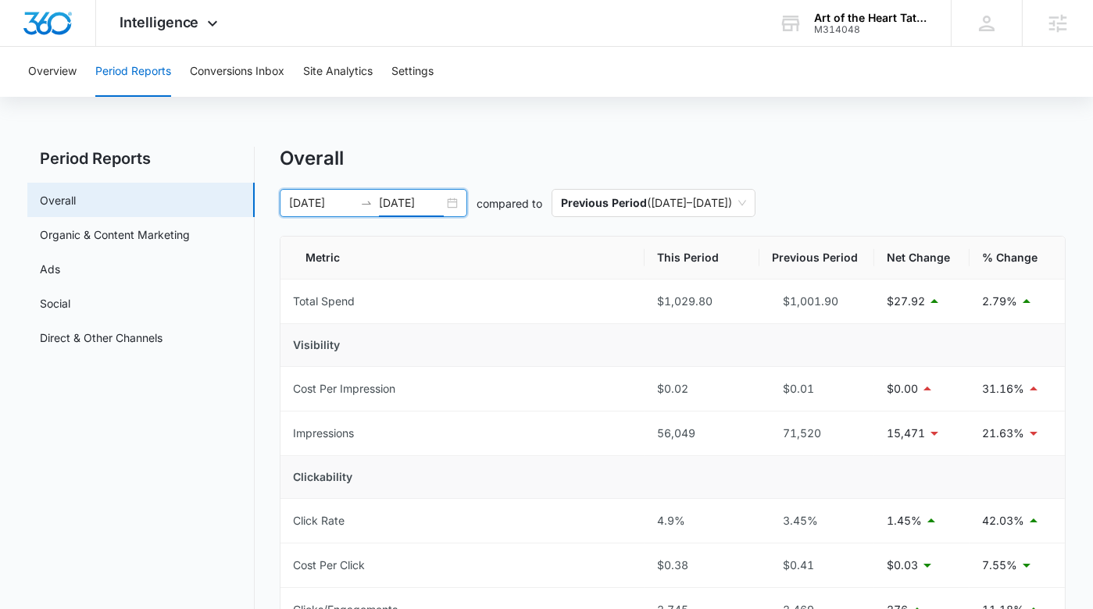
drag, startPoint x: 465, startPoint y: 151, endPoint x: 457, endPoint y: 169, distance: 19.6
click at [465, 151] on div "Overall" at bounding box center [673, 158] width 786 height 23
click at [372, 209] on icon "swap-right" at bounding box center [366, 203] width 12 height 12
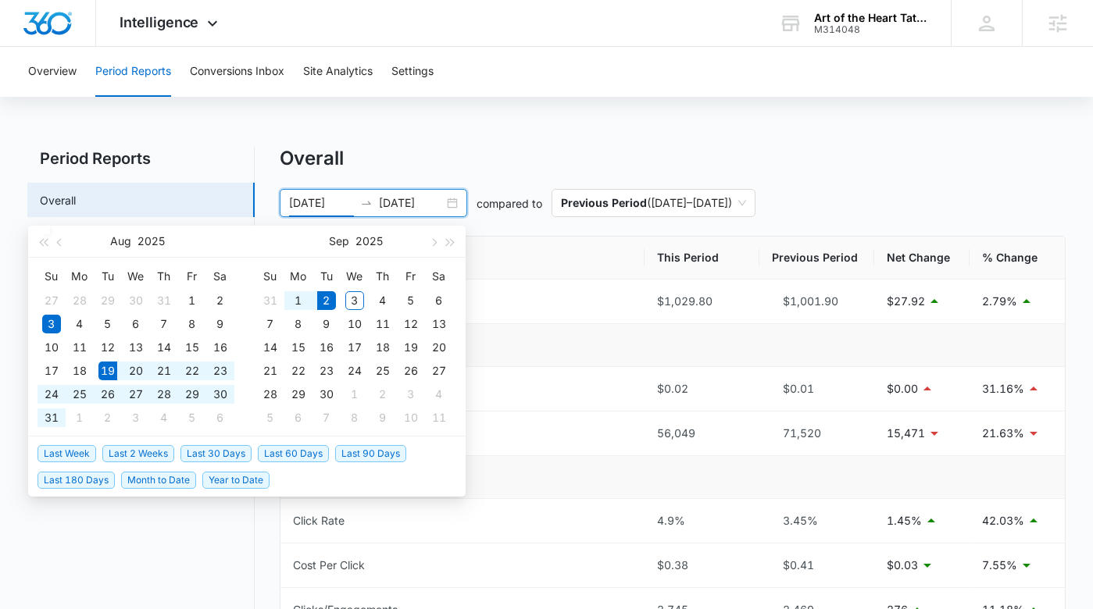
click at [162, 452] on span "Last 2 Weeks" at bounding box center [138, 453] width 72 height 17
type input "08/19/2025"
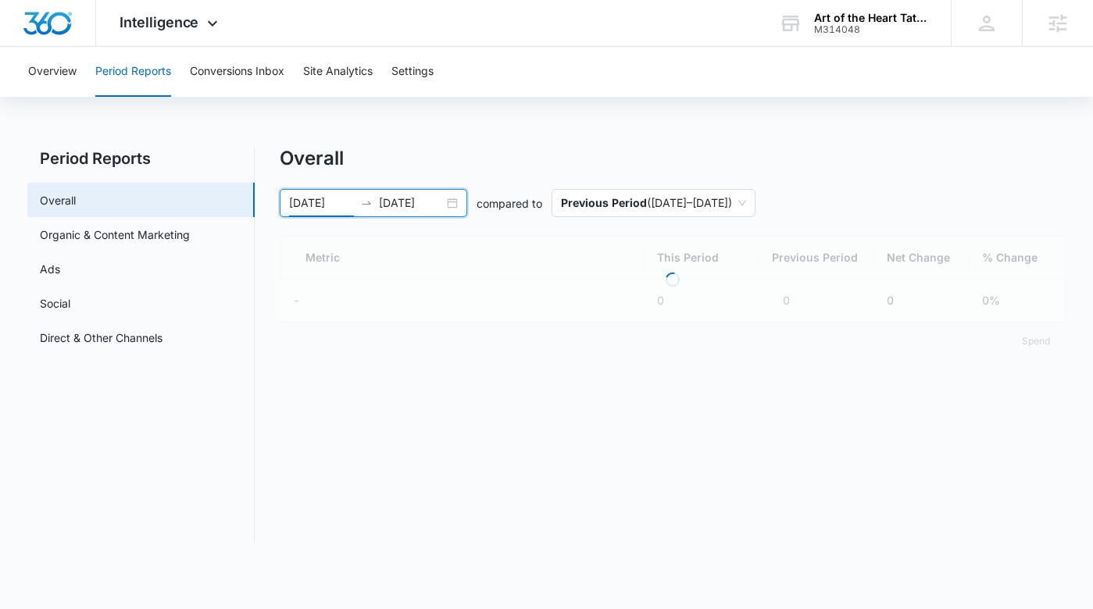
click at [611, 156] on div "Overall" at bounding box center [673, 158] width 786 height 23
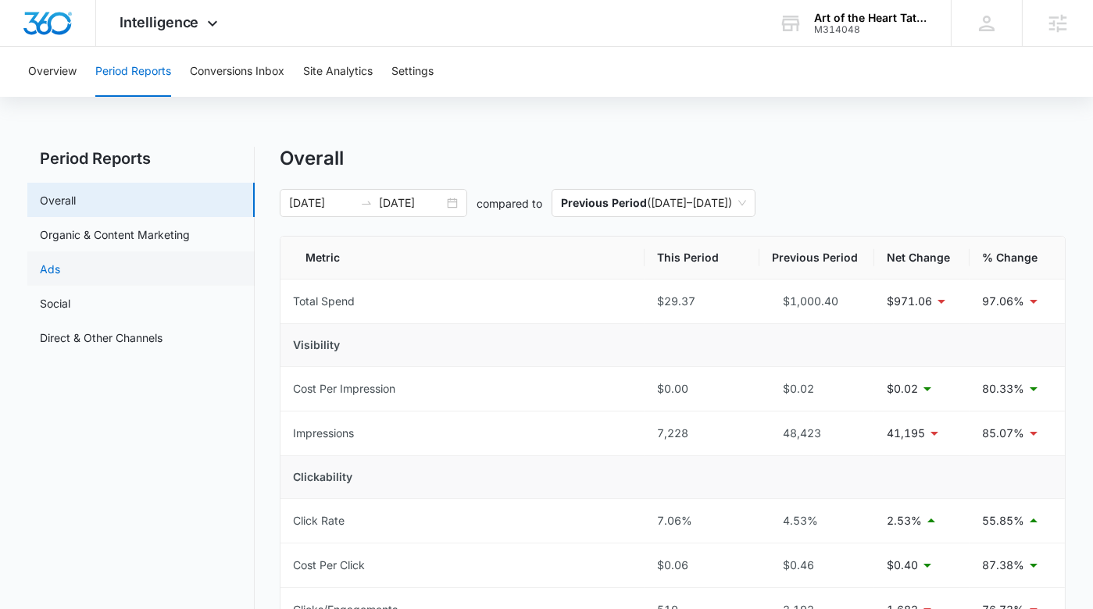
click at [60, 271] on link "Ads" at bounding box center [50, 269] width 20 height 16
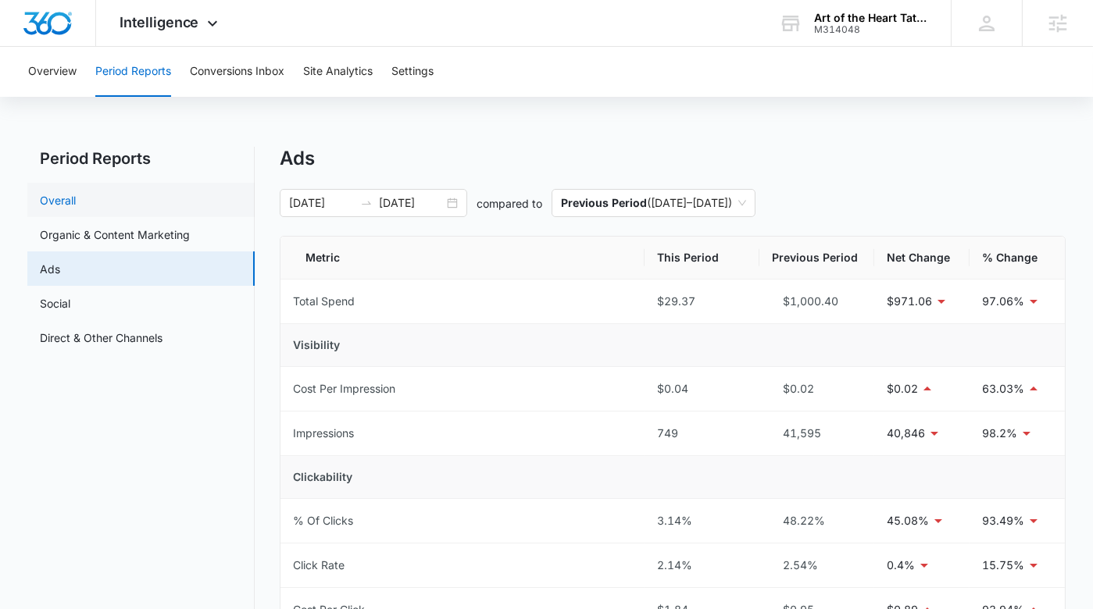
click at [76, 204] on link "Overall" at bounding box center [58, 200] width 36 height 16
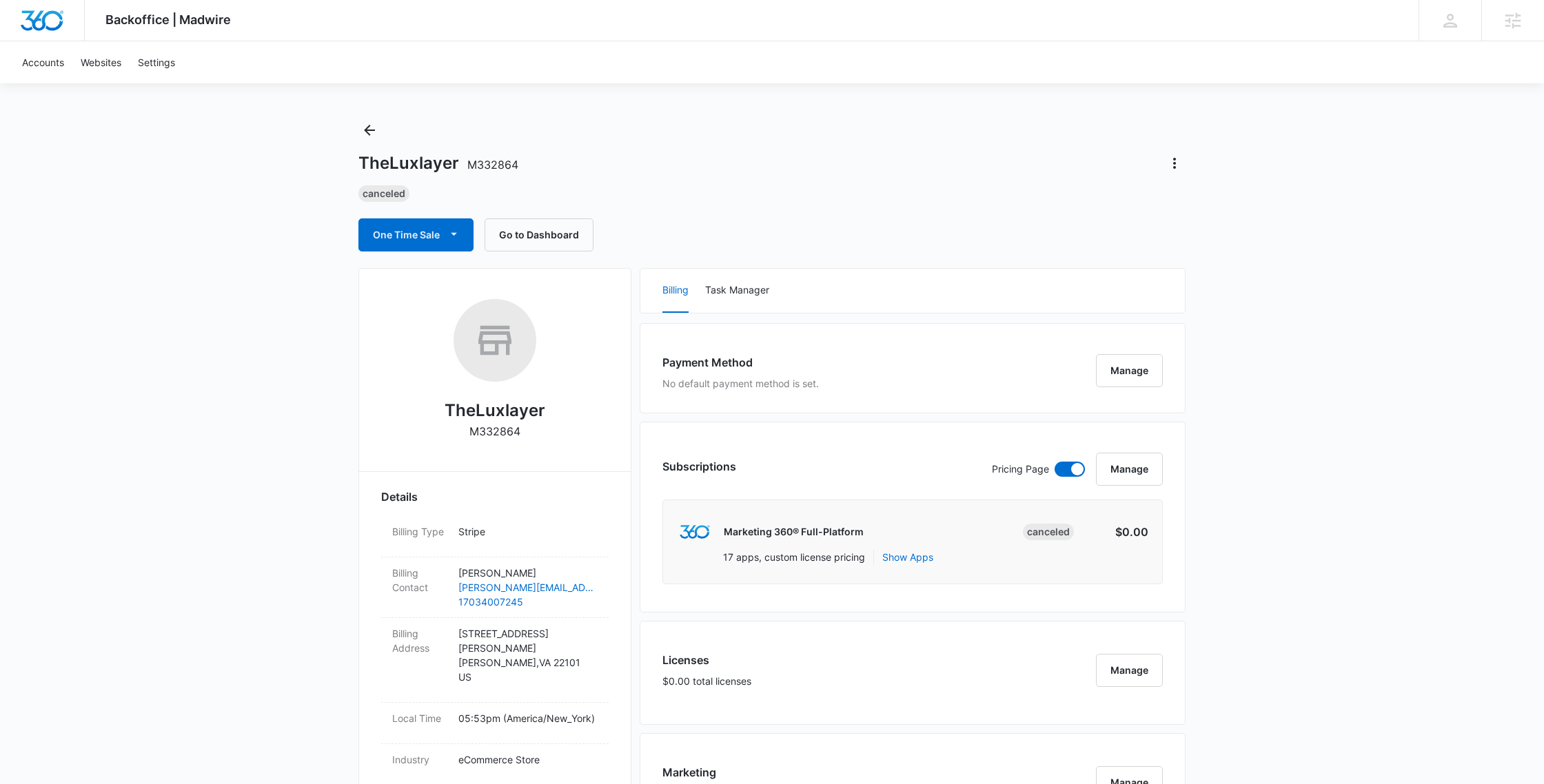
scroll to position [7, 0]
click at [1166, 163] on icon "Actions" at bounding box center [1174, 164] width 17 height 17
drag, startPoint x: 1023, startPoint y: 165, endPoint x: 991, endPoint y: 161, distance: 32.2
click at [1023, 165] on div "TheLuxlayer M332864 Close Account" at bounding box center [771, 164] width 827 height 22
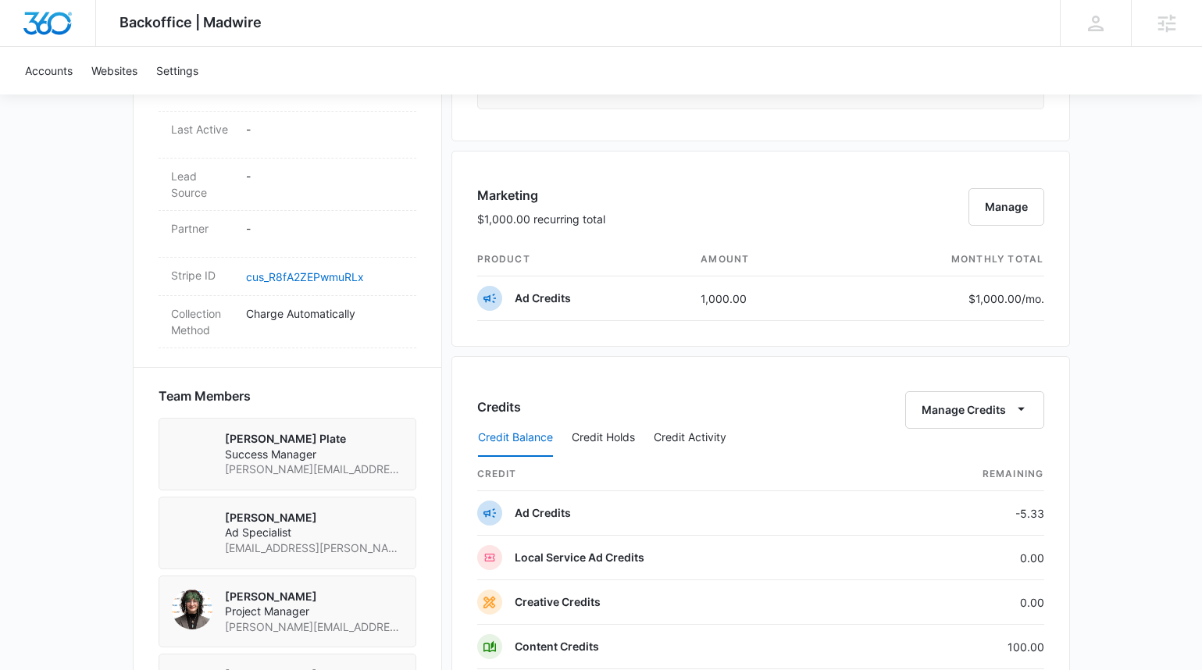
scroll to position [859, 0]
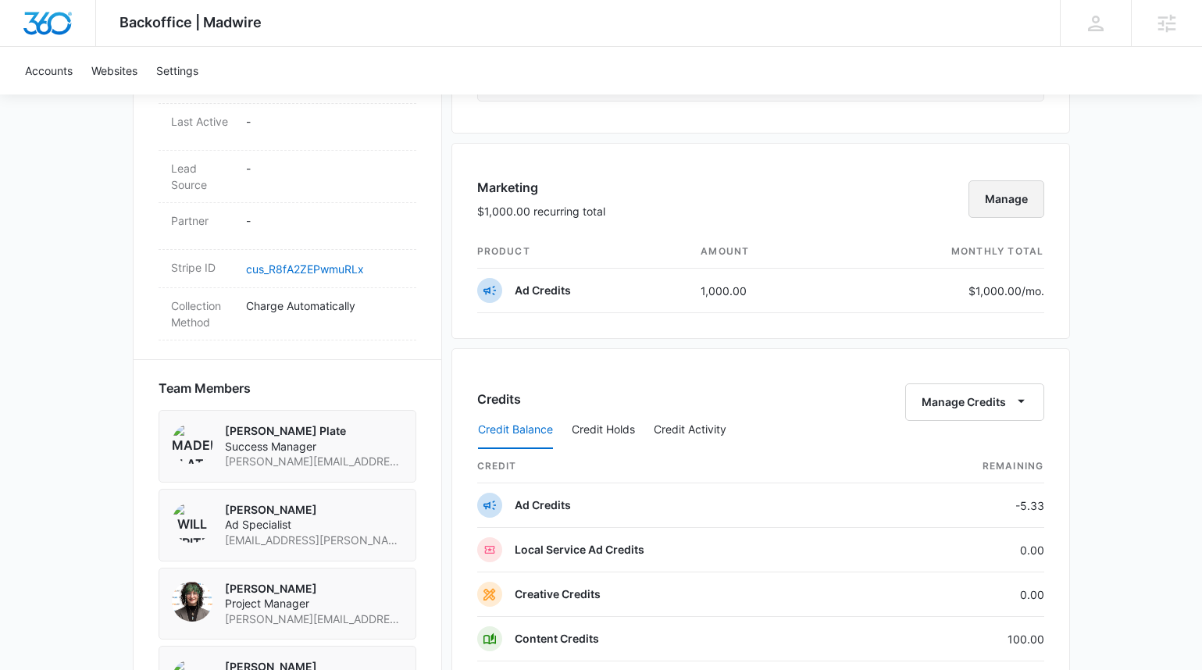
click at [991, 198] on button "Manage" at bounding box center [1007, 198] width 76 height 37
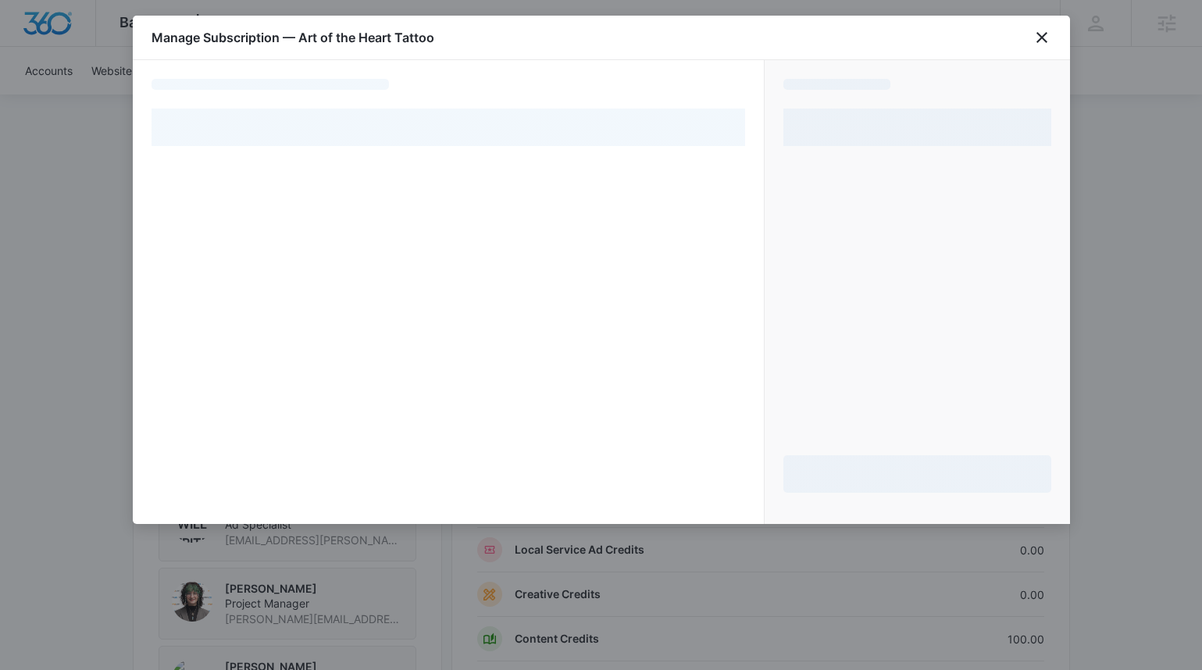
select select "pm_1QHTDBA4n8RTgNjUOCNvZTz2"
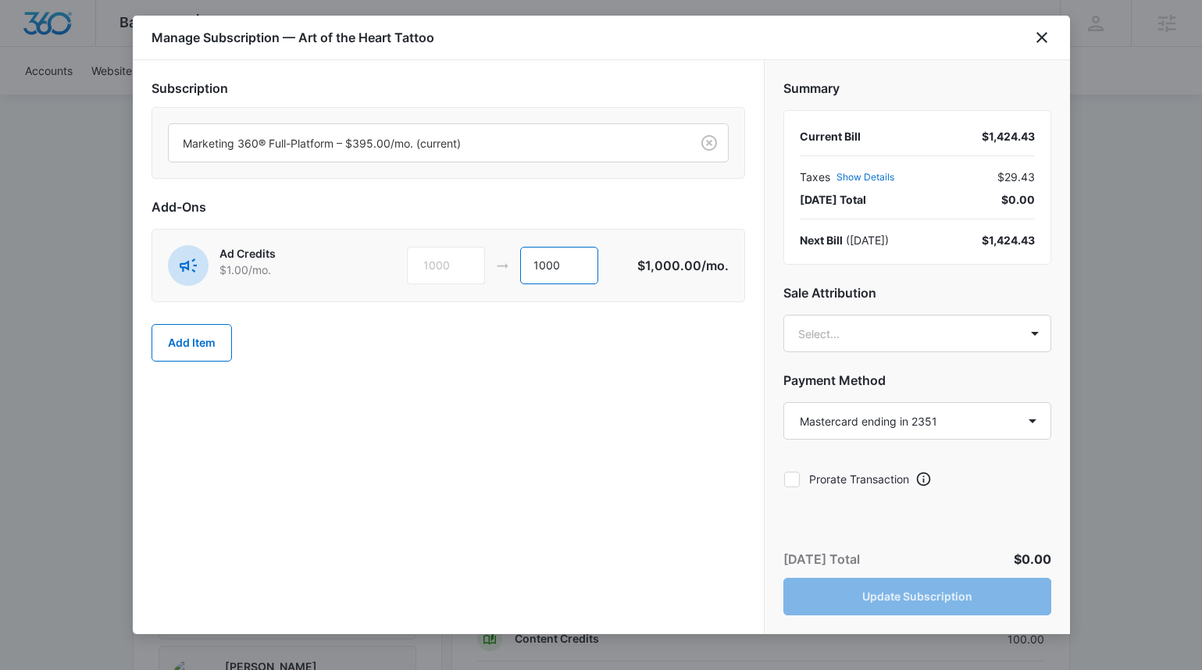
drag, startPoint x: 566, startPoint y: 260, endPoint x: 516, endPoint y: 265, distance: 49.4
click at [519, 265] on div "1000 1000" at bounding box center [522, 265] width 230 height 37
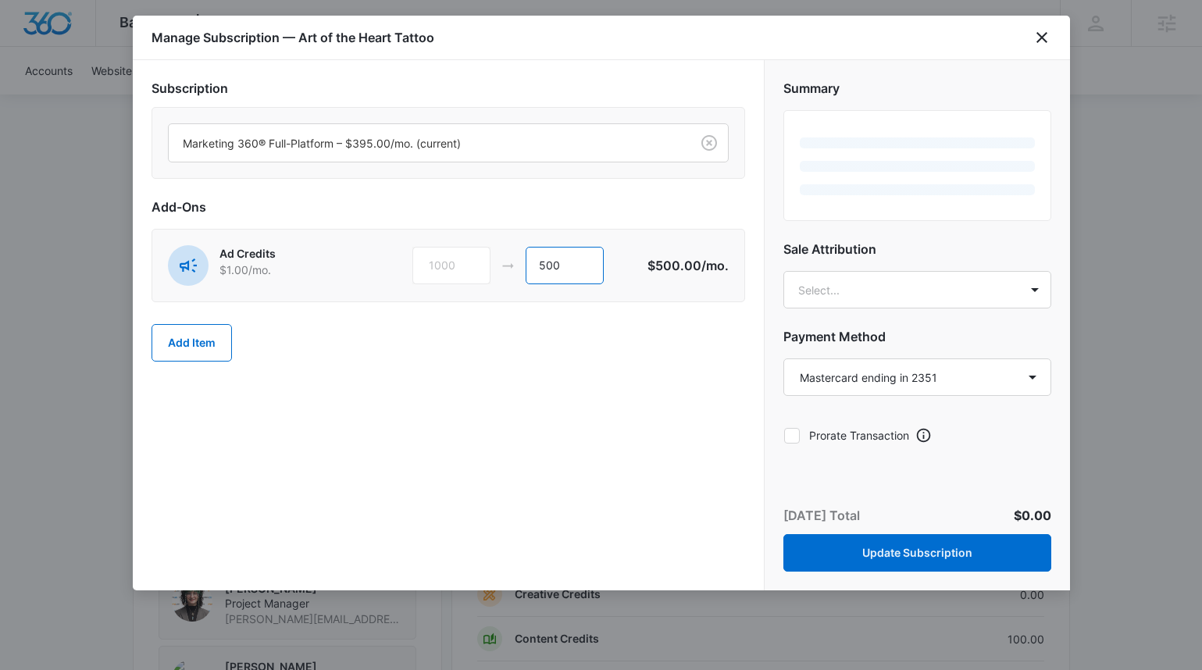
type input "500"
click at [563, 366] on div "Add Item" at bounding box center [449, 343] width 594 height 69
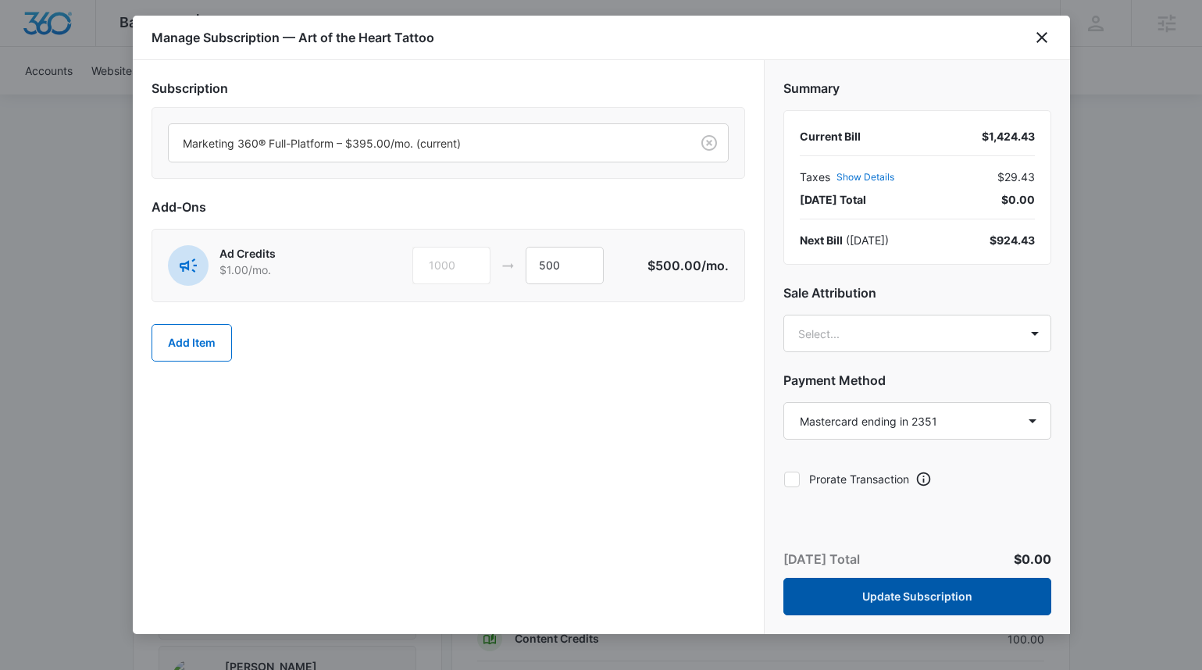
click at [931, 591] on button "Update Subscription" at bounding box center [918, 596] width 268 height 37
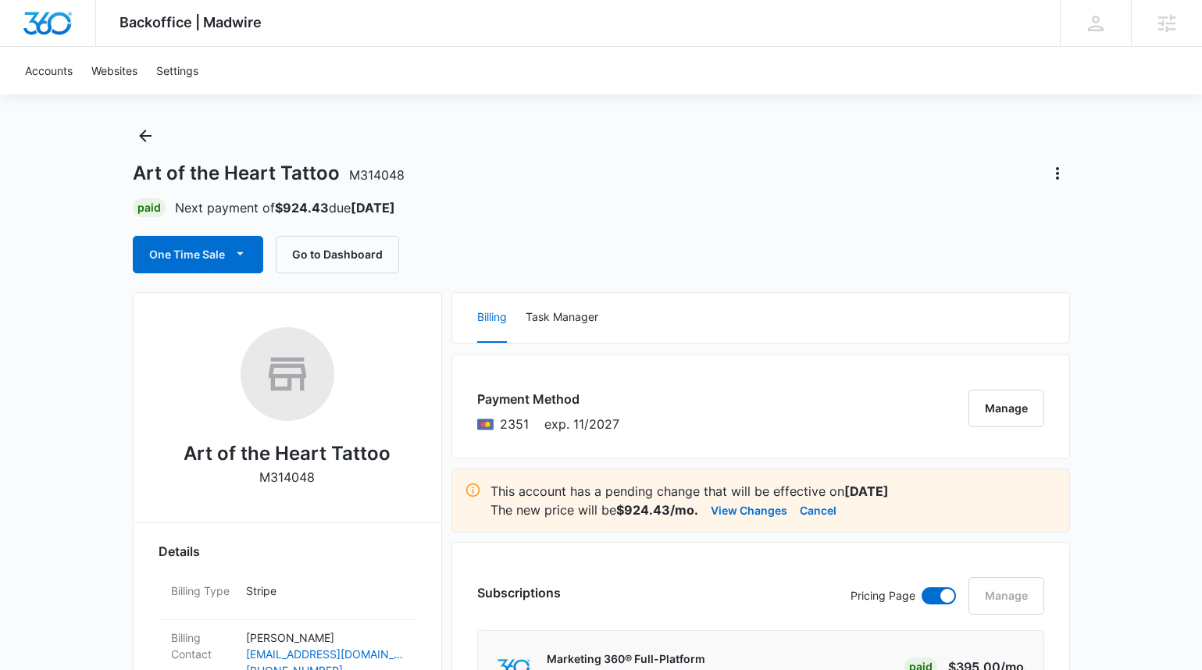
scroll to position [23, 0]
